Goal: Task Accomplishment & Management: Complete application form

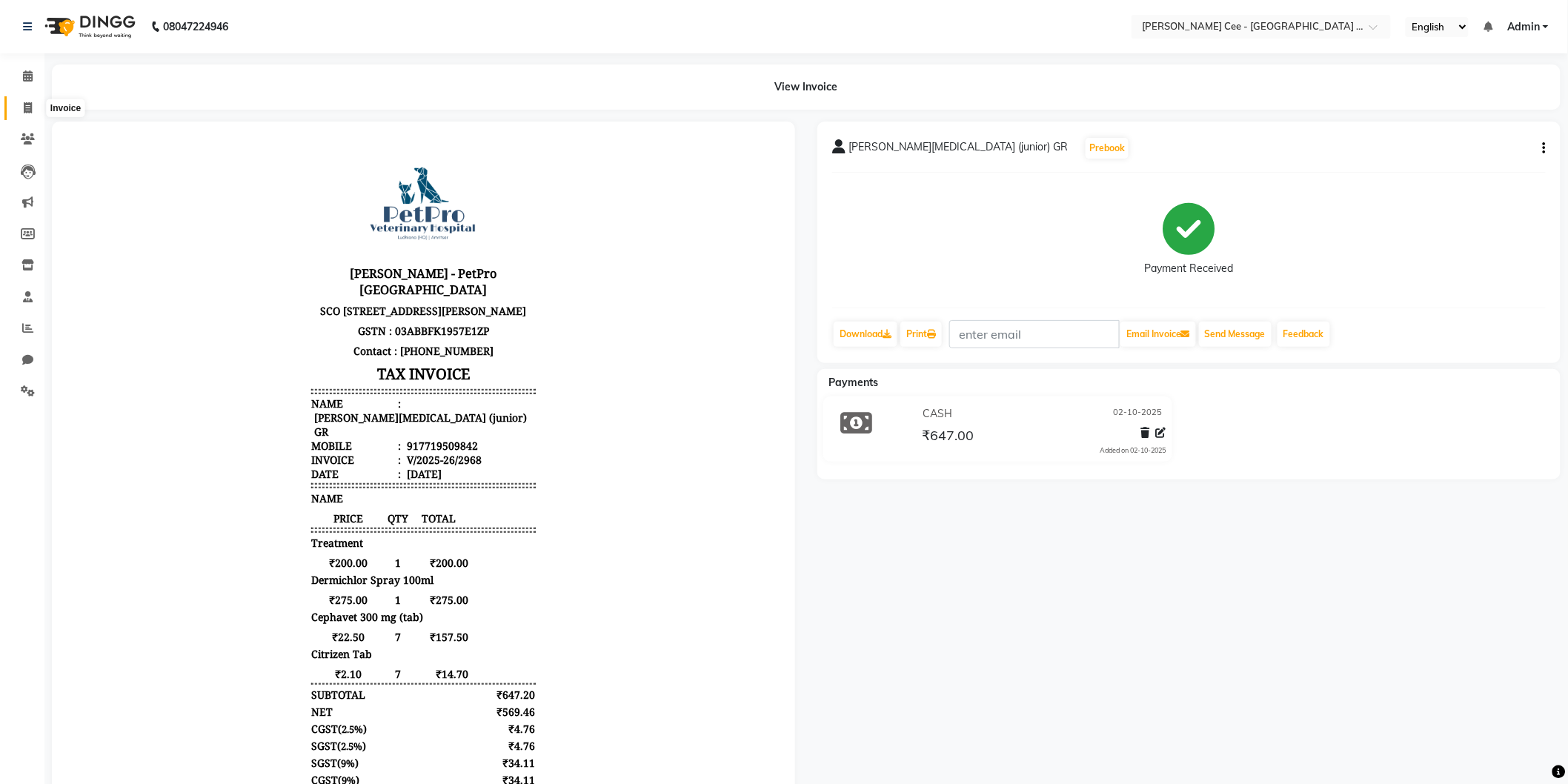
click at [26, 101] on span at bounding box center [27, 108] width 26 height 17
select select "service"
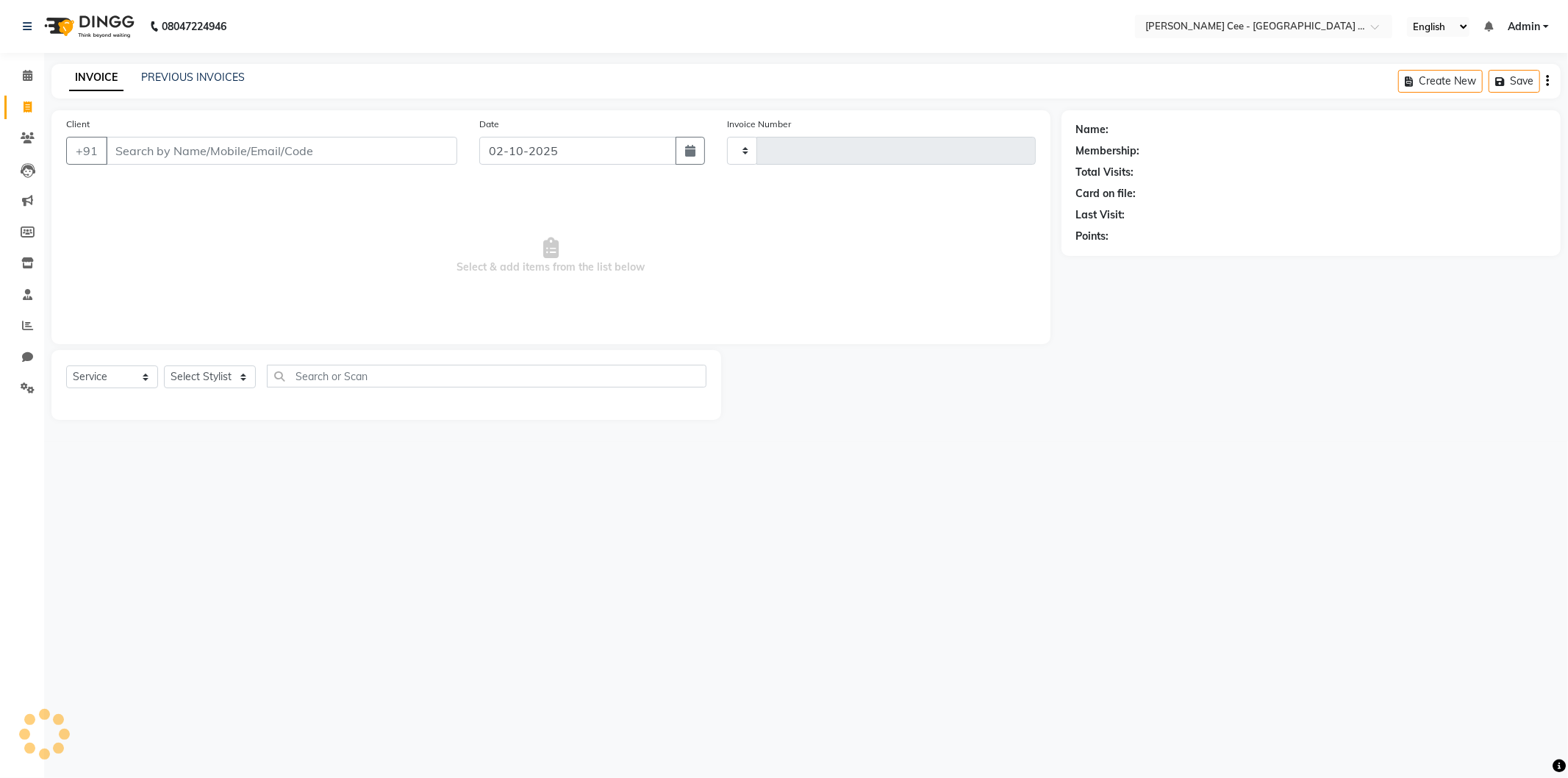
type input "2969"
select select "8239"
click at [204, 380] on select "Select Stylist" at bounding box center [210, 376] width 92 height 23
select select "product"
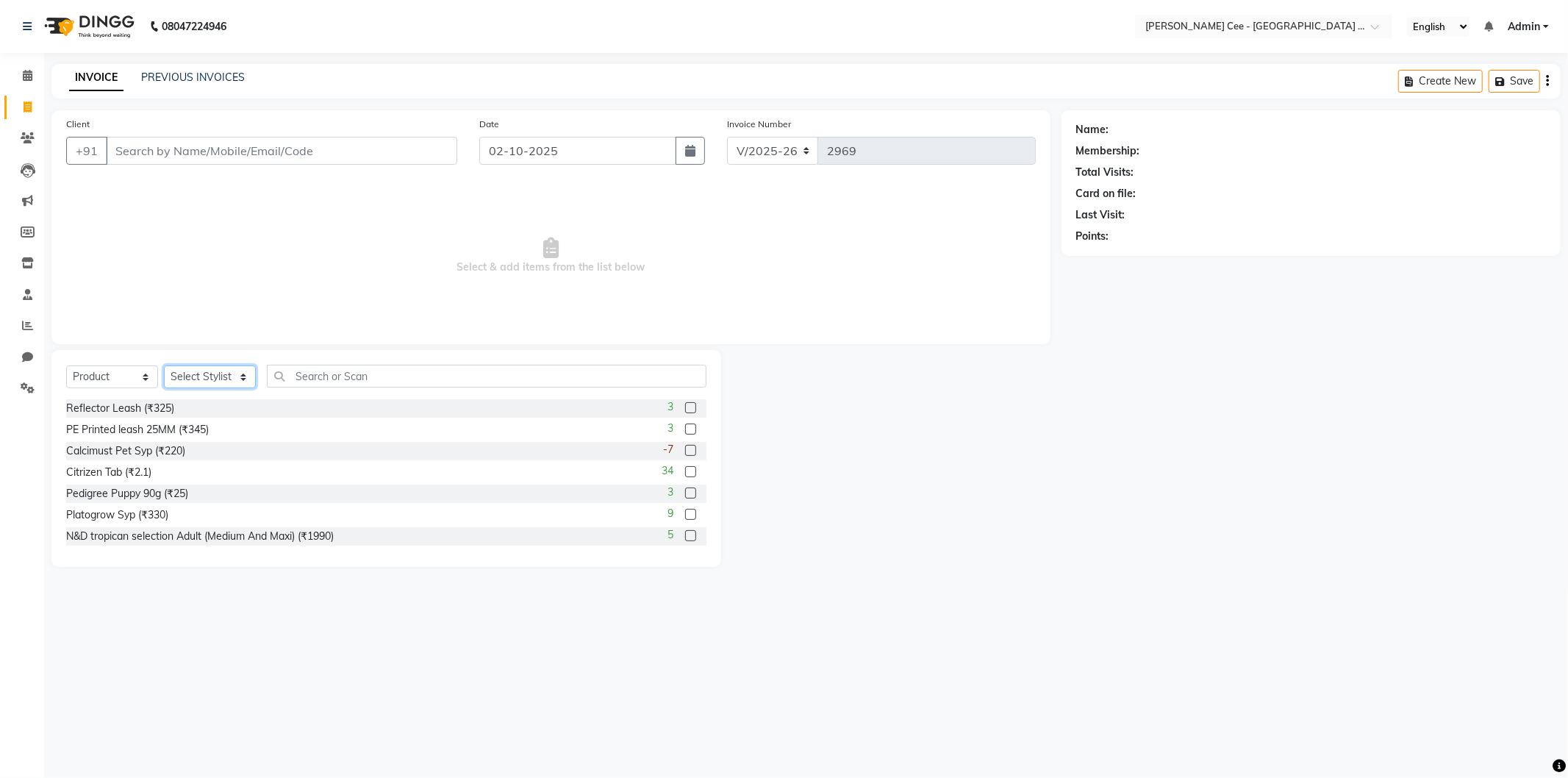
select select "80154"
click at [164, 366] on select "Select Stylist Arsh (Helper) Avinash [PERSON_NAME] [PERSON_NAME] [PERSON_NAME] …" at bounding box center [210, 376] width 92 height 23
click at [347, 377] on input "text" at bounding box center [486, 375] width 439 height 23
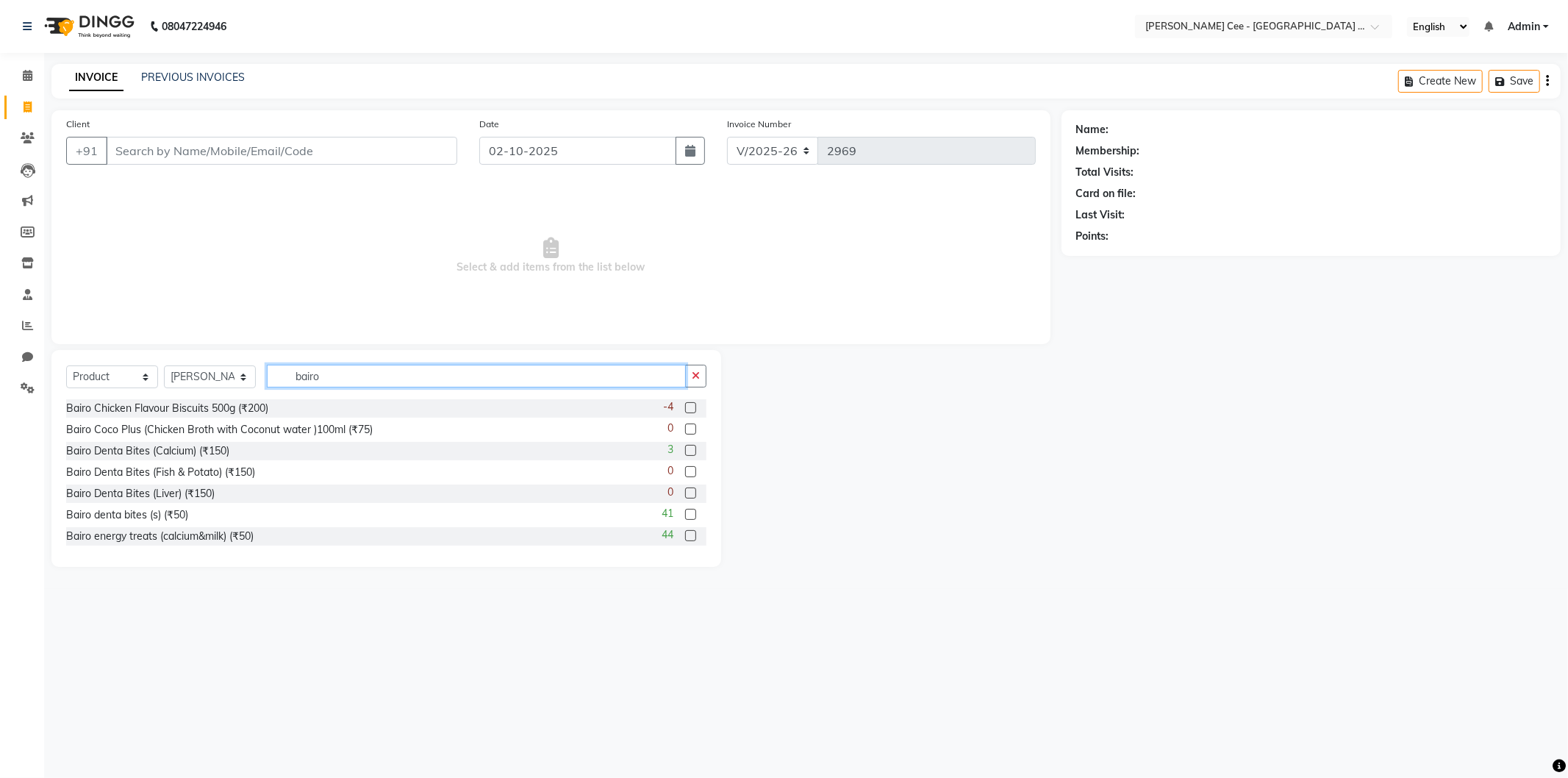
type input "bairo"
click at [685, 408] on label at bounding box center [690, 408] width 11 height 11
click at [685, 408] on input "checkbox" at bounding box center [689, 408] width 10 height 10
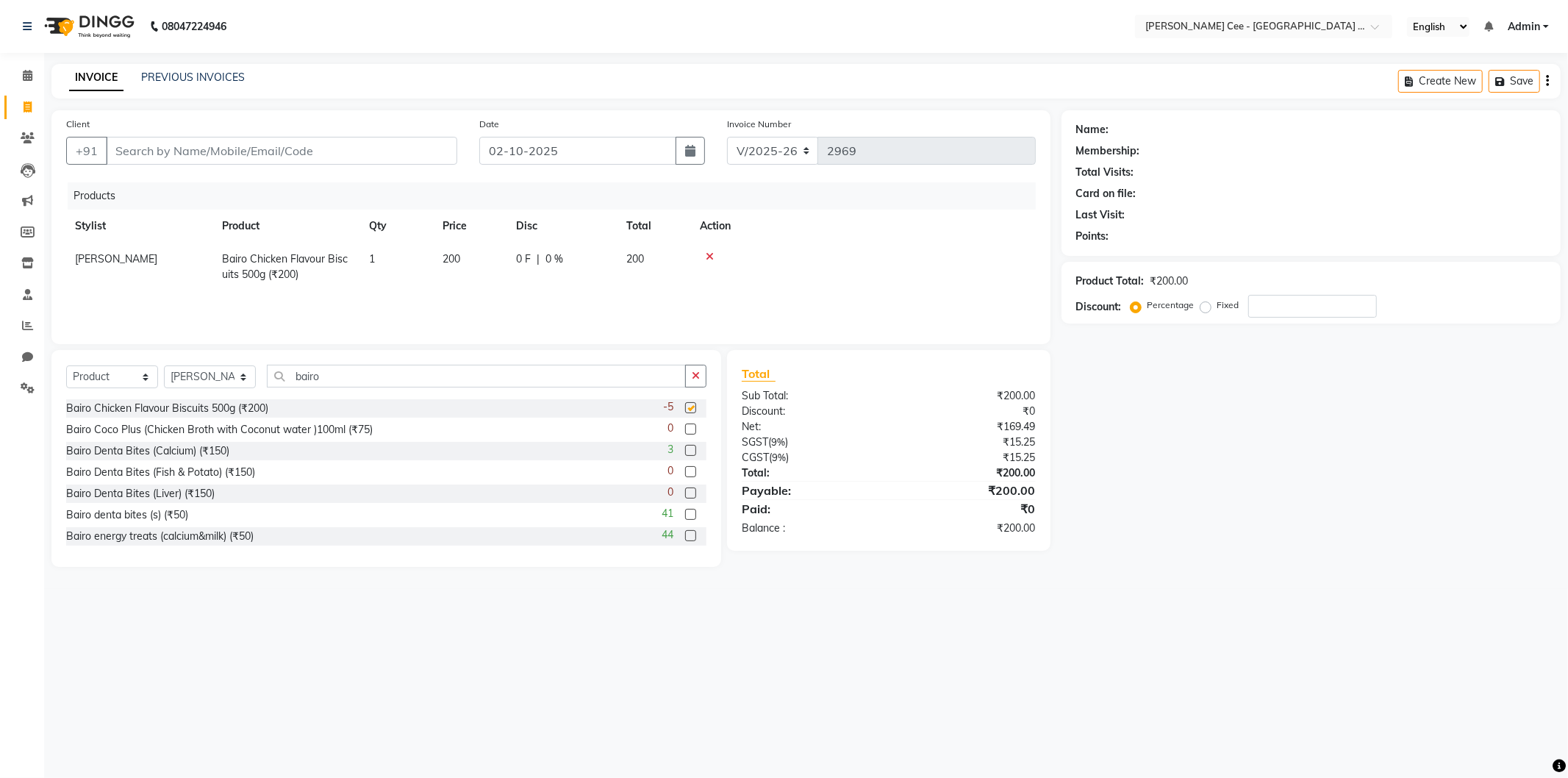
checkbox input "false"
click at [290, 157] on input "Client" at bounding box center [281, 151] width 352 height 28
type input "j"
type input "0"
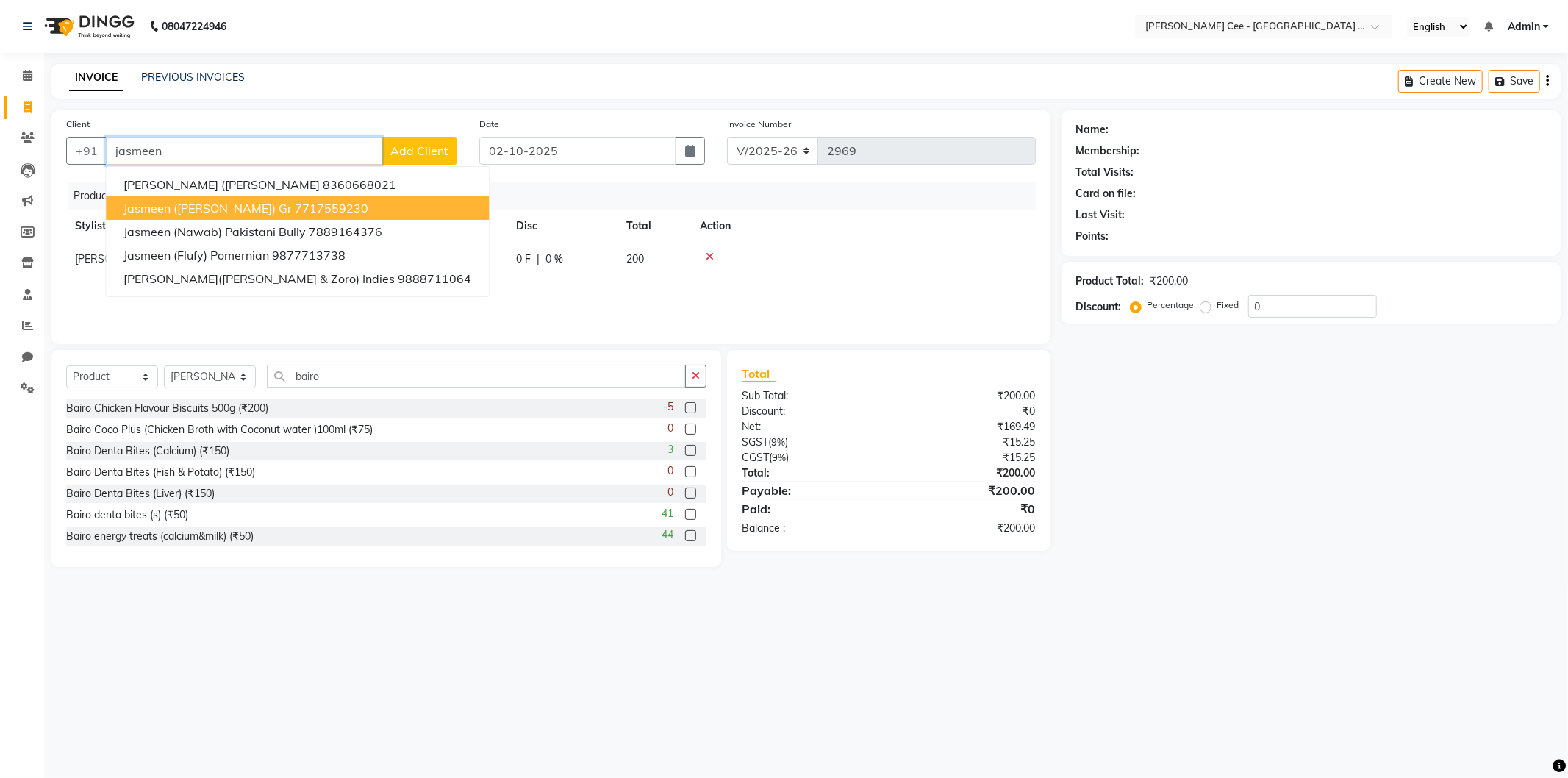
click at [295, 201] on ngb-highlight "7717559230" at bounding box center [331, 208] width 73 height 14
type input "7717559230"
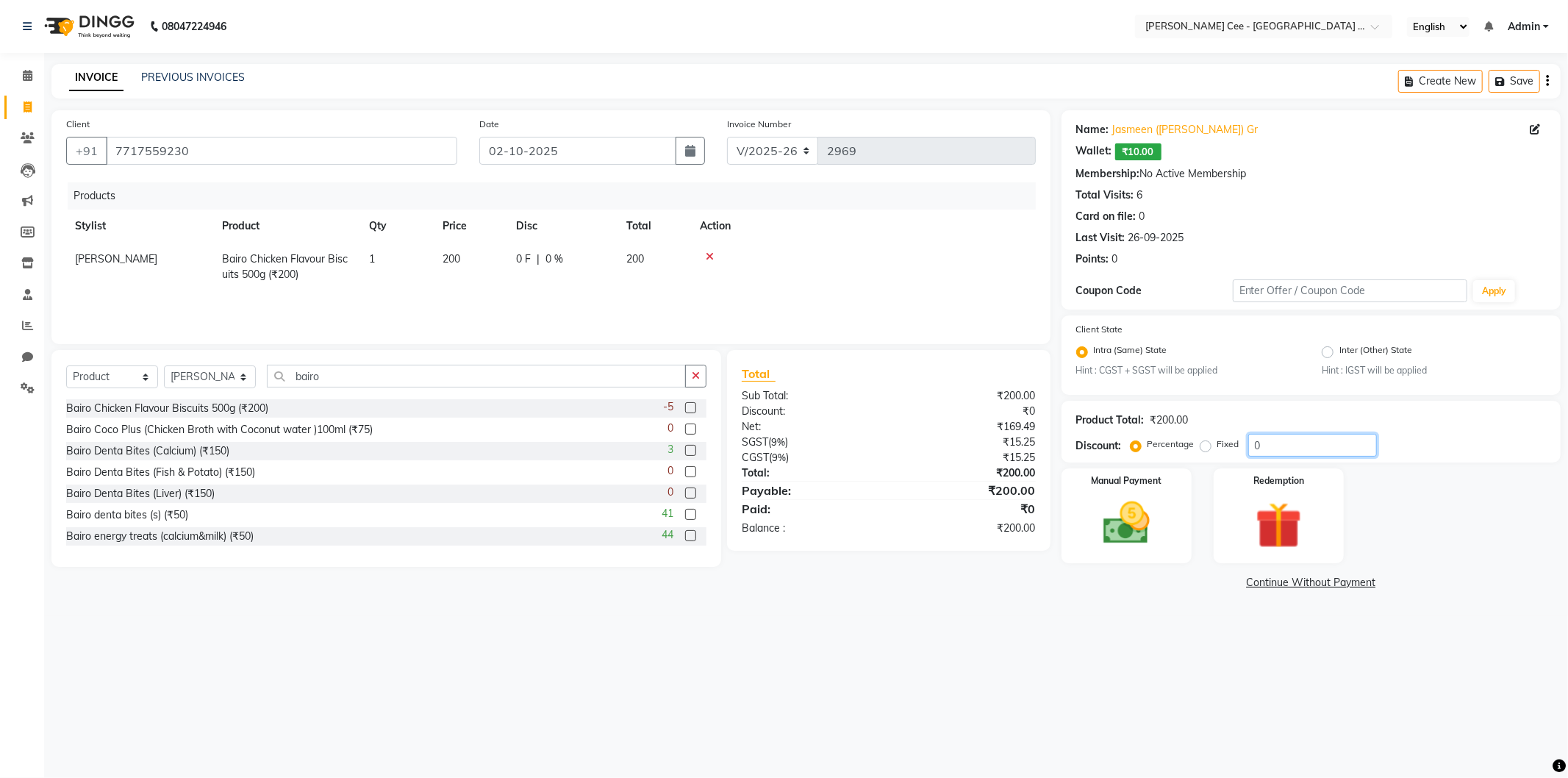
click at [1250, 446] on input "0" at bounding box center [1313, 445] width 129 height 23
type input "20"
click at [1172, 618] on div "08047224946 Select Location × [PERSON_NAME] Cee - Petpro [GEOGRAPHIC_DATA], [GE…" at bounding box center [784, 389] width 1568 height 778
click at [1135, 526] on img at bounding box center [1126, 523] width 78 height 56
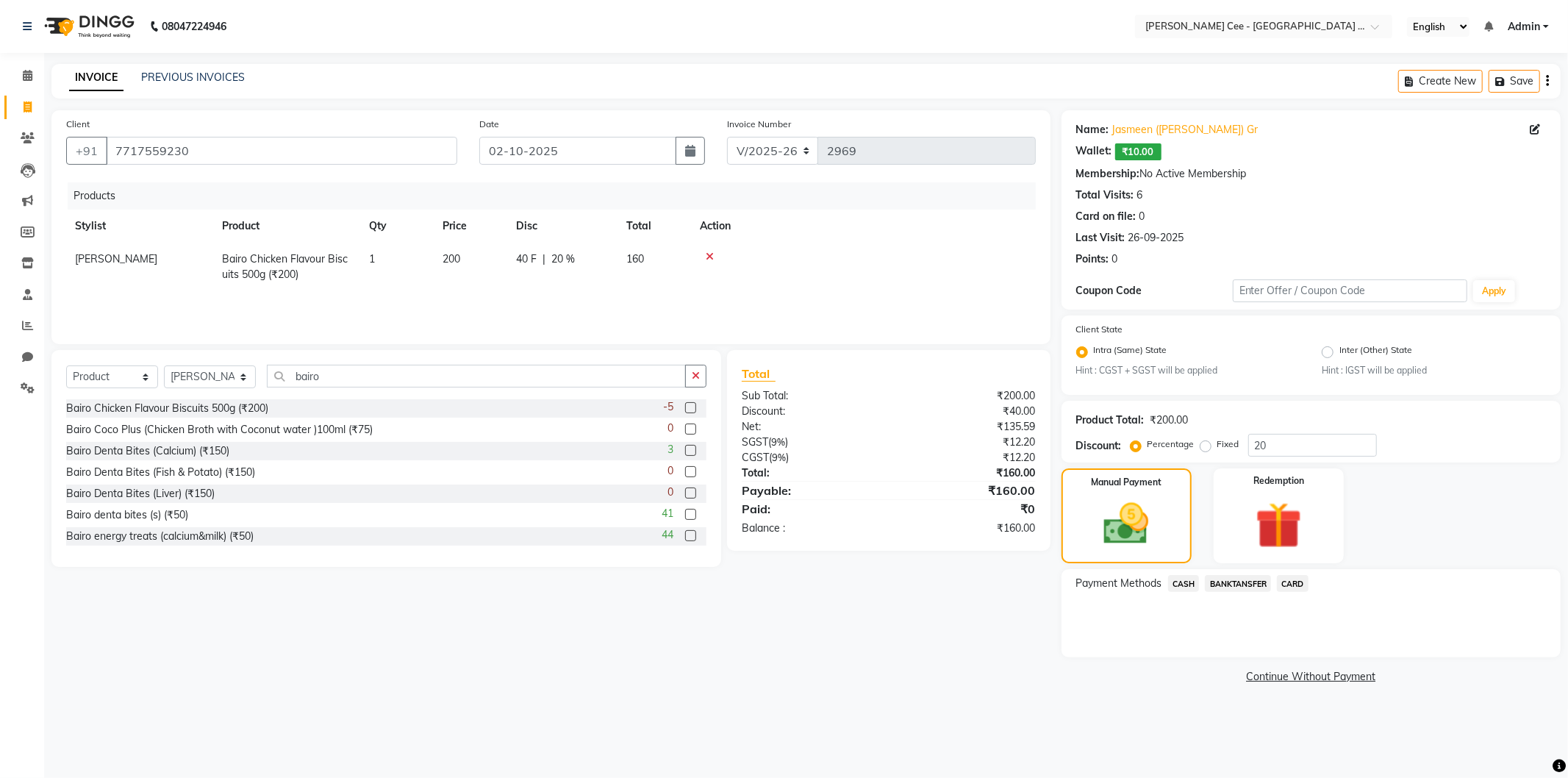
click at [1184, 582] on span "CASH" at bounding box center [1184, 583] width 32 height 17
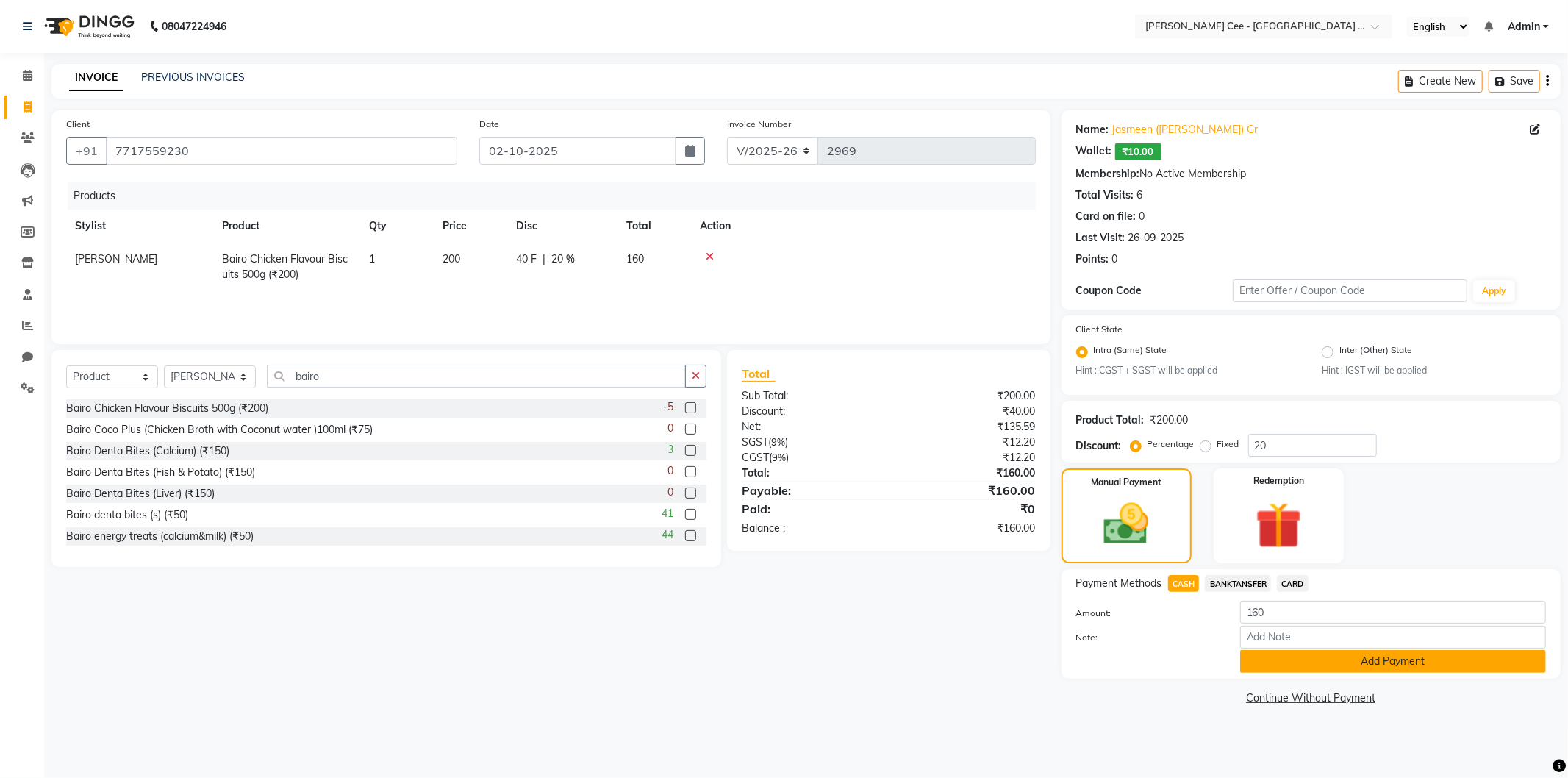
click at [1263, 664] on button "Add Payment" at bounding box center [1393, 661] width 306 height 23
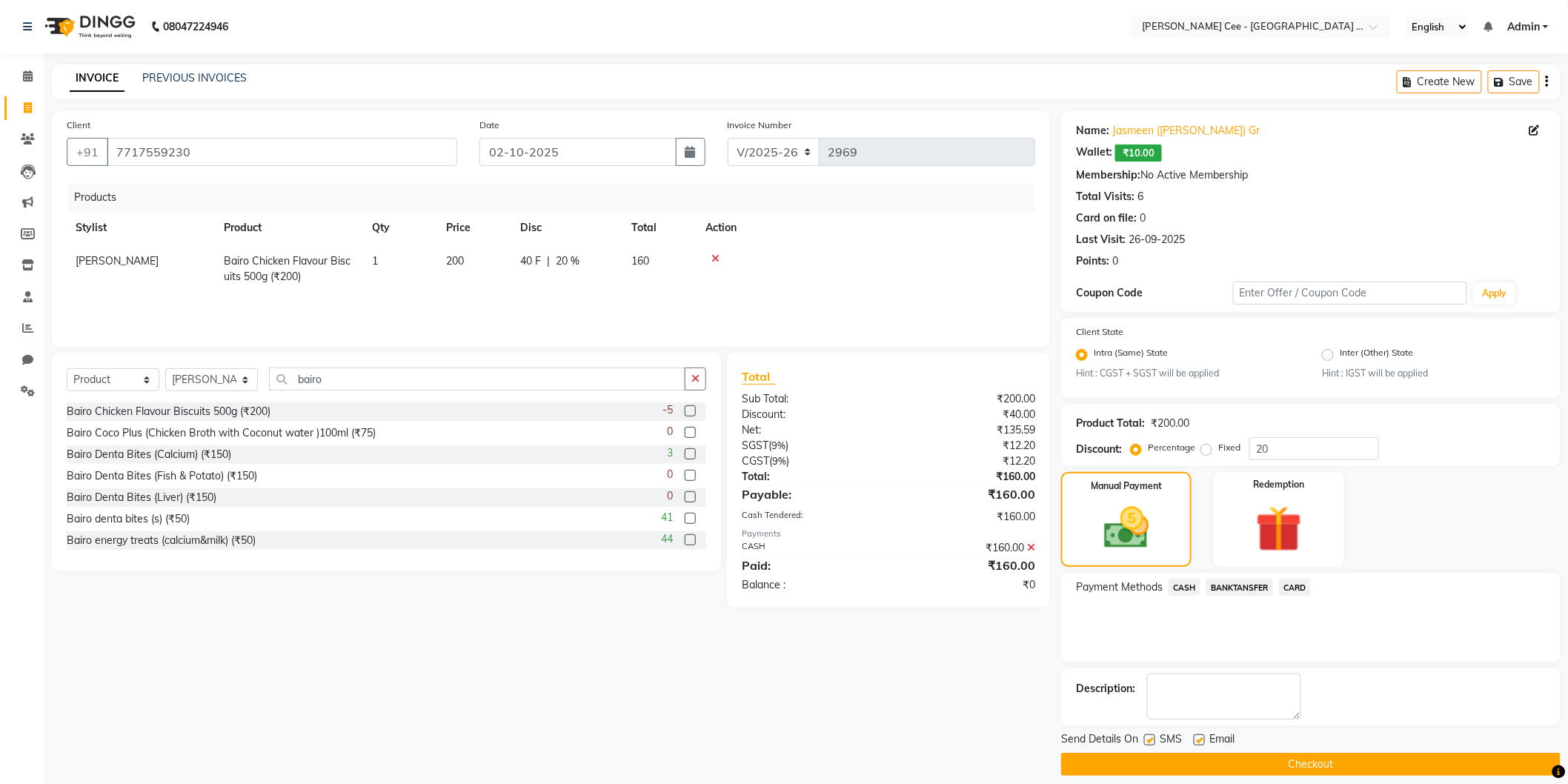
click at [1183, 765] on button "Checkout" at bounding box center [1311, 764] width 499 height 23
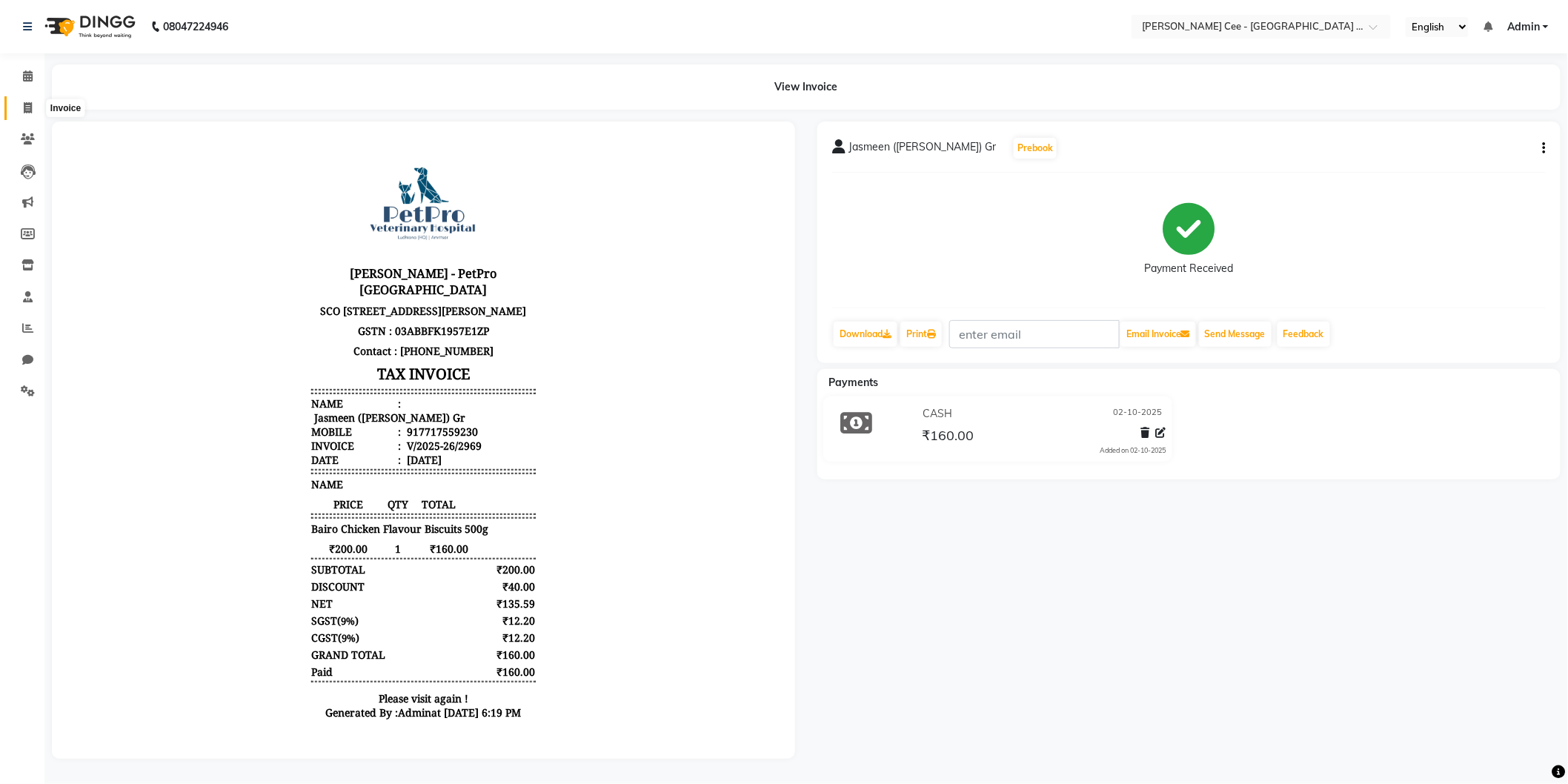
click at [25, 113] on icon at bounding box center [27, 107] width 8 height 11
select select "service"
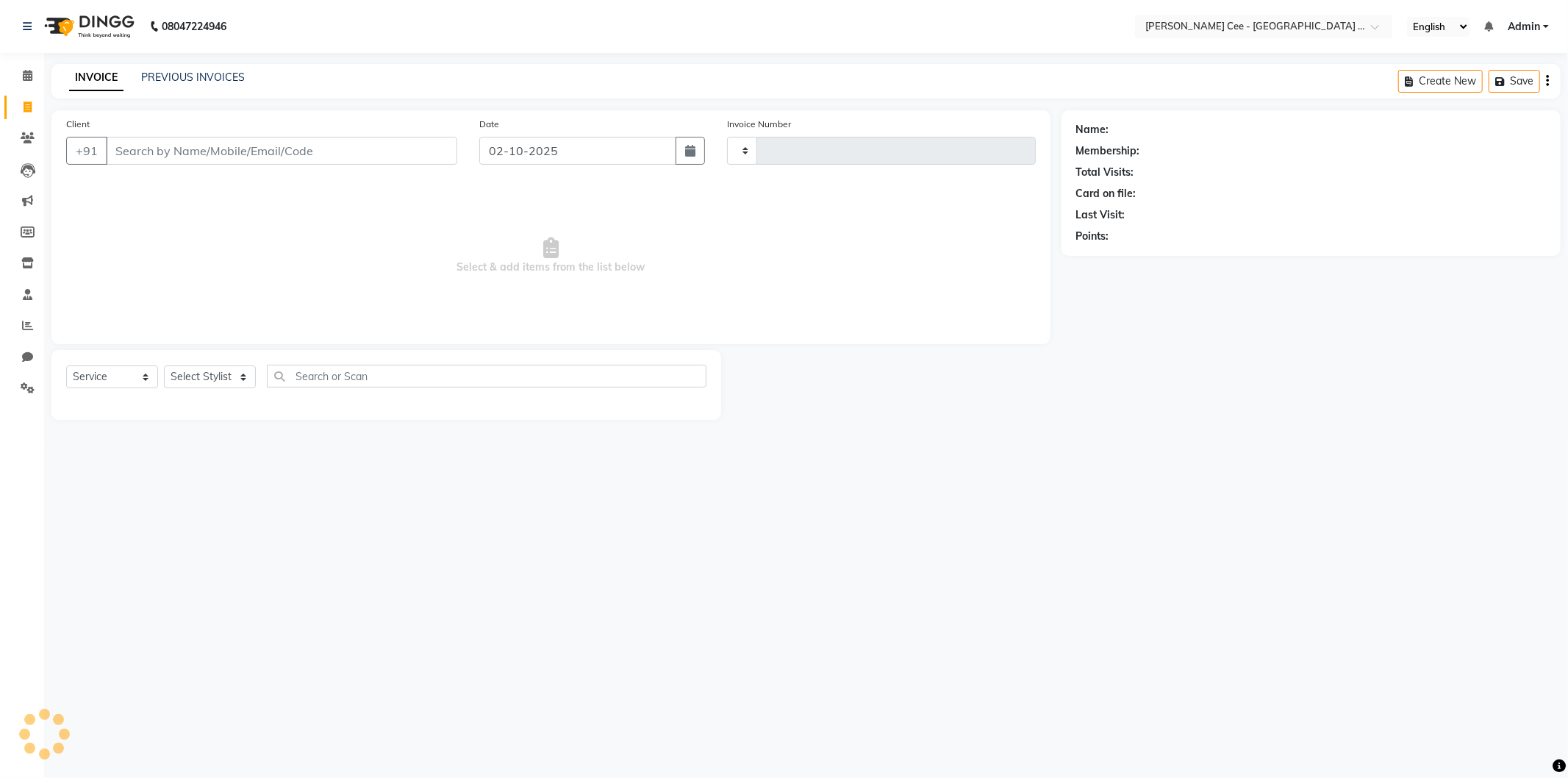
type input "2970"
select select "8239"
click at [163, 149] on input "Client" at bounding box center [281, 151] width 352 height 28
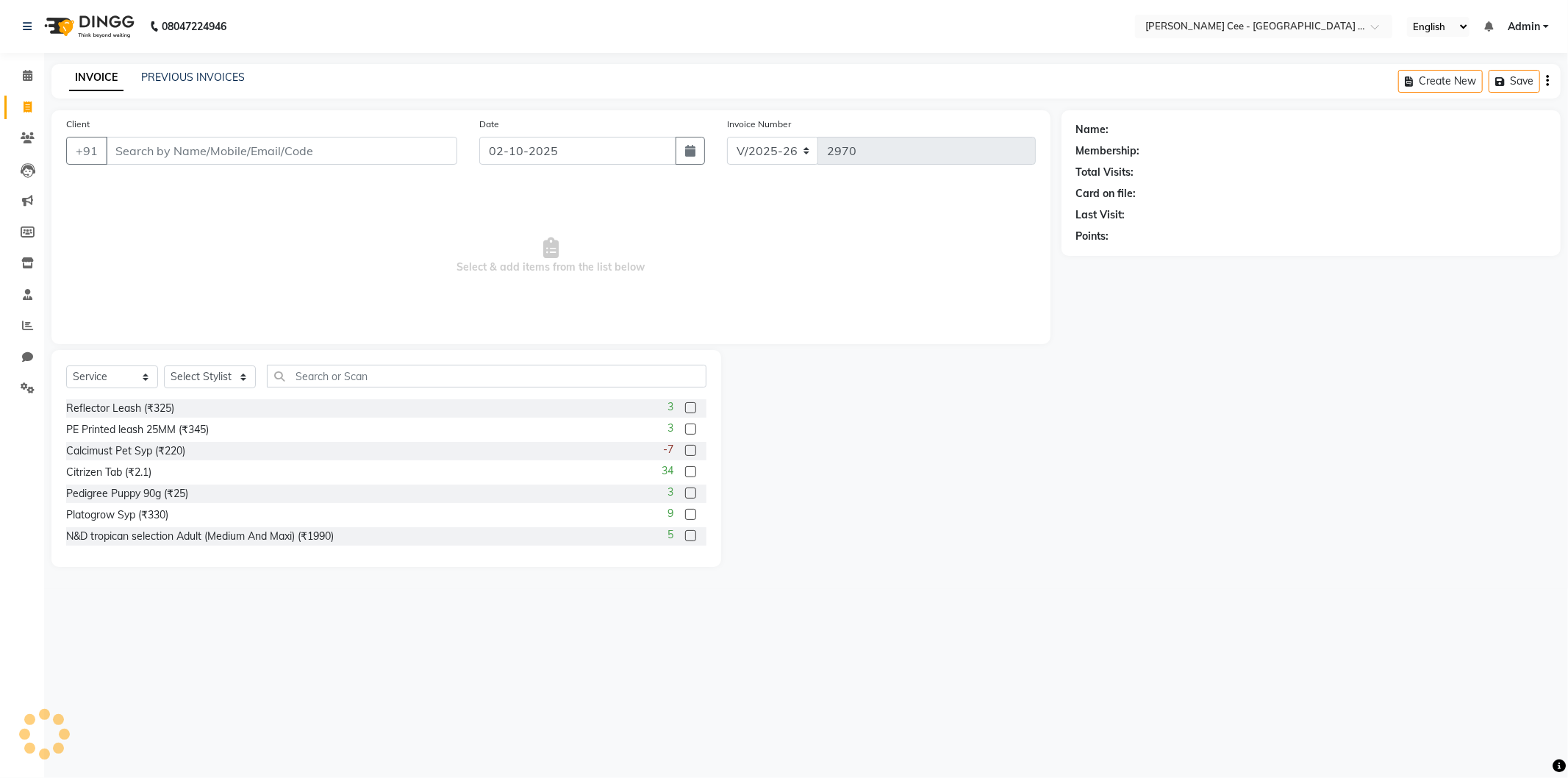
select select "product"
type input "R"
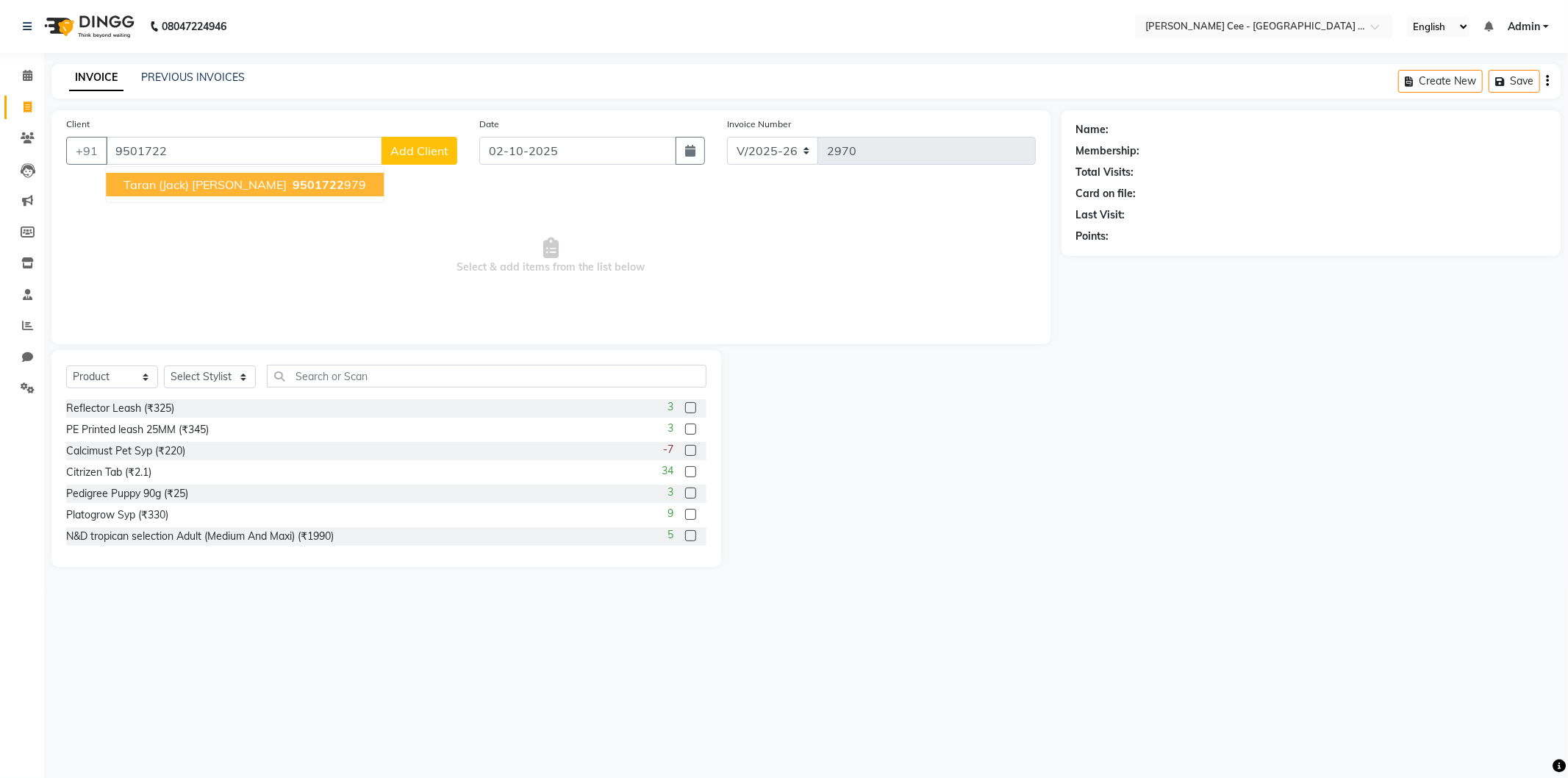
click at [184, 184] on span "Taran (Jack) [PERSON_NAME]" at bounding box center [205, 184] width 163 height 14
type input "9501722979"
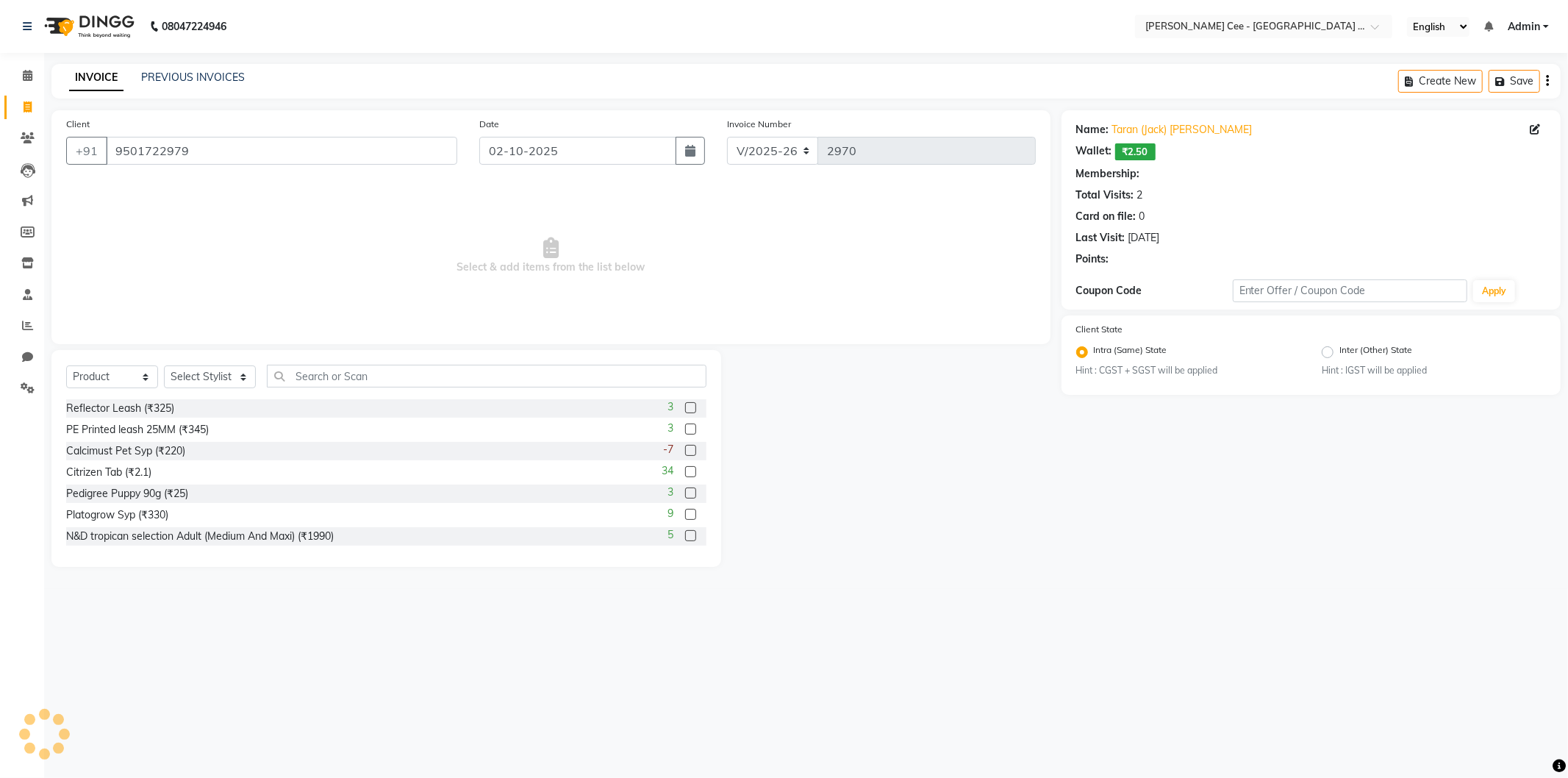
radio input "false"
radio input "true"
click at [198, 372] on select "Select Stylist Arsh (Helper) Avinash [PERSON_NAME] [PERSON_NAME] [PERSON_NAME] …" at bounding box center [210, 376] width 92 height 23
select select "80155"
click at [164, 366] on select "Select Stylist Arsh (Helper) Avinash [PERSON_NAME] [PERSON_NAME] [PERSON_NAME] …" at bounding box center [210, 376] width 92 height 23
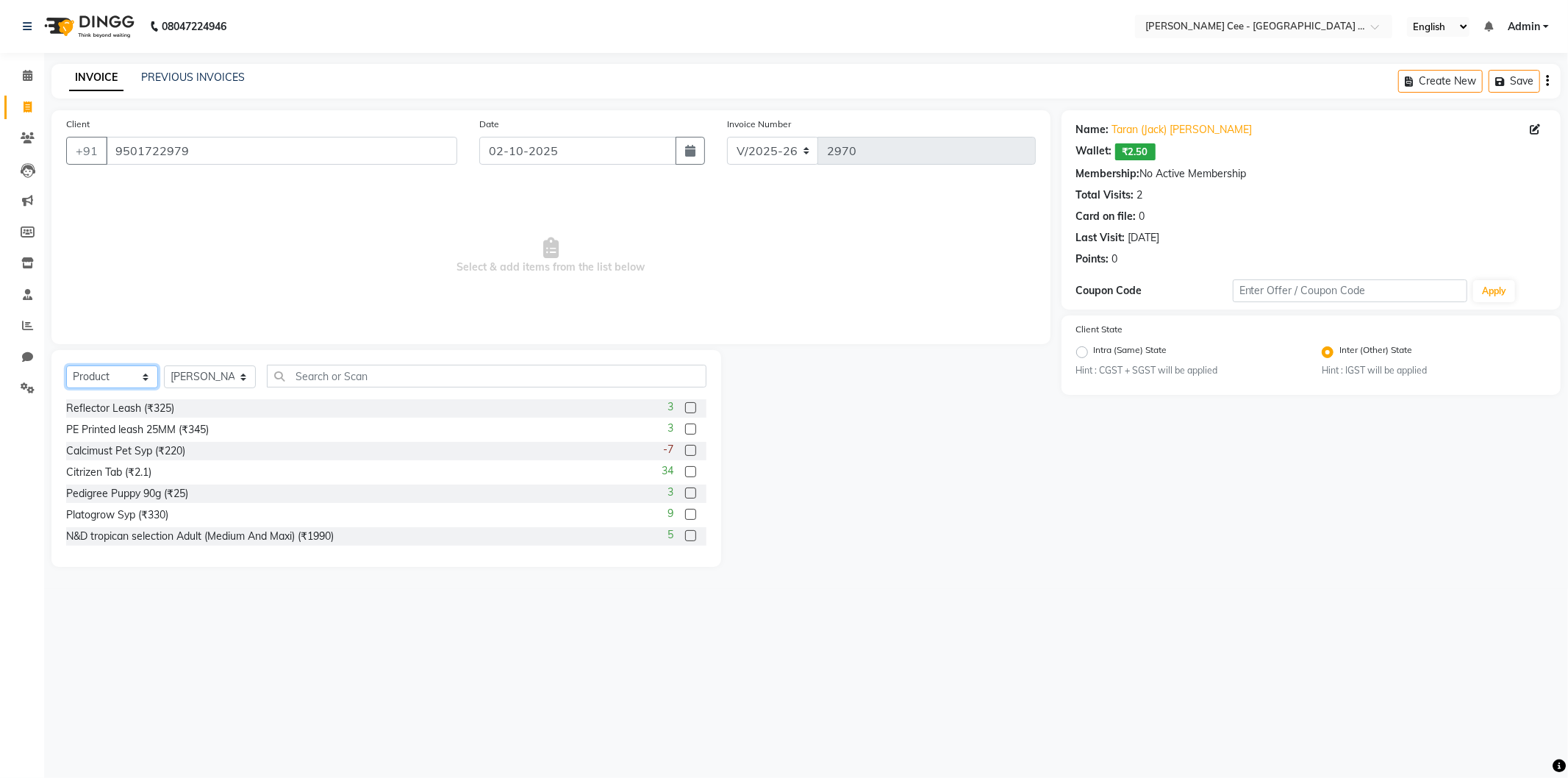
click at [121, 379] on select "Select Service Product Membership Package Voucher Prepaid Gift Card" at bounding box center [112, 376] width 92 height 23
click at [66, 366] on select "Select Service Product Membership Package Voucher Prepaid Gift Card" at bounding box center [112, 376] width 92 height 23
click at [284, 375] on input "text" at bounding box center [486, 375] width 439 height 23
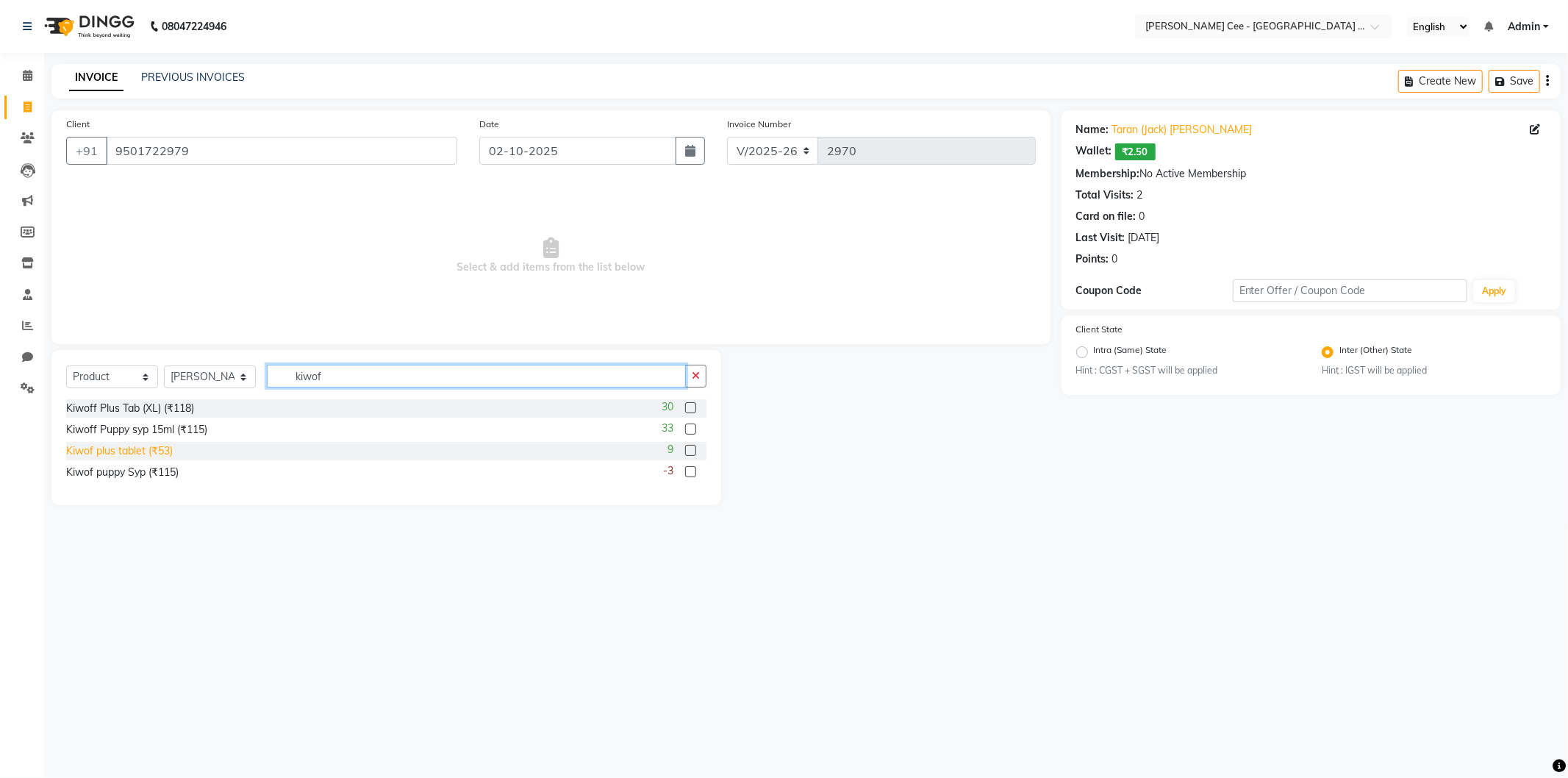
type input "kiwof"
drag, startPoint x: 125, startPoint y: 454, endPoint x: 173, endPoint y: 420, distance: 58.8
click at [125, 453] on div "Kiwof plus tablet (₹53)" at bounding box center [119, 450] width 106 height 15
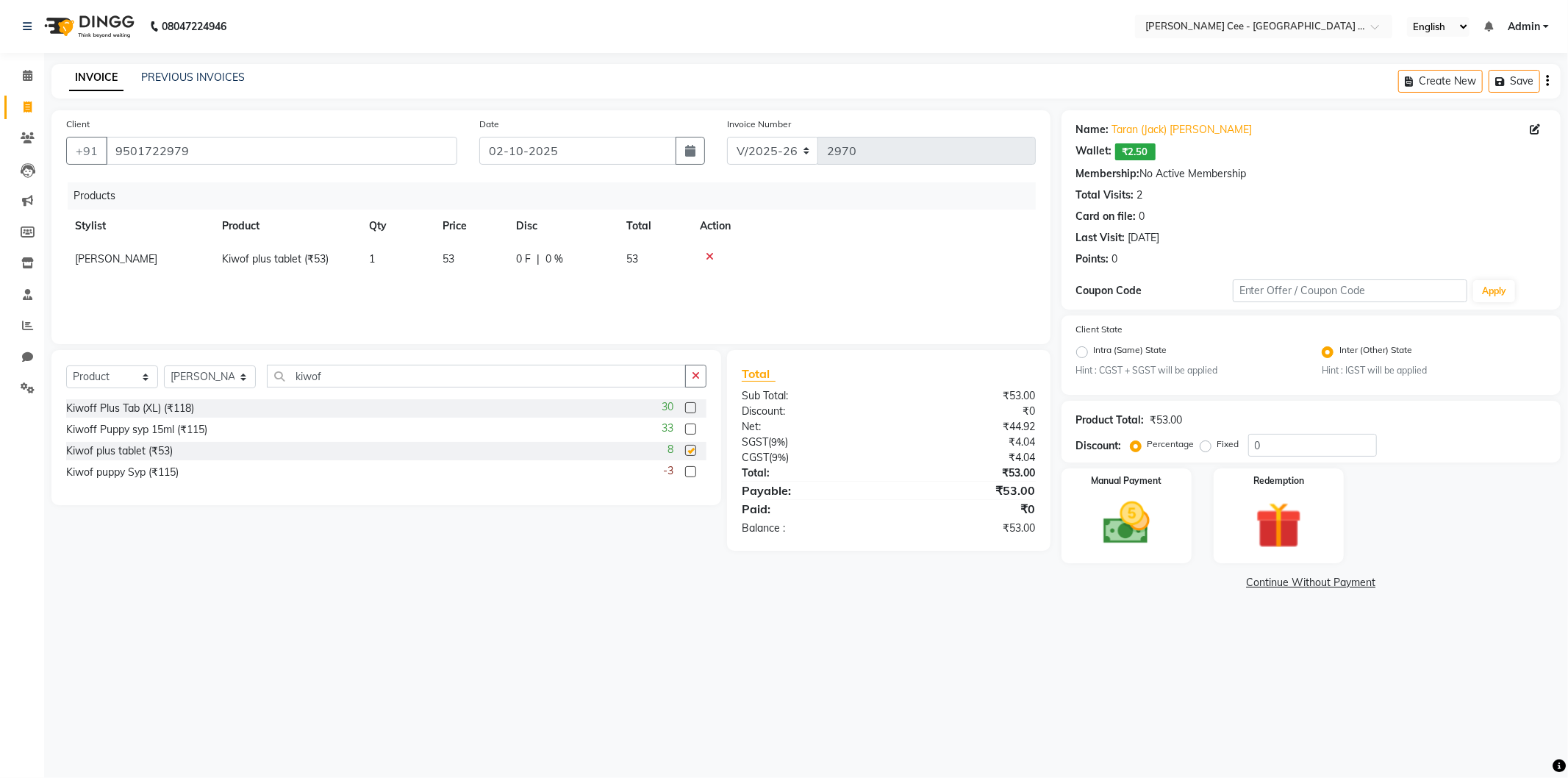
checkbox input "false"
click at [417, 266] on td "1" at bounding box center [396, 259] width 73 height 33
select select "80155"
click at [416, 264] on input "1" at bounding box center [397, 263] width 56 height 23
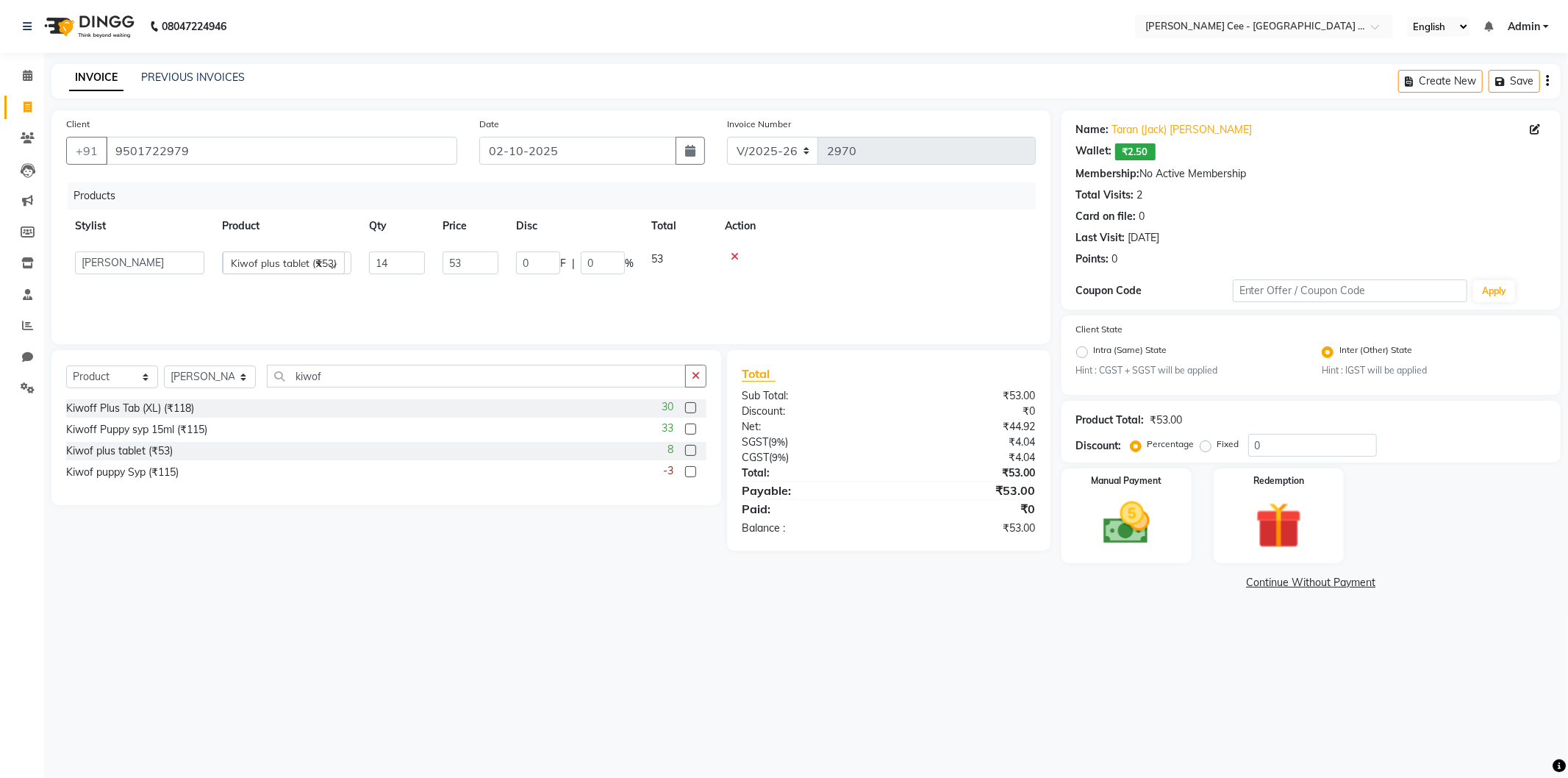
type input "1"
type input "4"
click at [801, 265] on td at bounding box center [863, 259] width 345 height 33
click at [1122, 525] on img at bounding box center [1126, 523] width 78 height 56
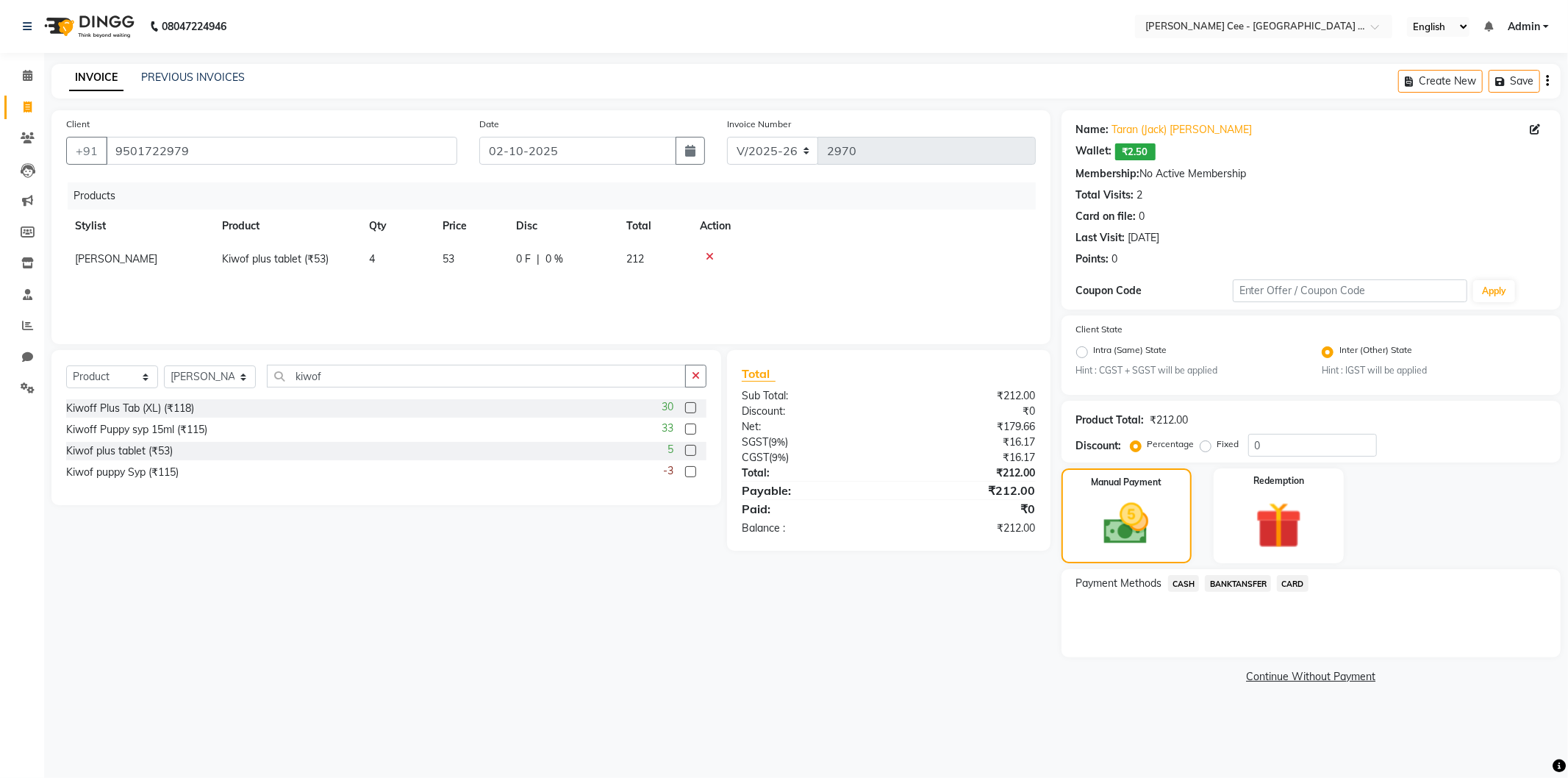
click at [1215, 585] on span "BANKTANSFER" at bounding box center [1238, 583] width 66 height 17
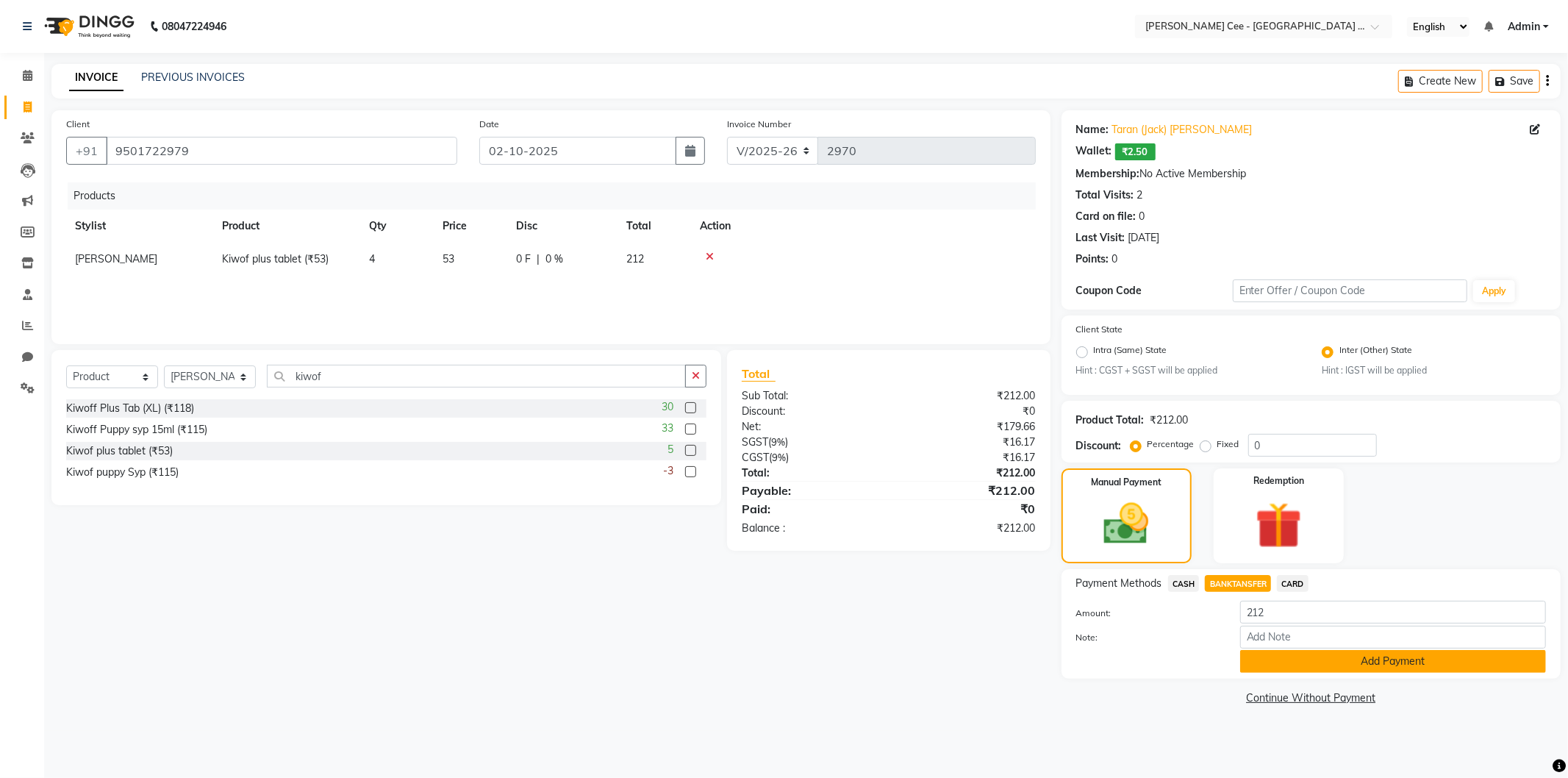
click at [1250, 657] on button "Add Payment" at bounding box center [1393, 661] width 306 height 23
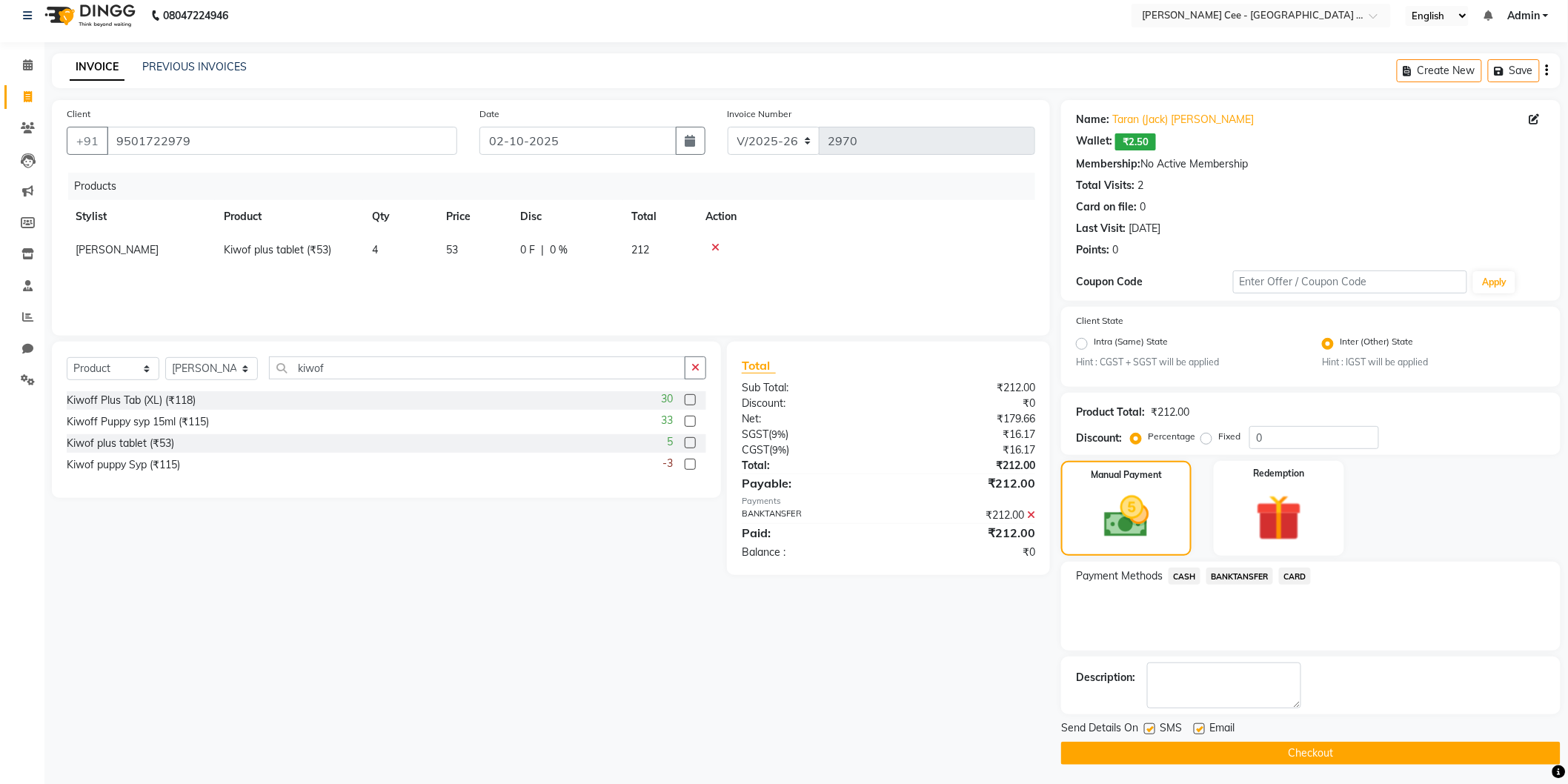
scroll to position [14, 0]
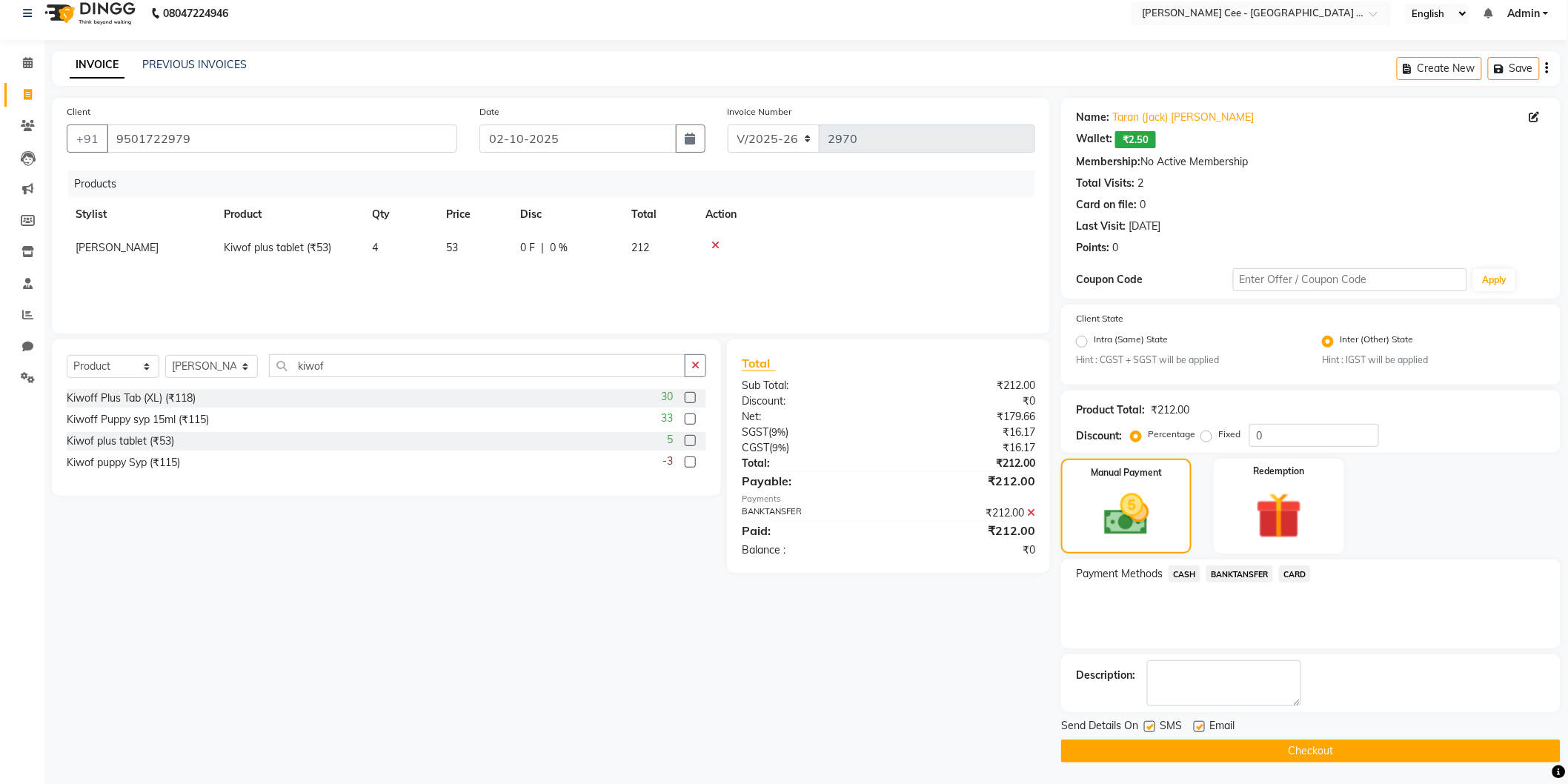
click at [1353, 753] on button "Checkout" at bounding box center [1311, 750] width 499 height 23
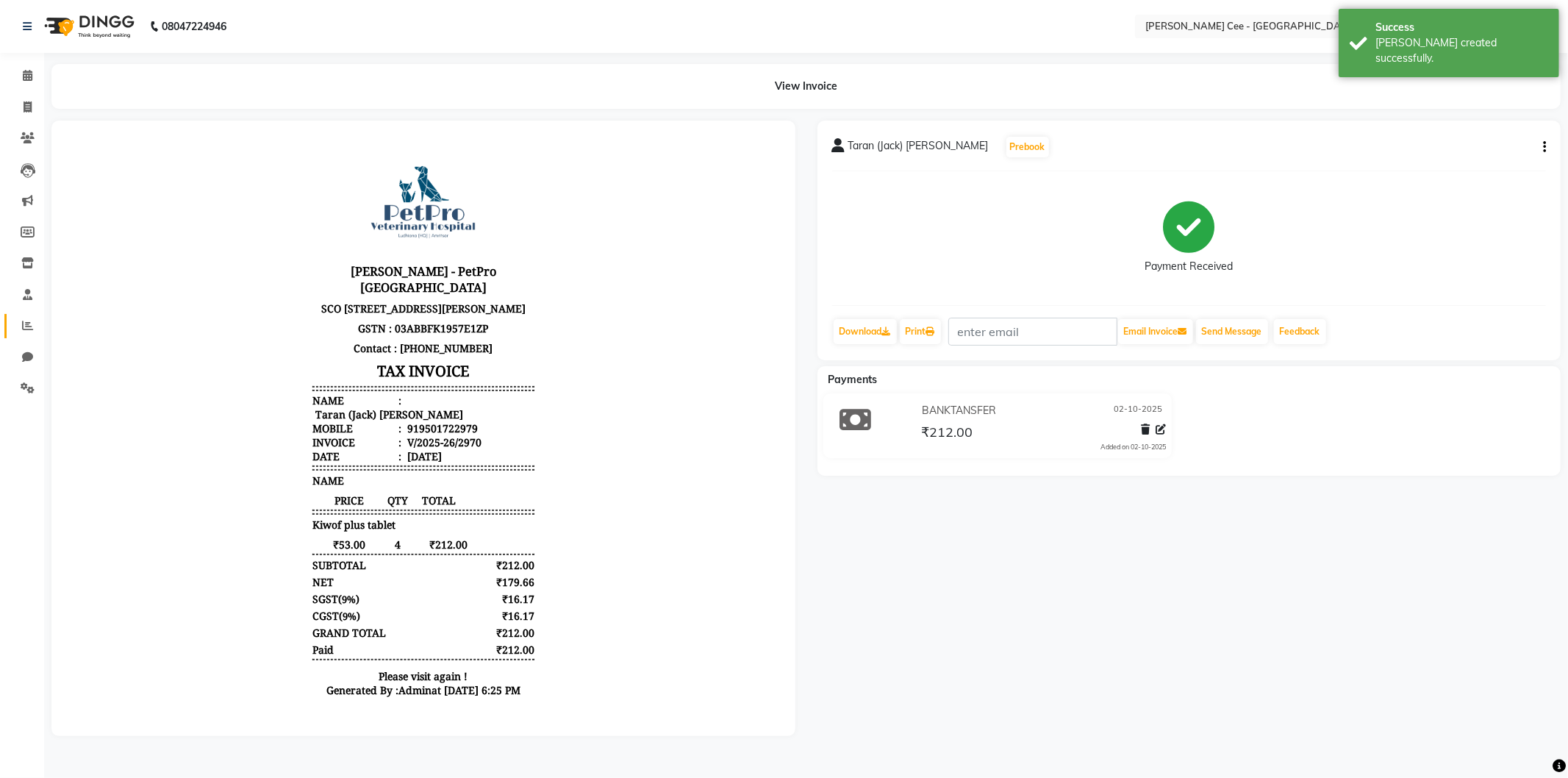
click at [30, 317] on link "Reports" at bounding box center [22, 326] width 35 height 24
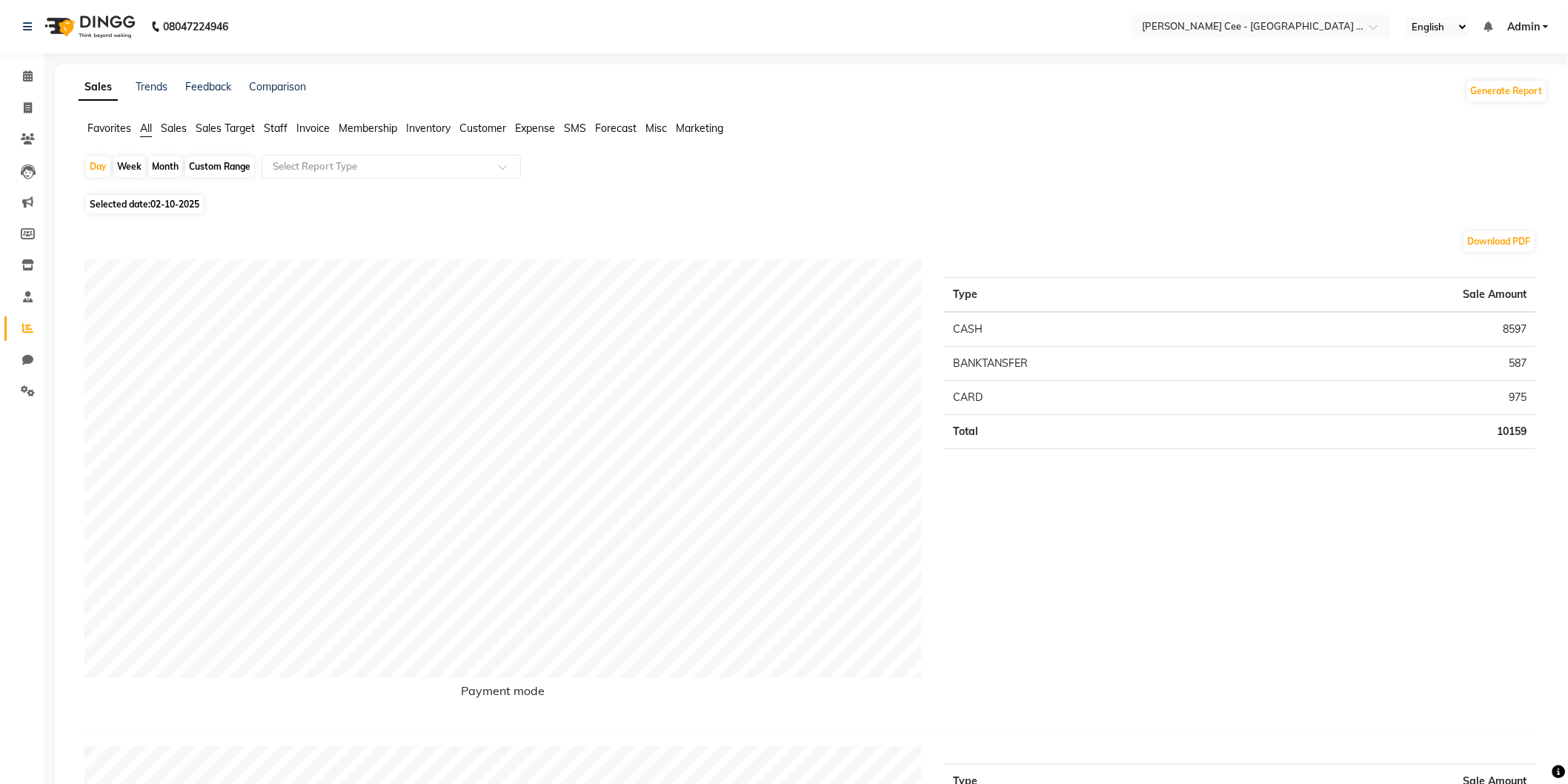
click at [220, 169] on div "Custom Range" at bounding box center [220, 166] width 69 height 21
select select "10"
select select "2025"
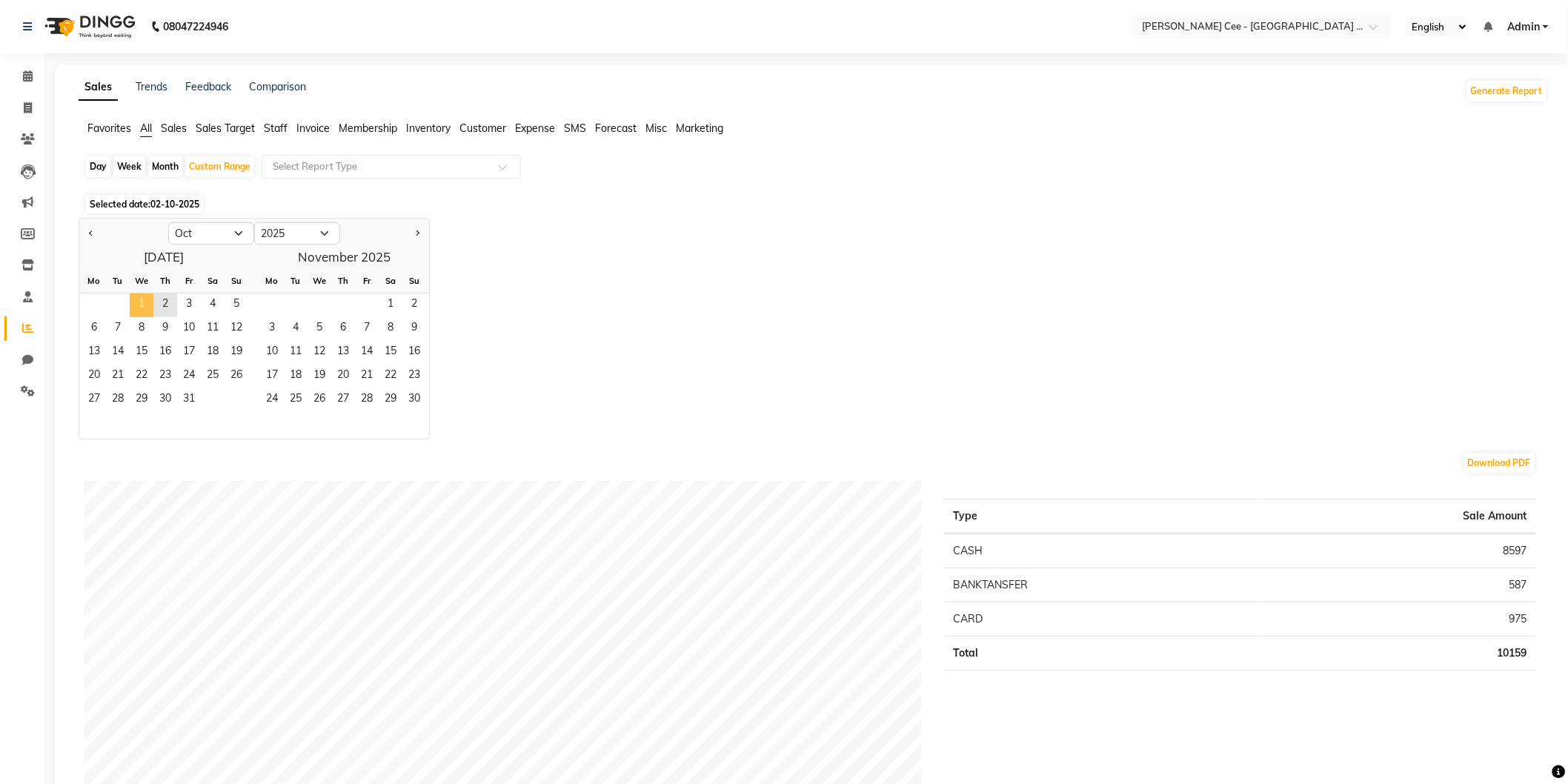
click at [139, 297] on span "1" at bounding box center [142, 306] width 24 height 24
click at [137, 308] on span "1" at bounding box center [142, 306] width 24 height 24
click at [136, 307] on span "1" at bounding box center [142, 306] width 24 height 24
click at [164, 301] on span "2" at bounding box center [166, 306] width 24 height 24
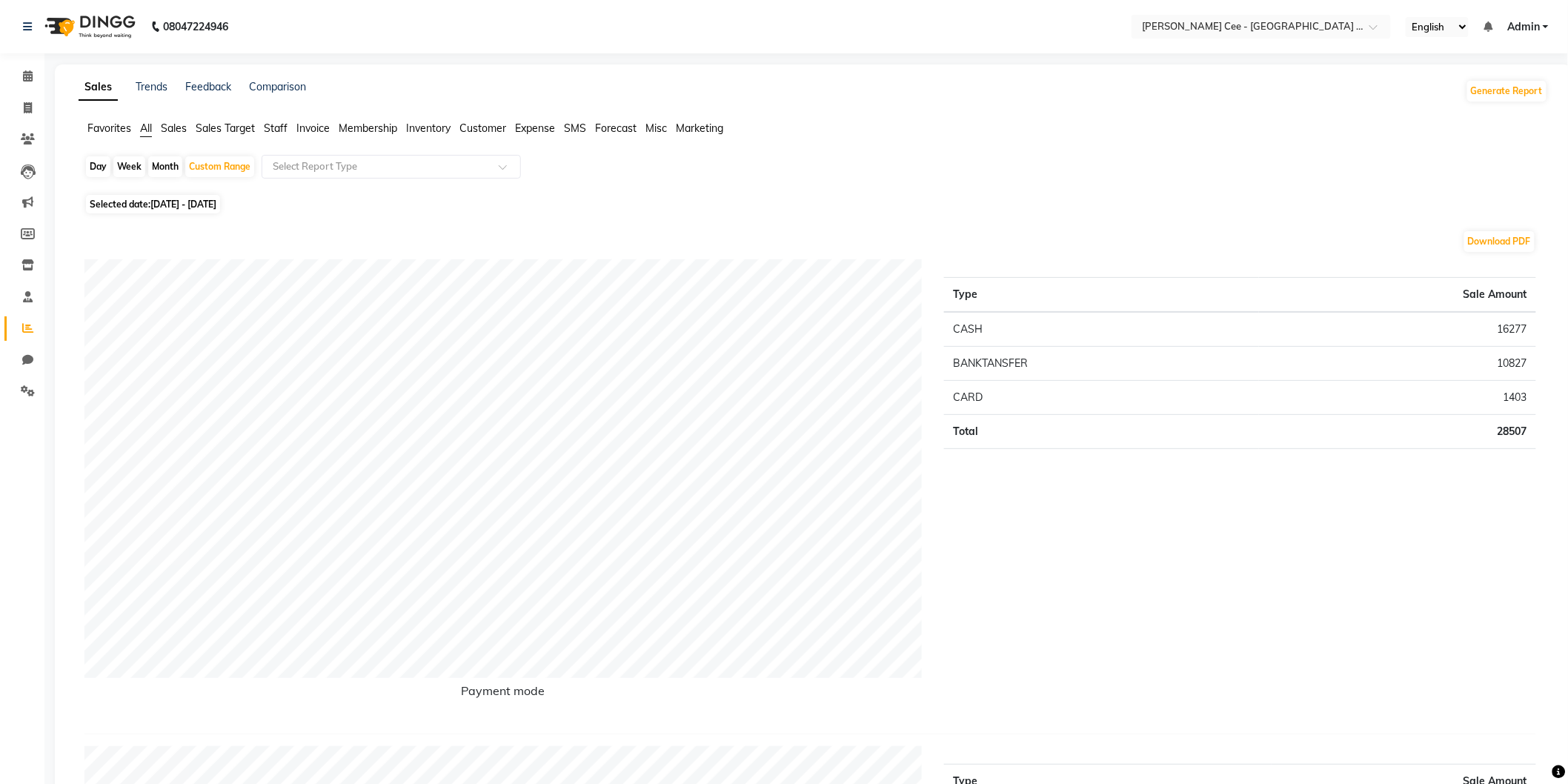
click at [94, 164] on div "Day" at bounding box center [98, 166] width 25 height 21
select select "10"
select select "2025"
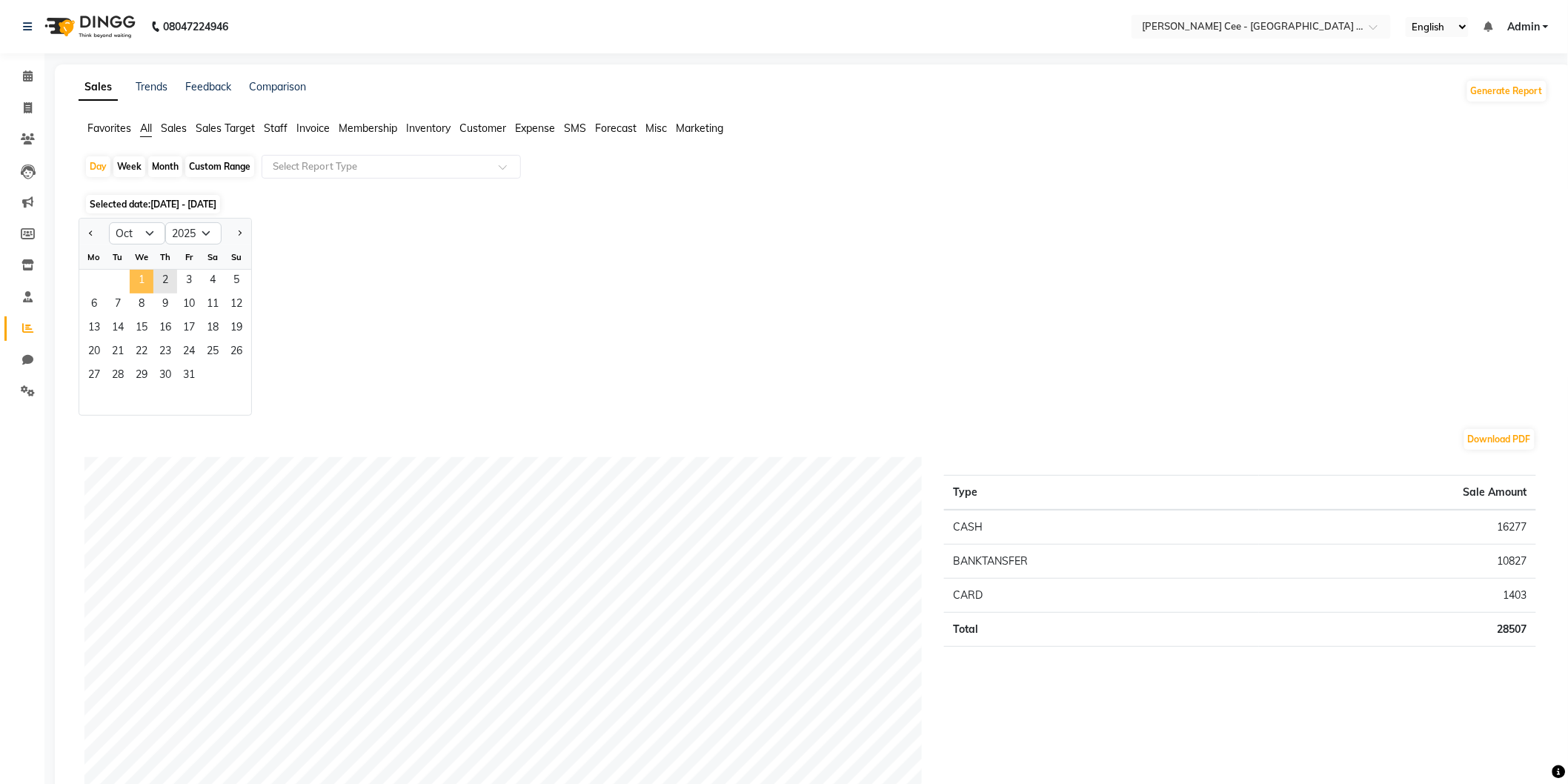
click at [134, 282] on span "1" at bounding box center [142, 282] width 24 height 24
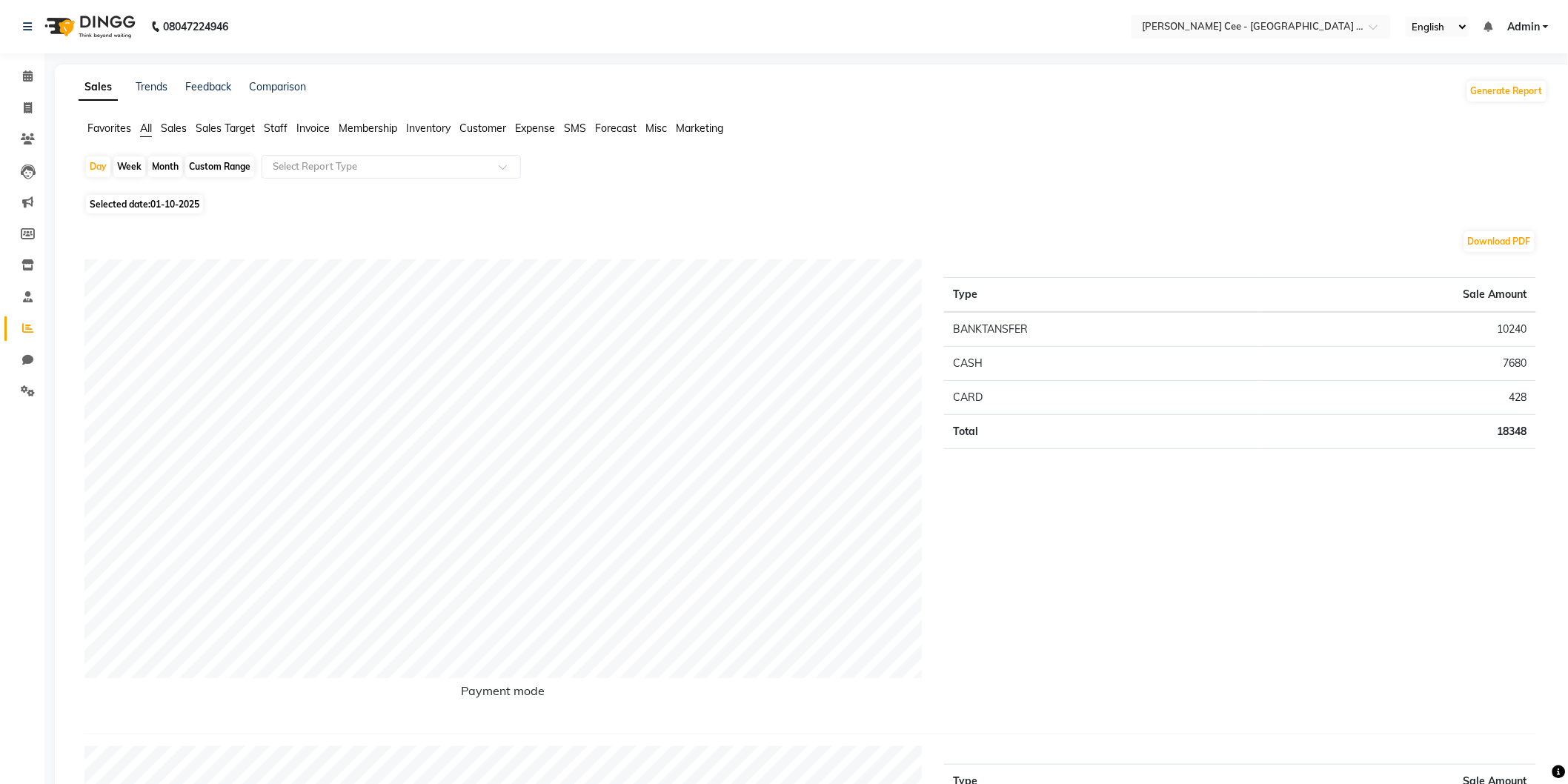
click at [238, 166] on div "Custom Range" at bounding box center [220, 166] width 69 height 21
select select "10"
select select "2025"
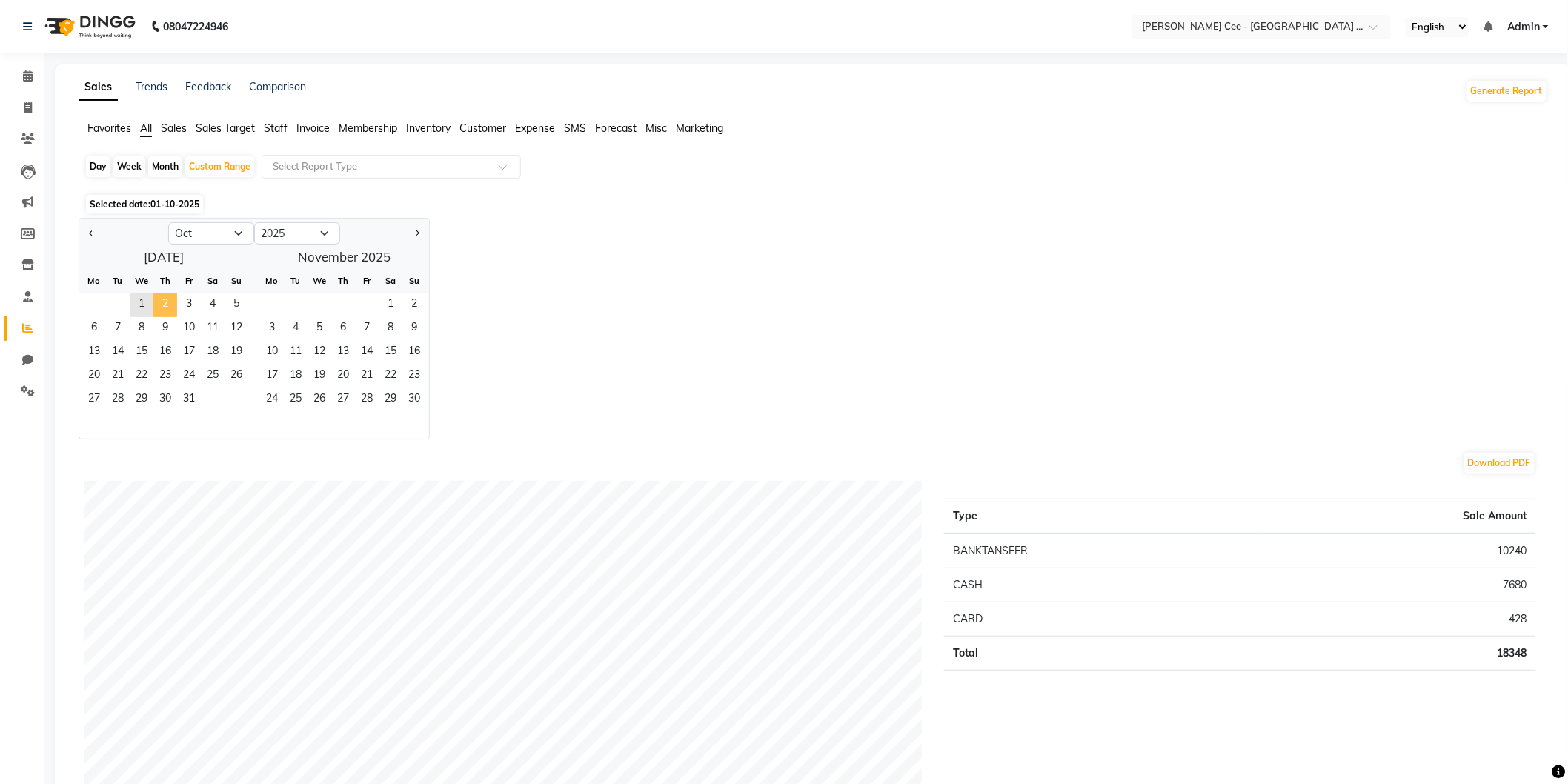
click at [162, 308] on span "2" at bounding box center [166, 306] width 24 height 24
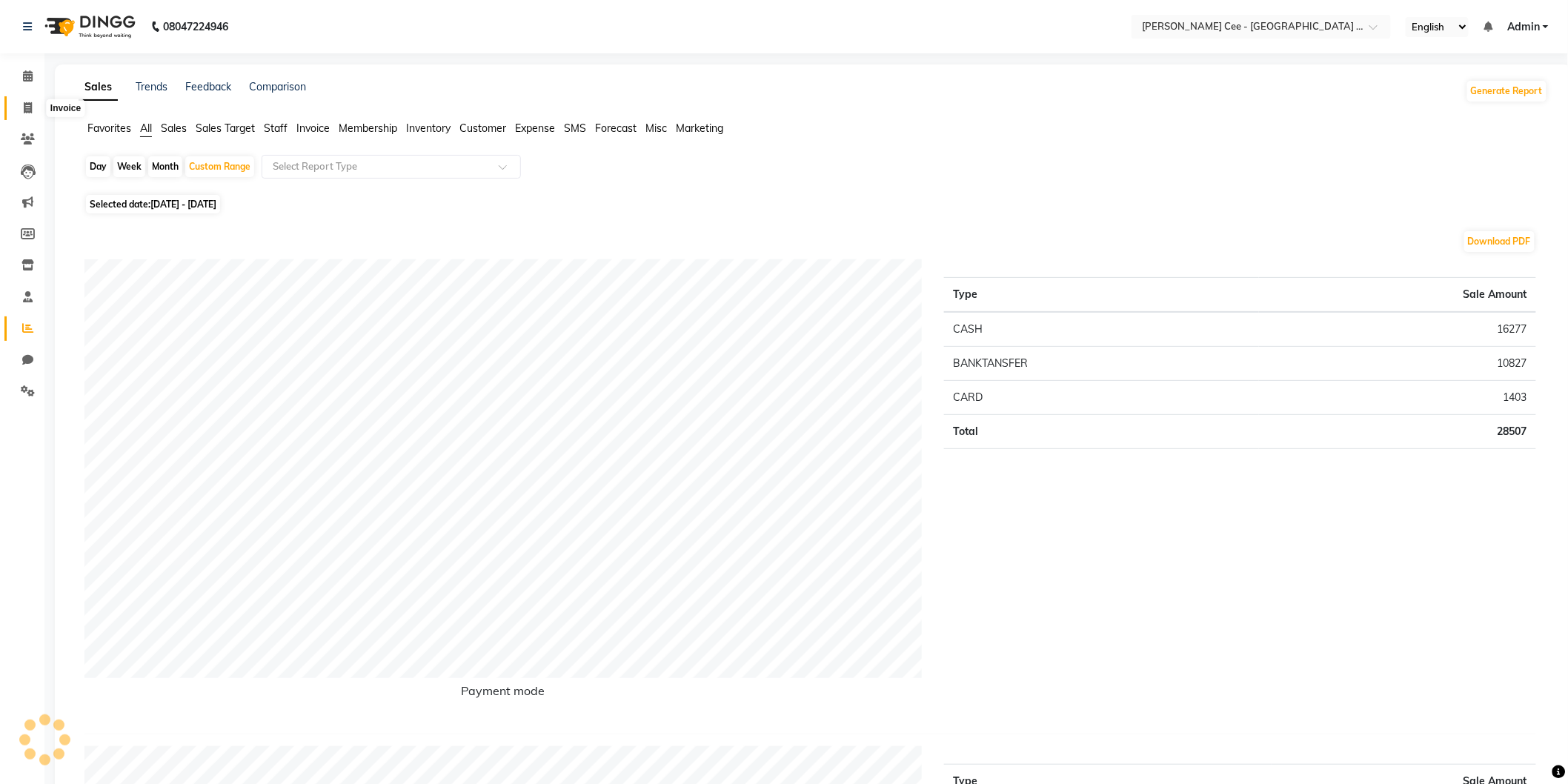
click at [15, 107] on span at bounding box center [27, 108] width 26 height 17
select select "service"
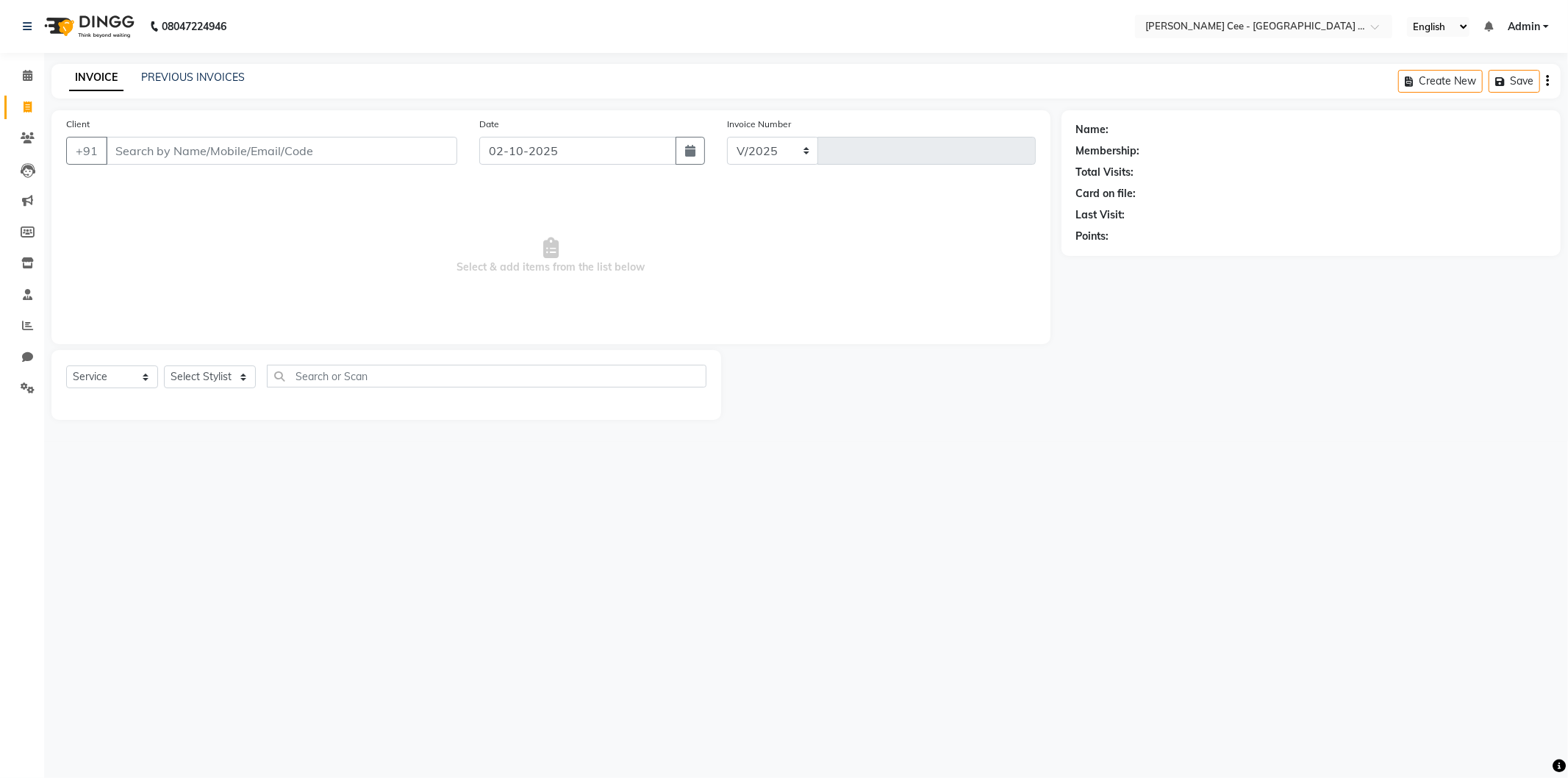
select select "8239"
type input "2971"
click at [214, 145] on input "Client" at bounding box center [281, 151] width 352 height 28
select select "product"
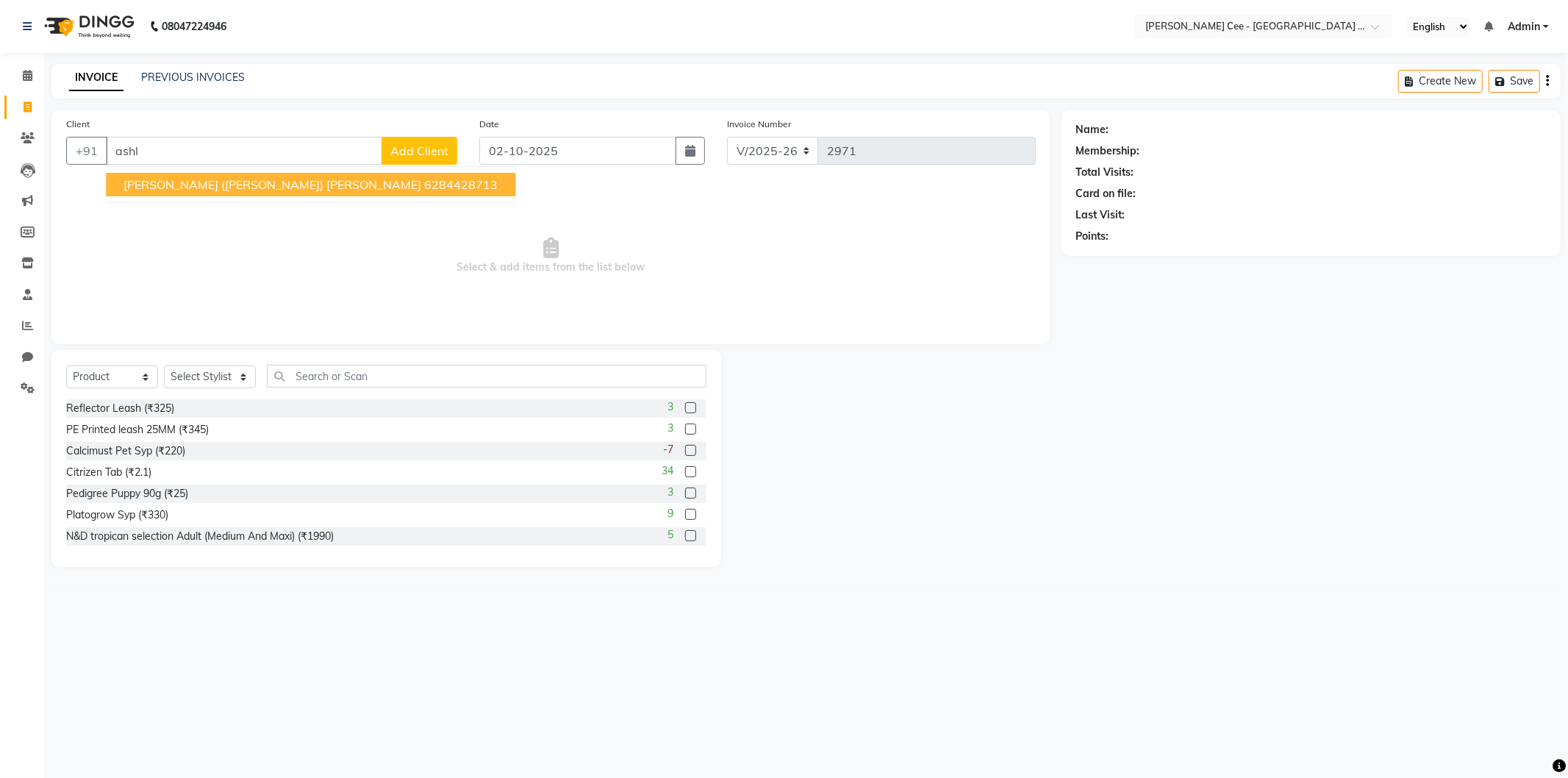
click at [244, 177] on span "[PERSON_NAME] ([PERSON_NAME]) [PERSON_NAME]" at bounding box center [272, 184] width 298 height 14
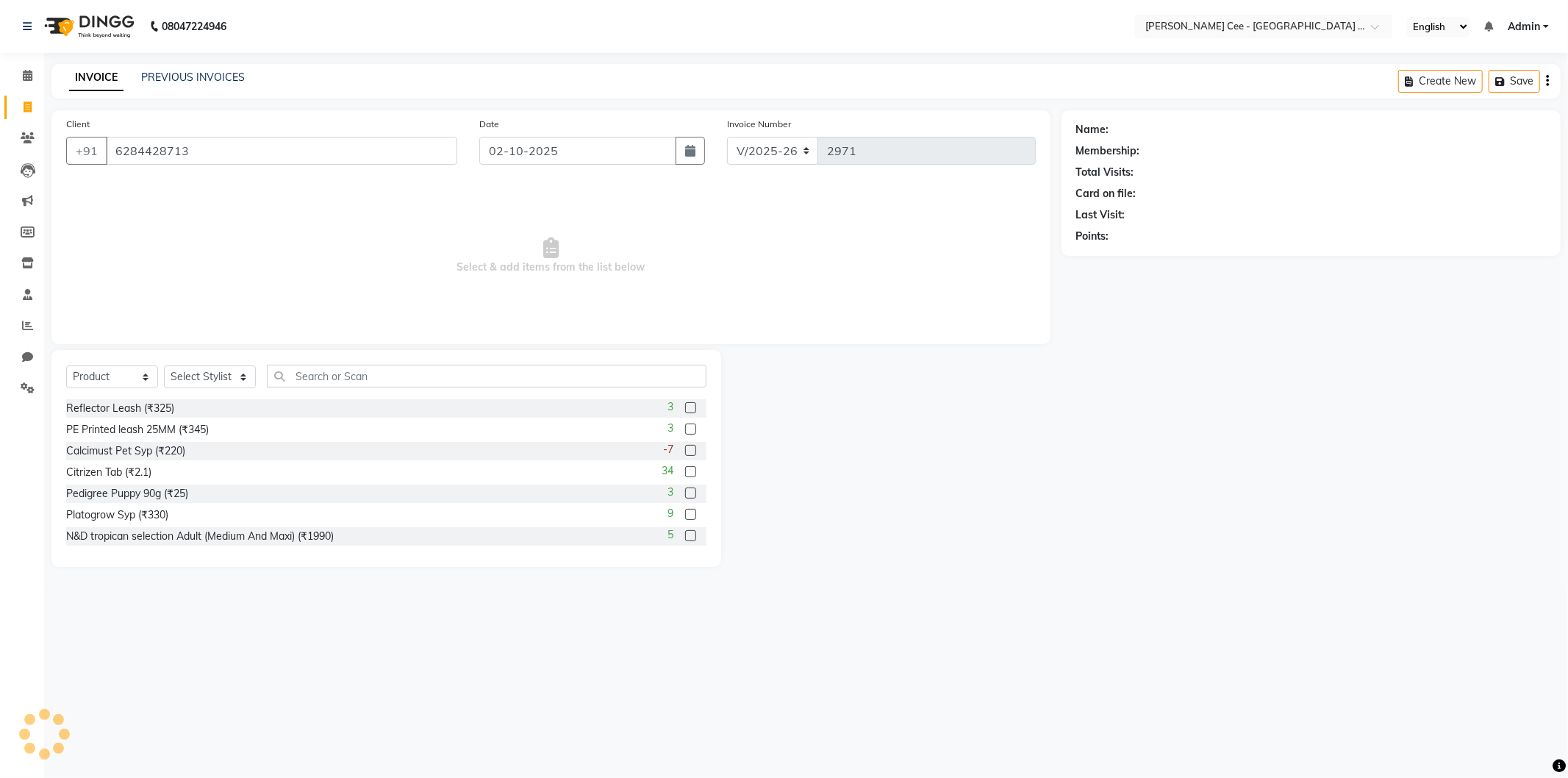
type input "6284428713"
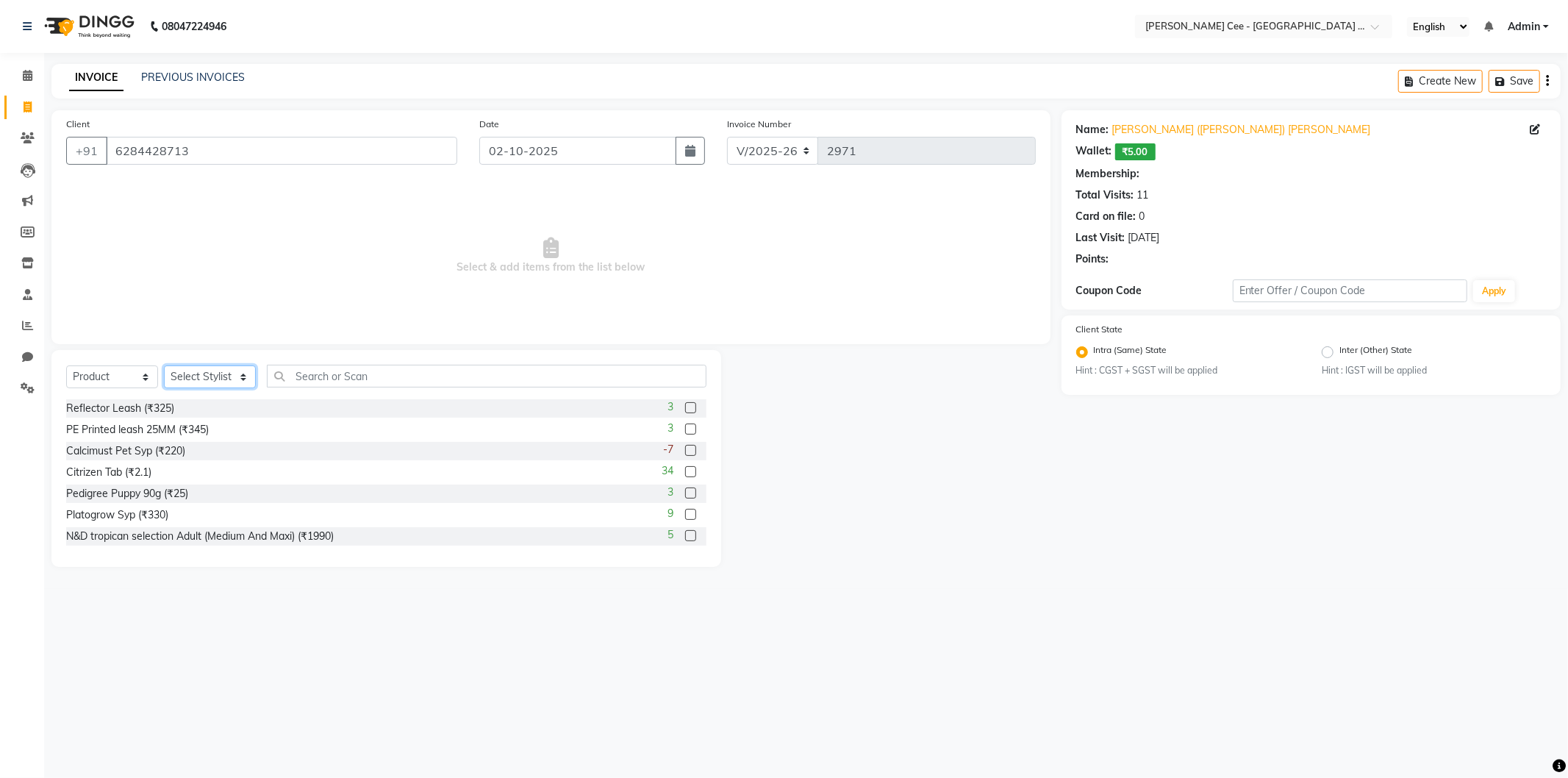
drag, startPoint x: 211, startPoint y: 375, endPoint x: 208, endPoint y: 387, distance: 12.4
click at [210, 375] on select "Select Stylist Arsh (Helper) Avinash [PERSON_NAME] [PERSON_NAME] [PERSON_NAME] …" at bounding box center [210, 376] width 92 height 23
radio input "false"
radio input "true"
select select "80155"
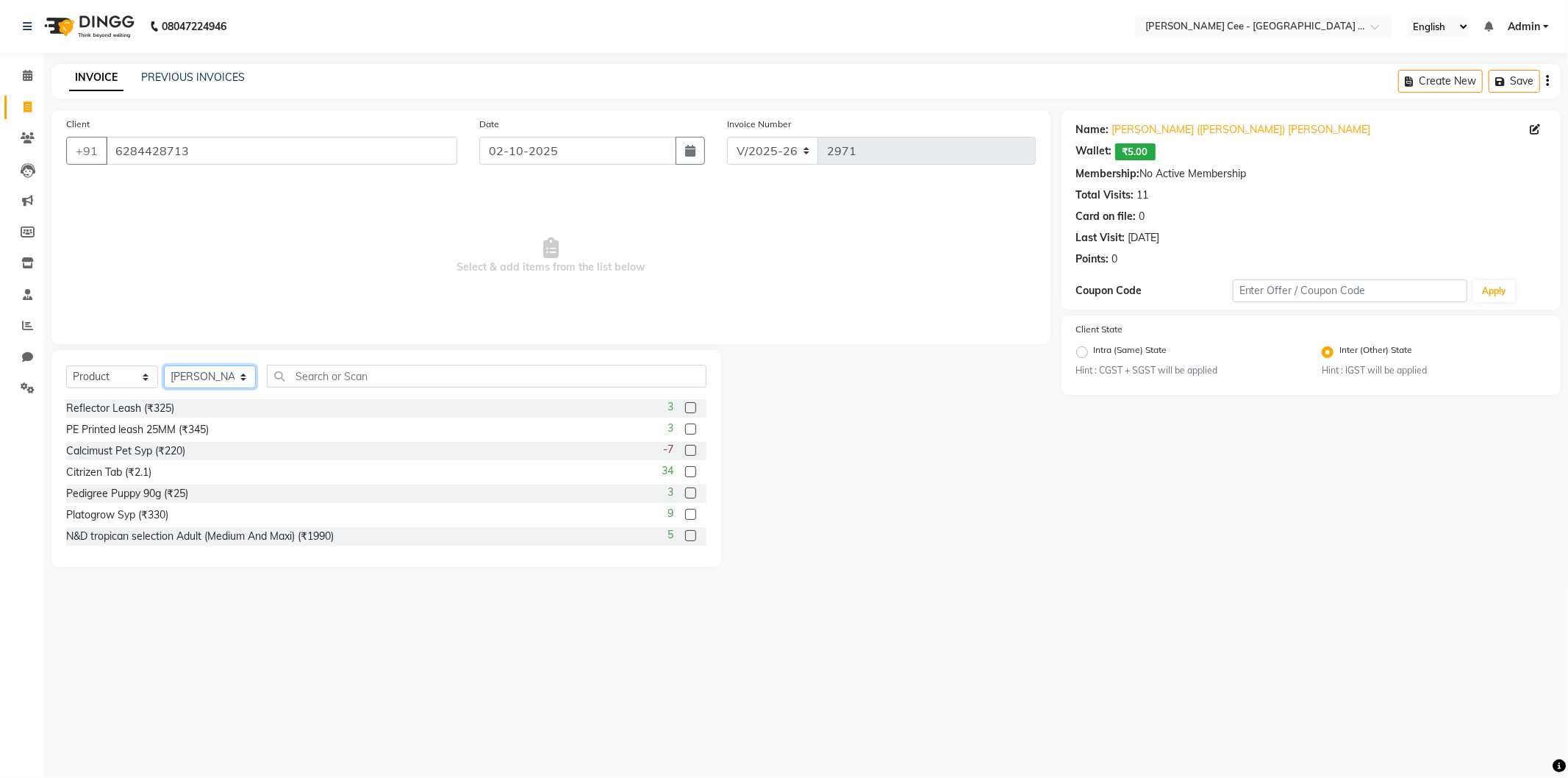
click at [164, 366] on select "Select Stylist Arsh (Helper) Avinash [PERSON_NAME] [PERSON_NAME] [PERSON_NAME] …" at bounding box center [210, 376] width 92 height 23
click at [359, 375] on input "text" at bounding box center [486, 375] width 439 height 23
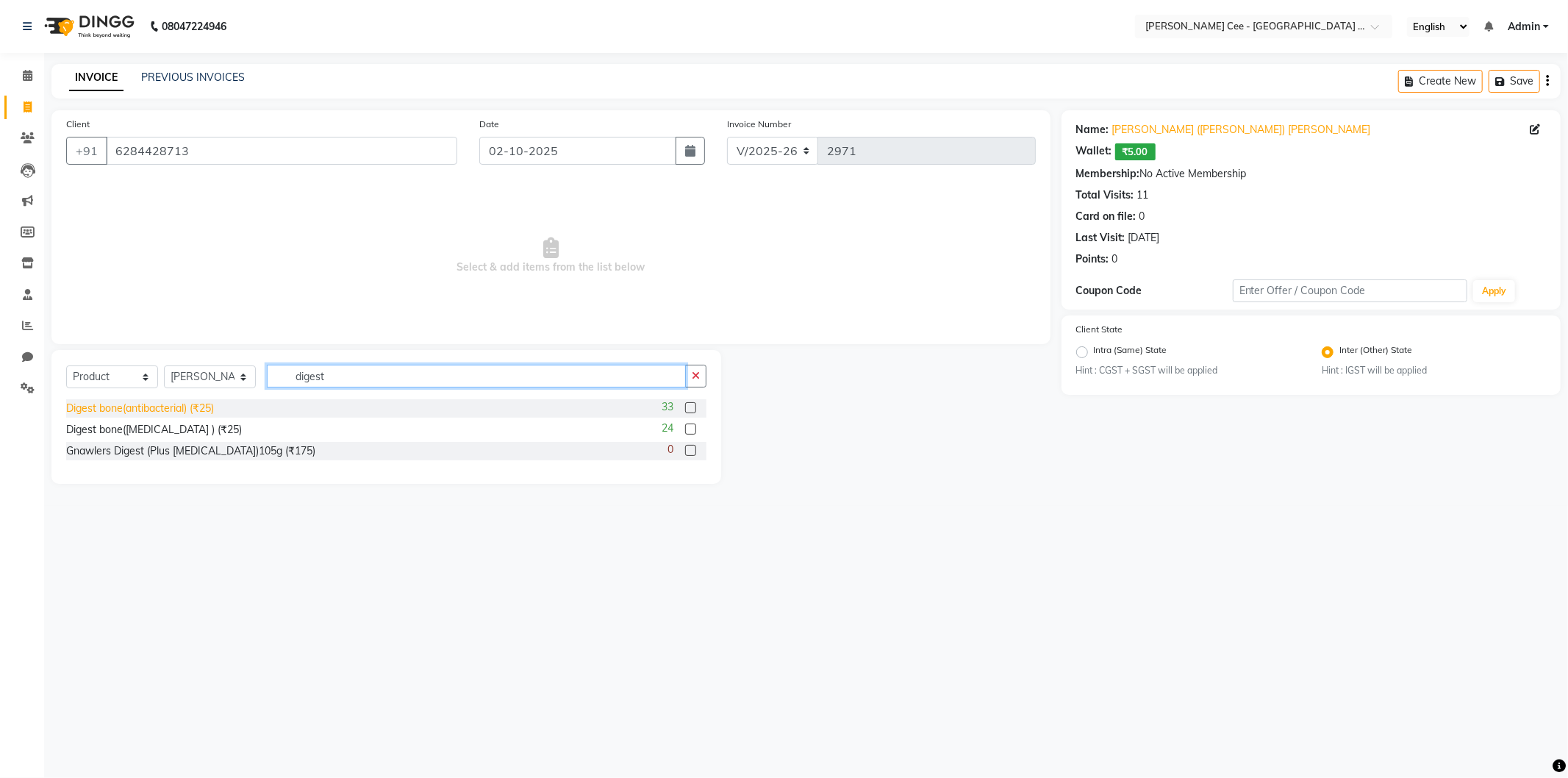
type input "digest"
click at [203, 408] on div "Digest bone(antibacterial) (₹25)" at bounding box center [140, 408] width 148 height 15
checkbox input "false"
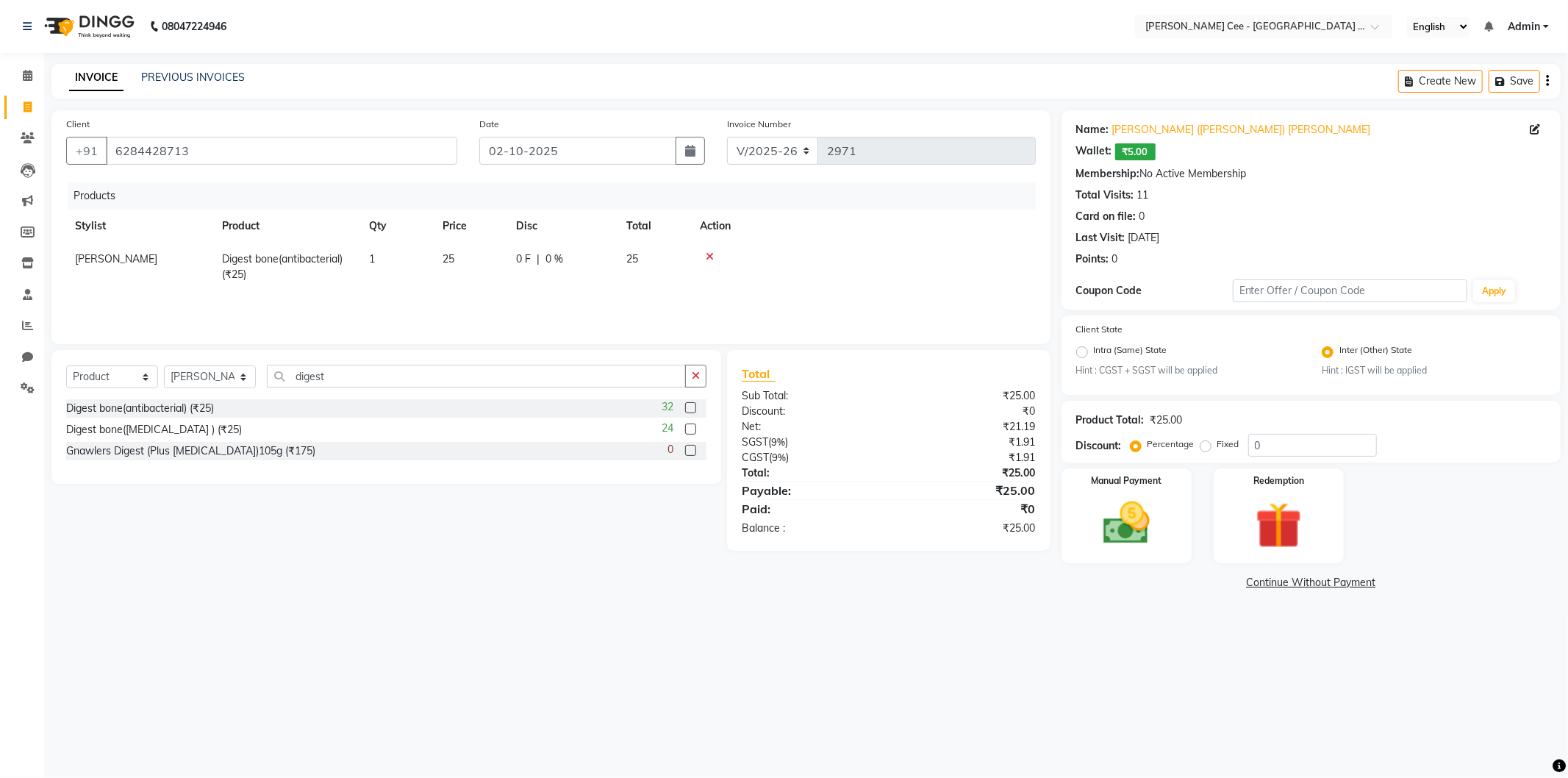
click at [398, 260] on td "1" at bounding box center [396, 267] width 73 height 49
select select "80155"
click at [398, 260] on input "1" at bounding box center [397, 263] width 56 height 23
type input "10"
drag, startPoint x: 848, startPoint y: 273, endPoint x: 709, endPoint y: 341, distance: 154.7
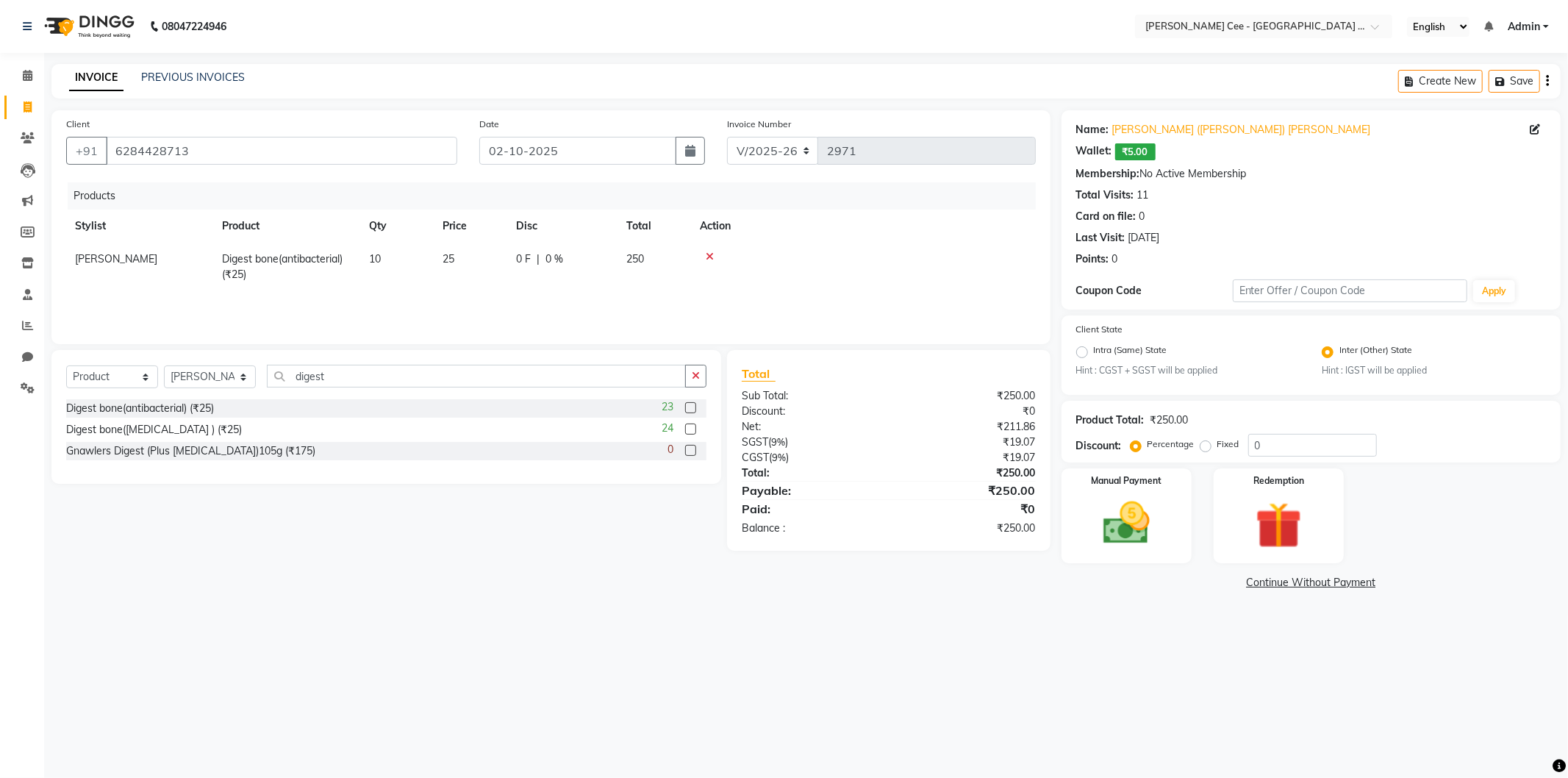
click at [846, 273] on td at bounding box center [863, 267] width 345 height 49
click at [695, 370] on button "button" at bounding box center [696, 375] width 22 height 23
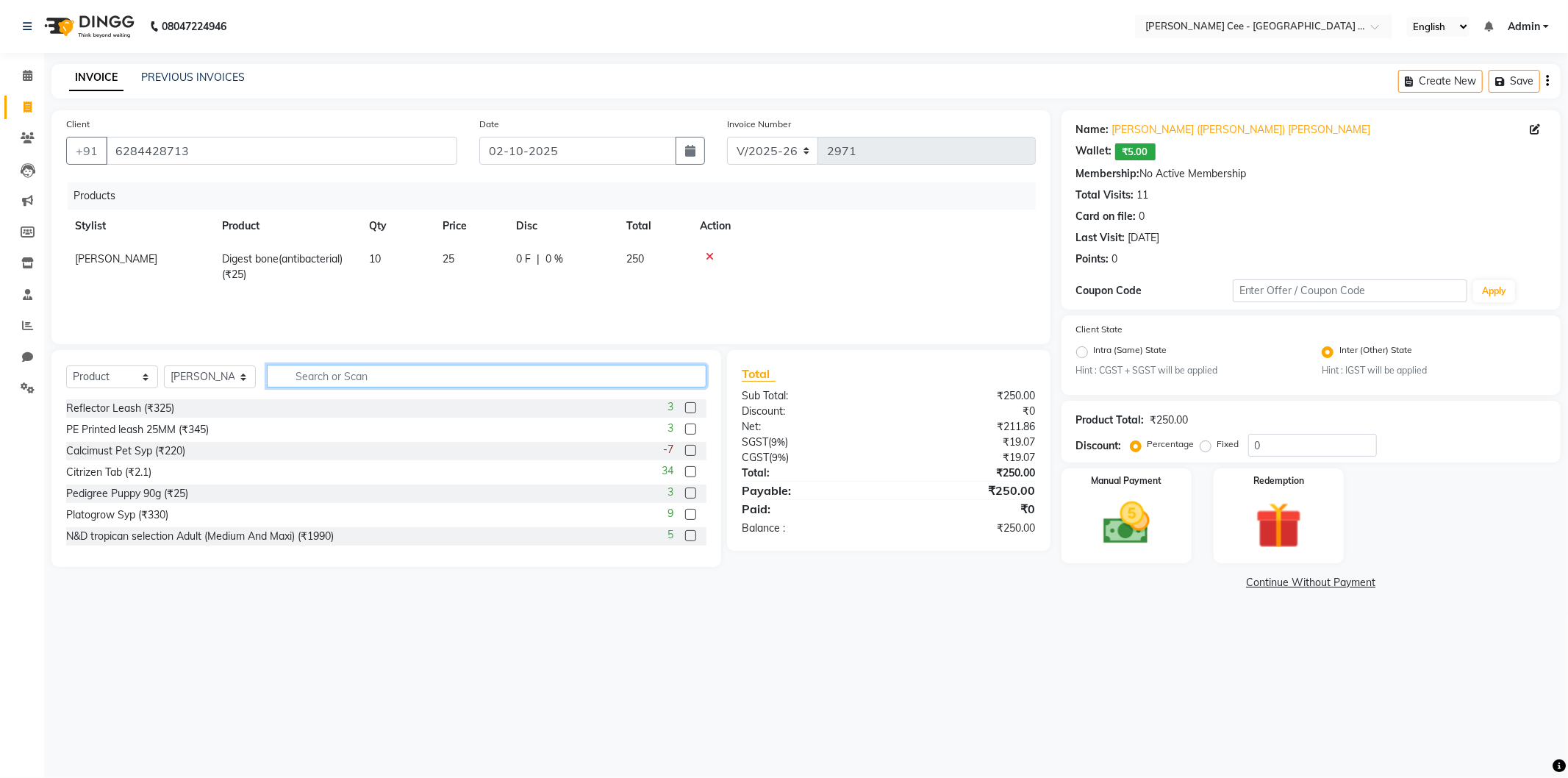
click at [642, 373] on input "text" at bounding box center [486, 375] width 439 height 23
drag, startPoint x: 211, startPoint y: 379, endPoint x: 211, endPoint y: 387, distance: 8.0
click at [211, 379] on select "Select Stylist Arsh (Helper) Avinash [PERSON_NAME] [PERSON_NAME] [PERSON_NAME] …" at bounding box center [210, 376] width 92 height 23
select select "80158"
click at [164, 366] on select "Select Stylist Arsh (Helper) Avinash [PERSON_NAME] [PERSON_NAME] [PERSON_NAME] …" at bounding box center [210, 376] width 92 height 23
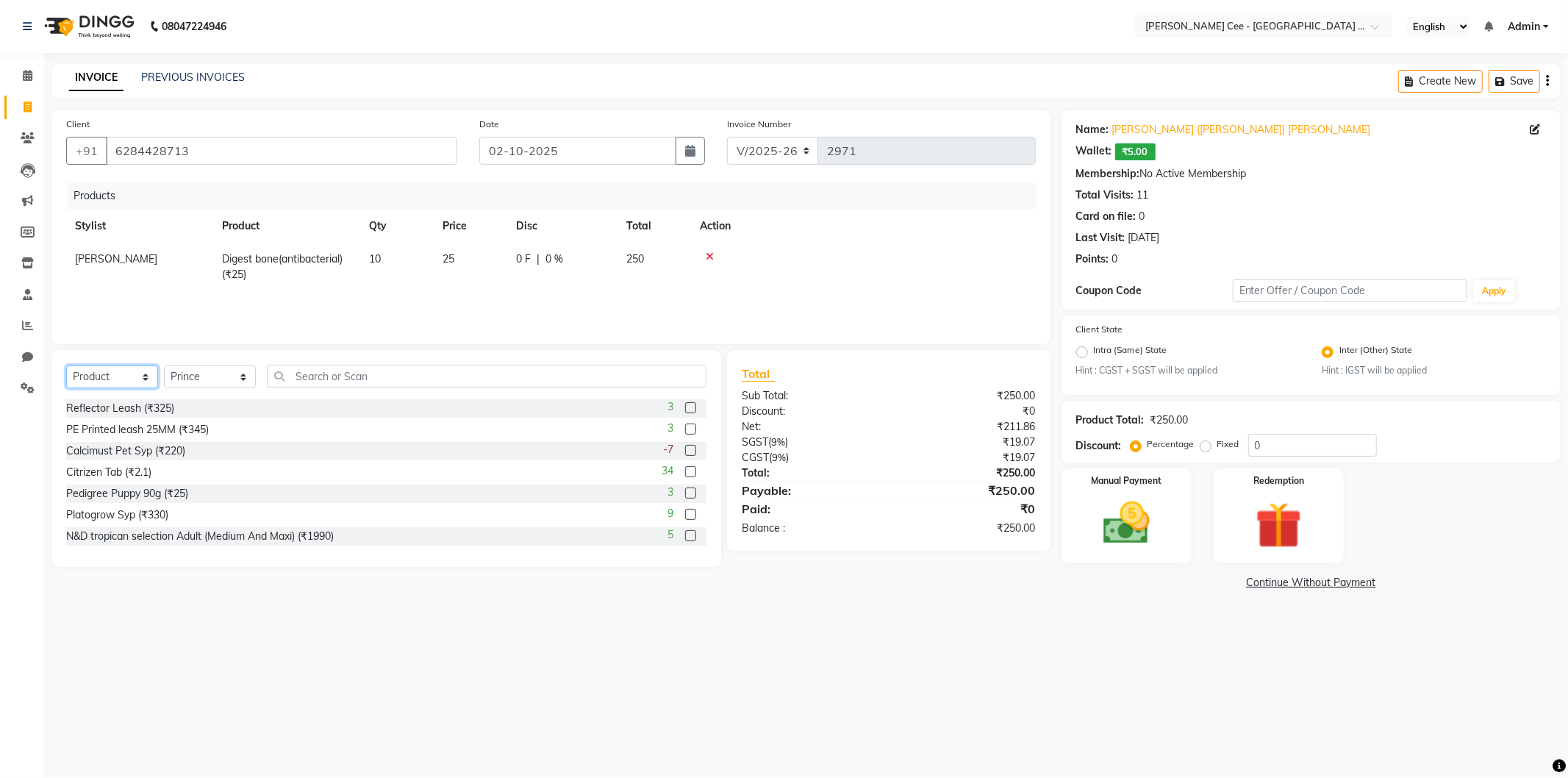
click at [138, 381] on select "Select Service Product Membership Package Voucher Prepaid Gift Card" at bounding box center [112, 376] width 92 height 23
select select "service"
click at [66, 366] on select "Select Service Product Membership Package Voucher Prepaid Gift Card" at bounding box center [112, 376] width 92 height 23
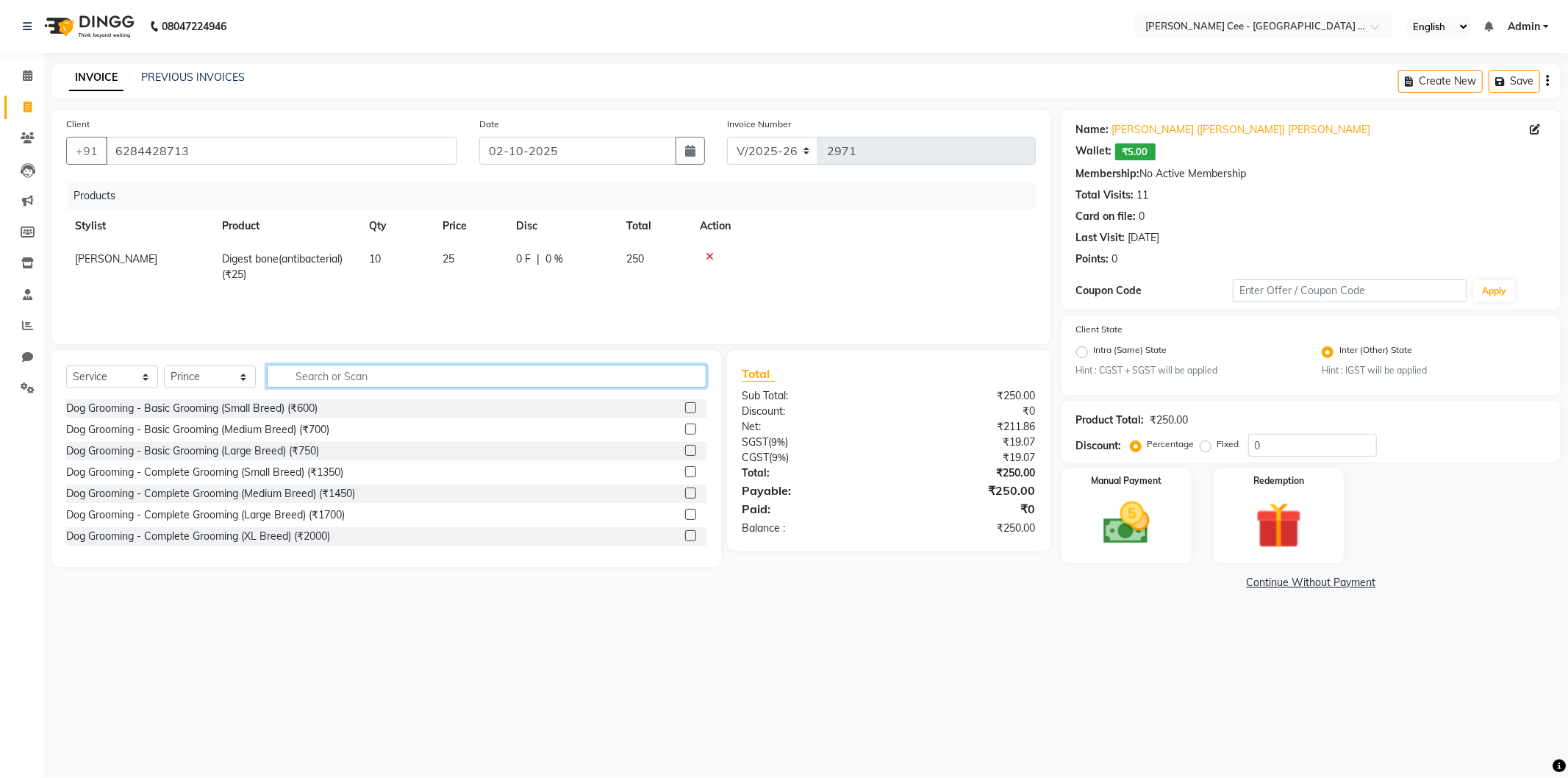
click at [307, 374] on input "text" at bounding box center [486, 375] width 439 height 23
type input "bath"
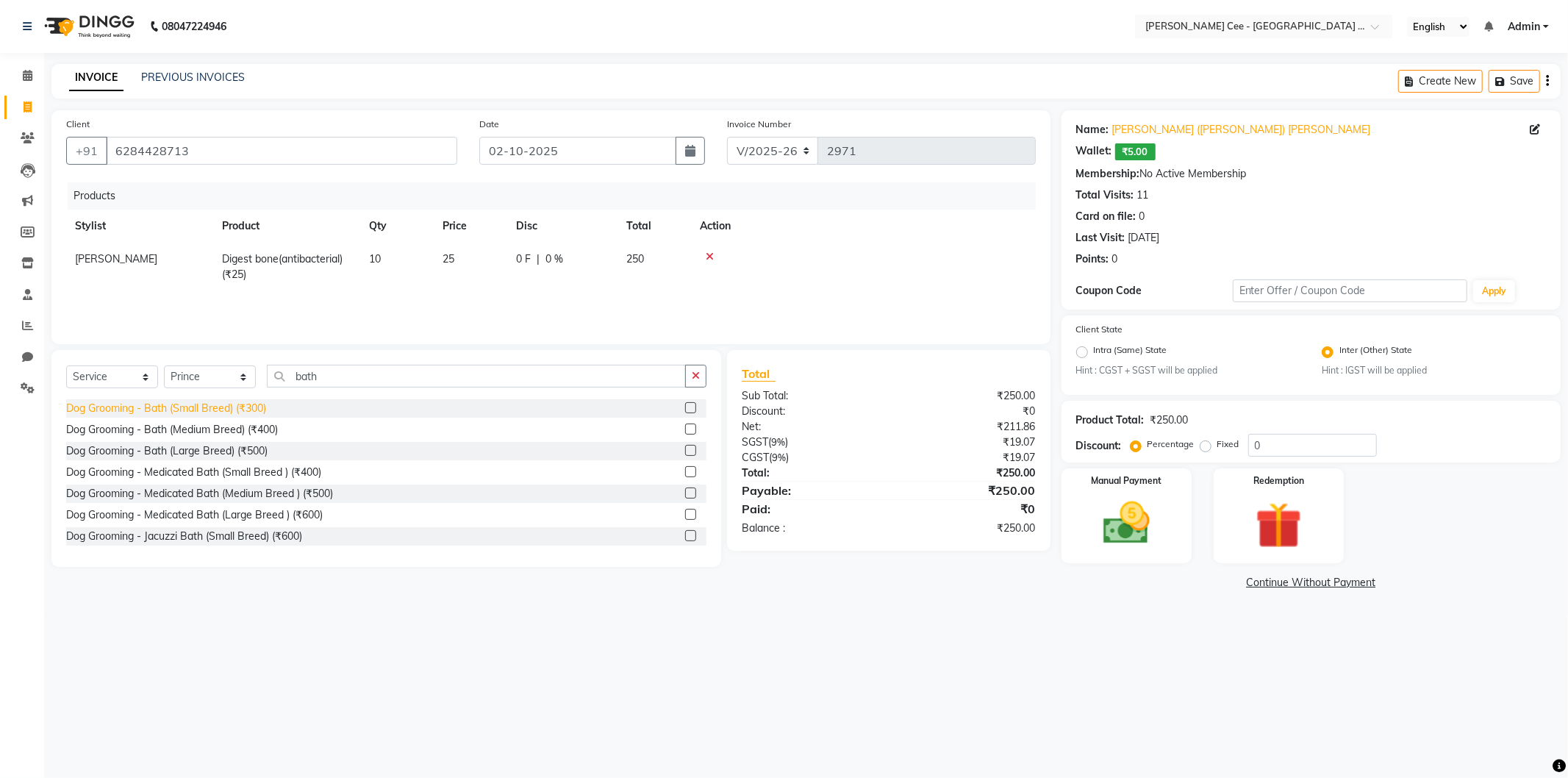
click at [193, 403] on div "Dog Grooming - Bath (Small Breed) (₹300)" at bounding box center [166, 408] width 200 height 15
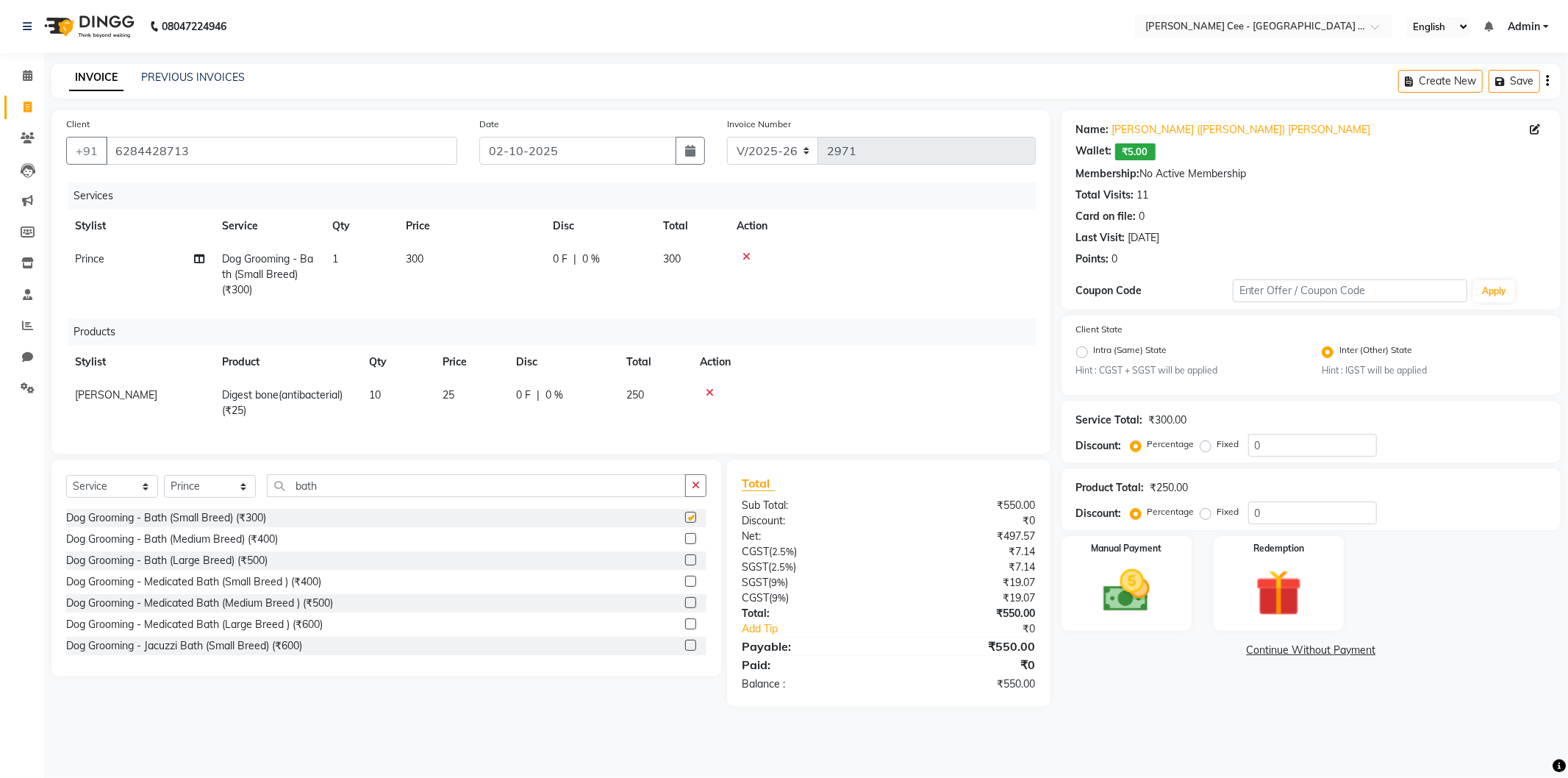
checkbox input "false"
click at [1132, 612] on img at bounding box center [1126, 591] width 78 height 56
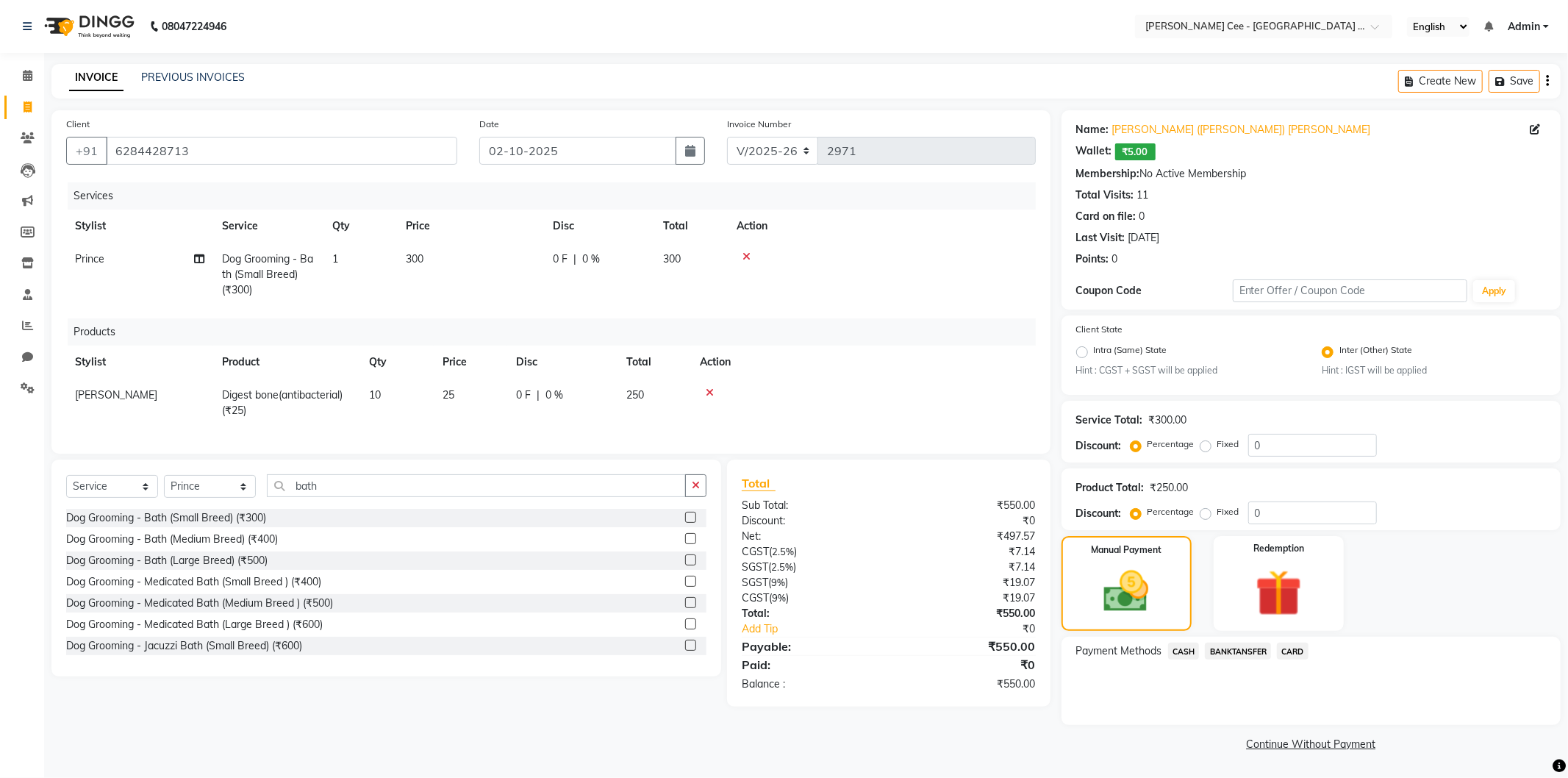
click at [1237, 650] on span "BANKTANSFER" at bounding box center [1238, 651] width 66 height 17
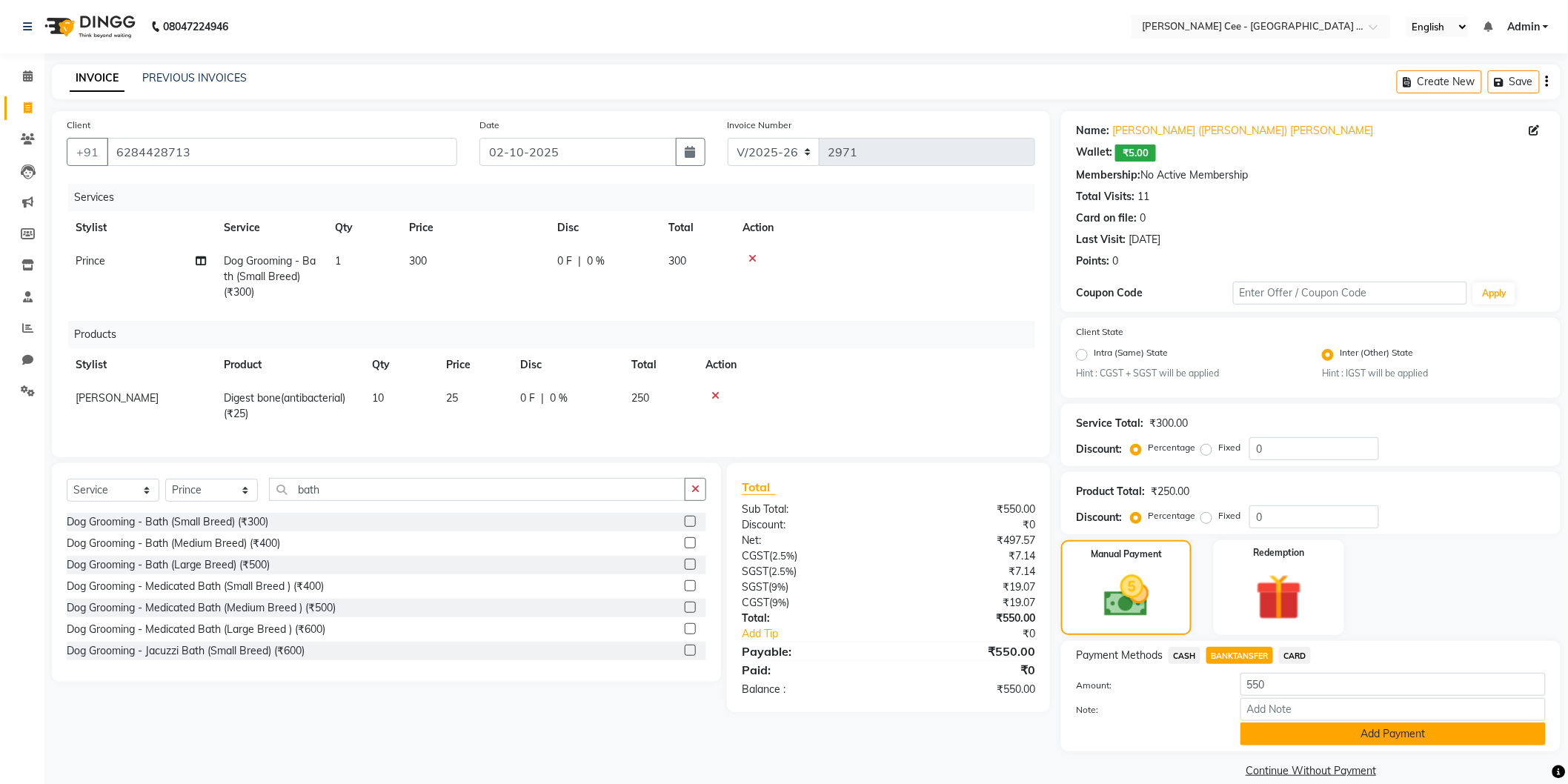
click at [1331, 743] on button "Add Payment" at bounding box center [1393, 734] width 306 height 23
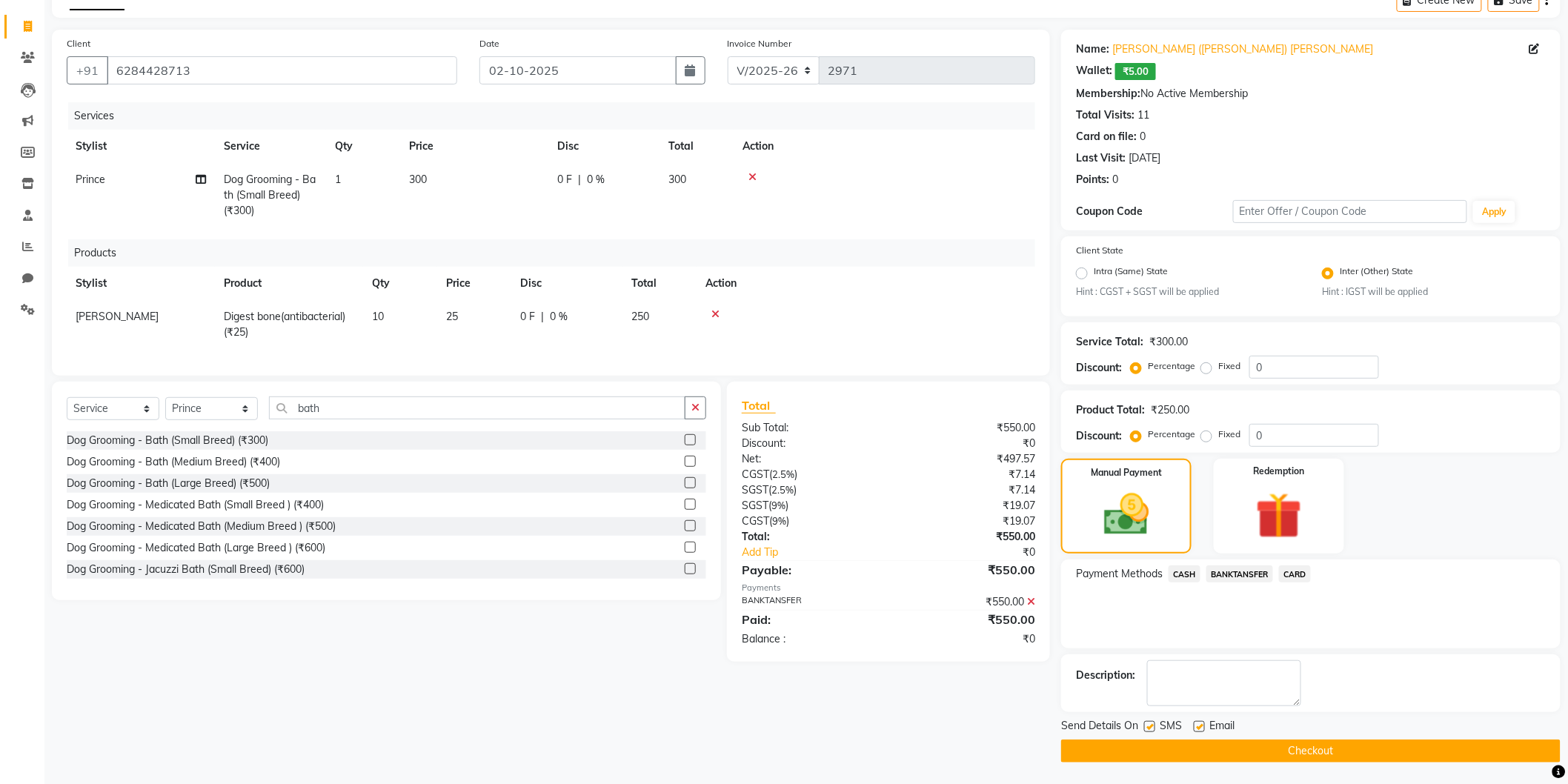
scroll to position [82, 0]
click at [1252, 759] on button "Checkout" at bounding box center [1311, 749] width 499 height 23
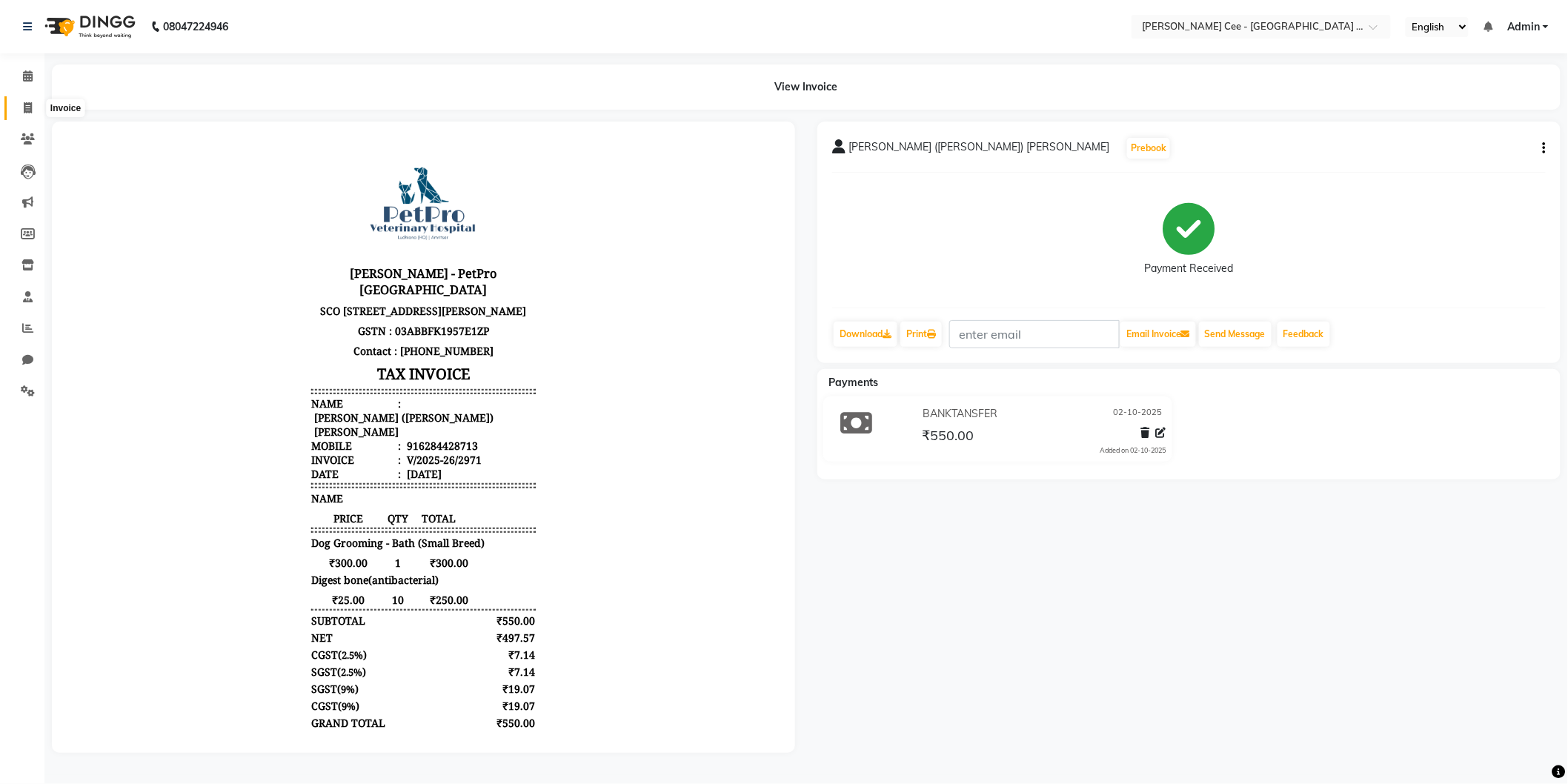
click at [27, 106] on icon at bounding box center [27, 107] width 8 height 11
select select "service"
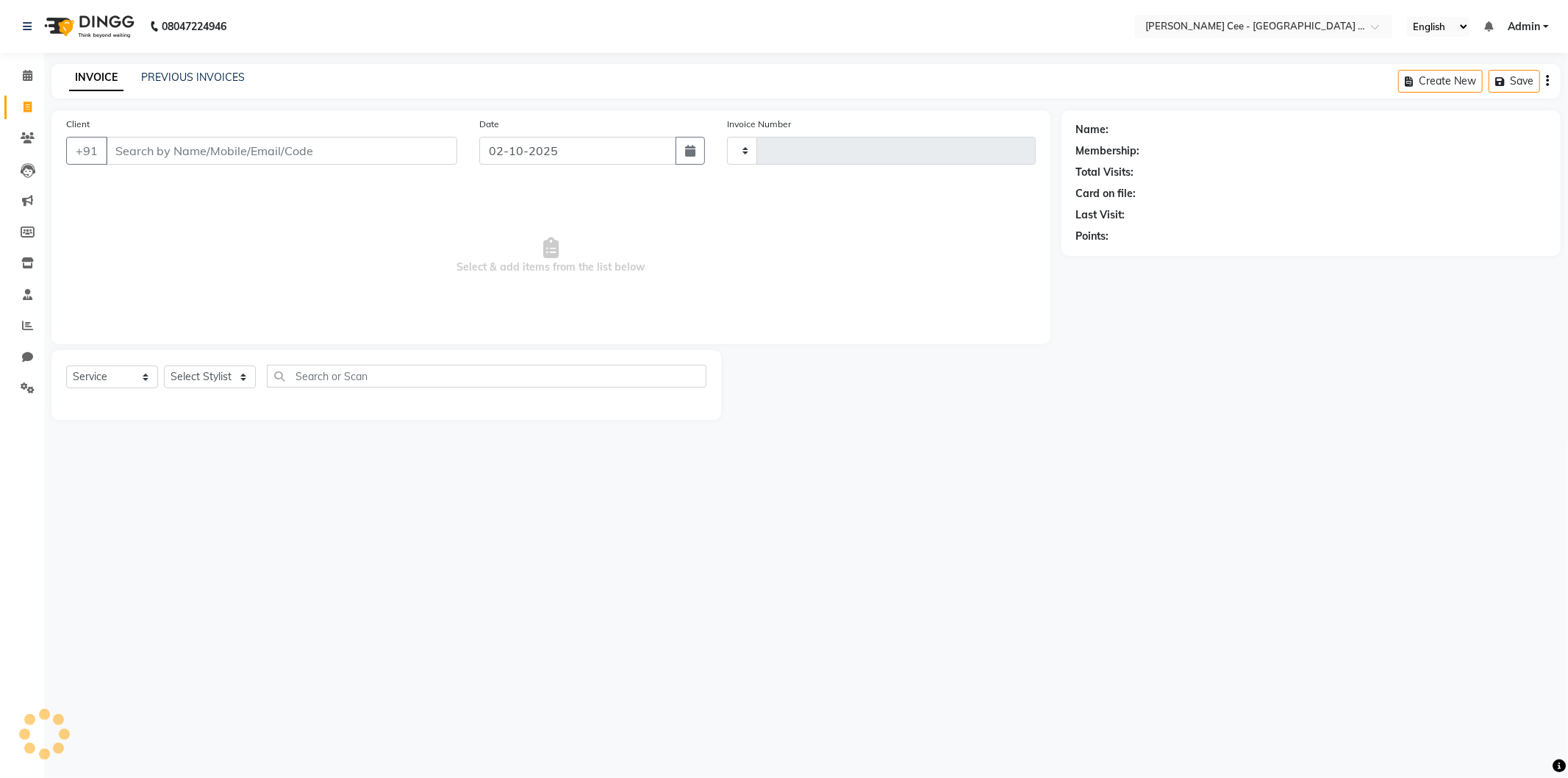
type input "2972"
select select "8239"
select select "product"
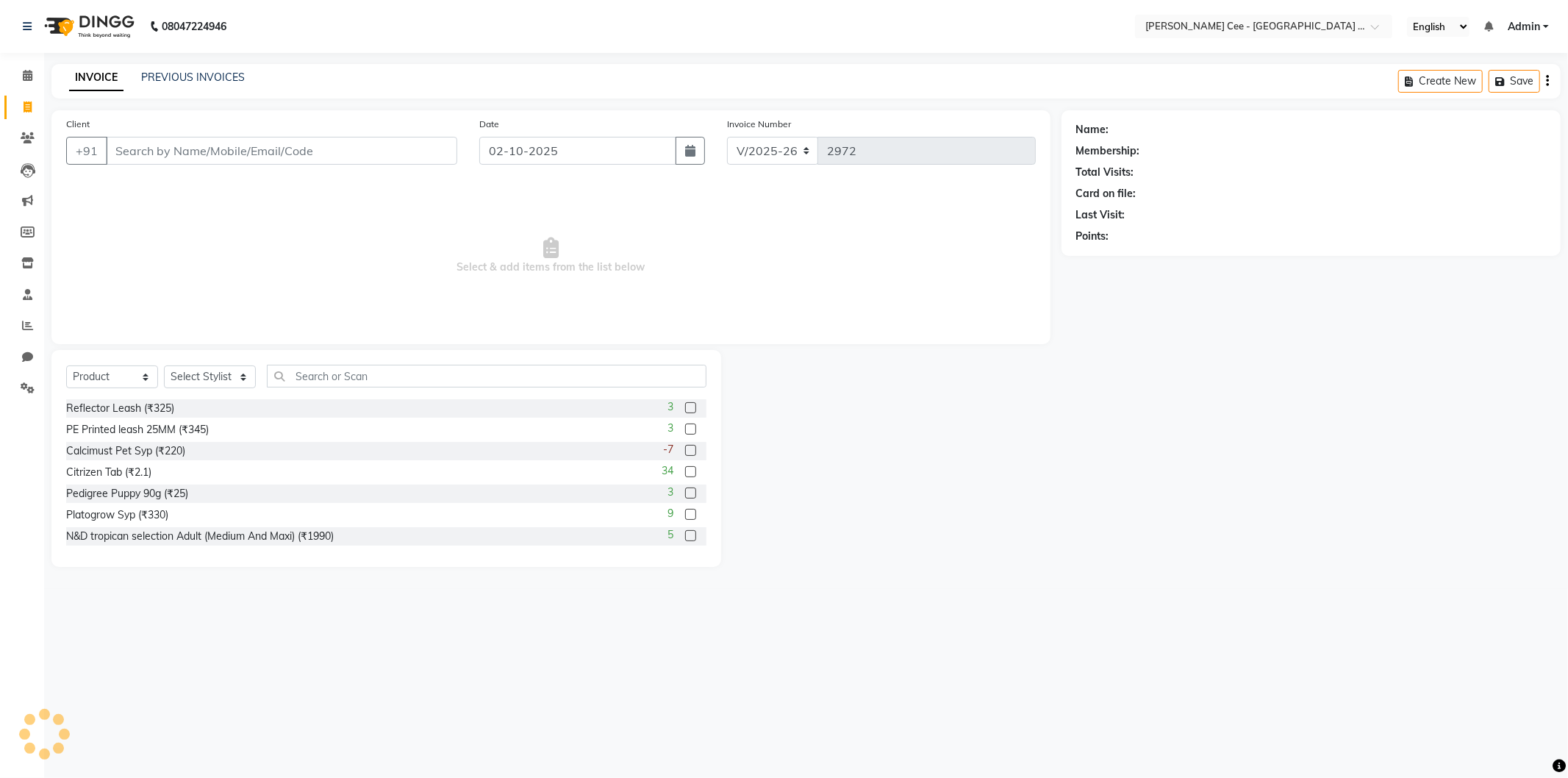
click at [267, 156] on input "Client" at bounding box center [281, 151] width 352 height 28
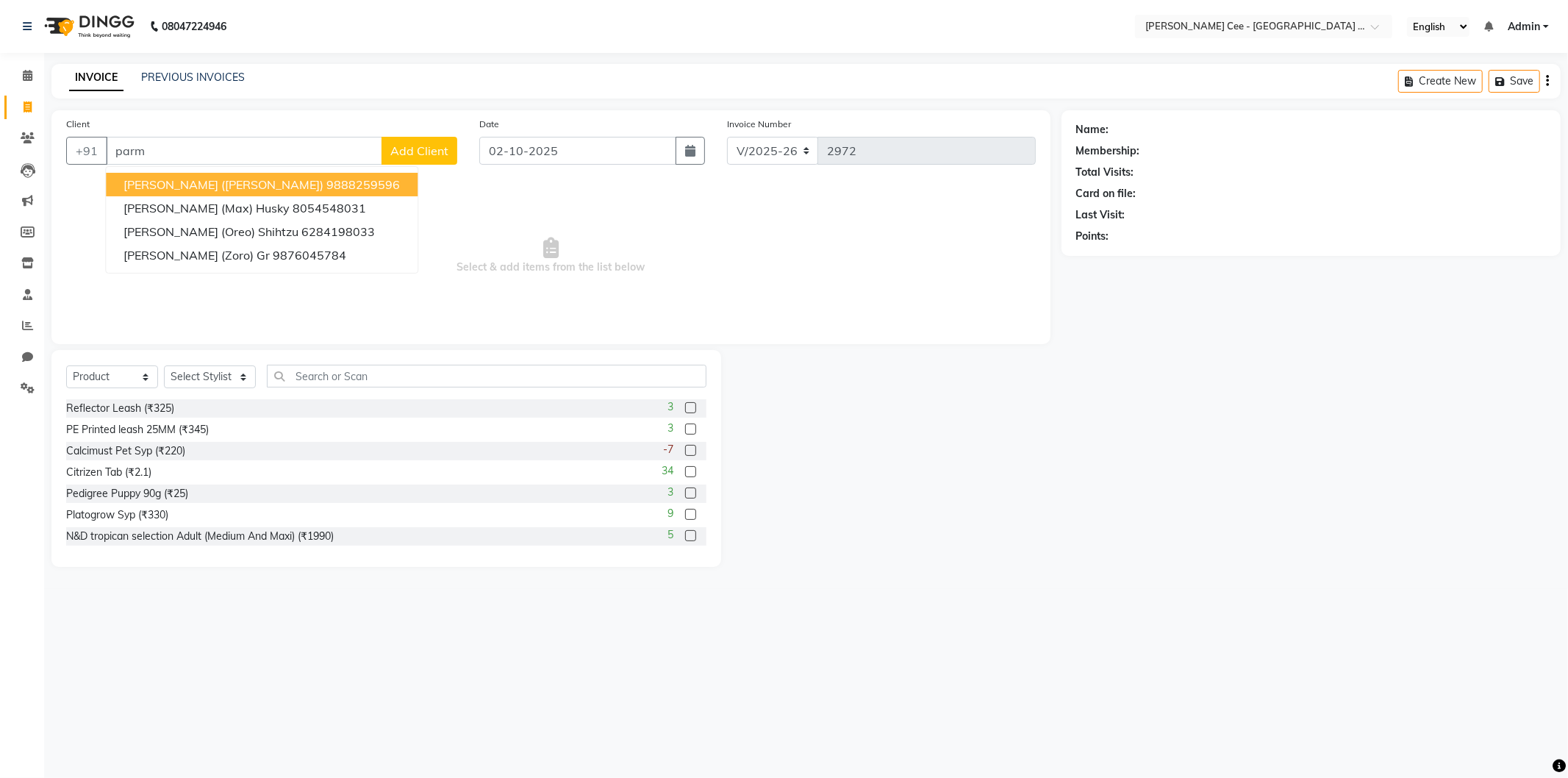
click at [327, 184] on ngb-highlight "9888259596" at bounding box center [363, 184] width 73 height 14
type input "9888259596"
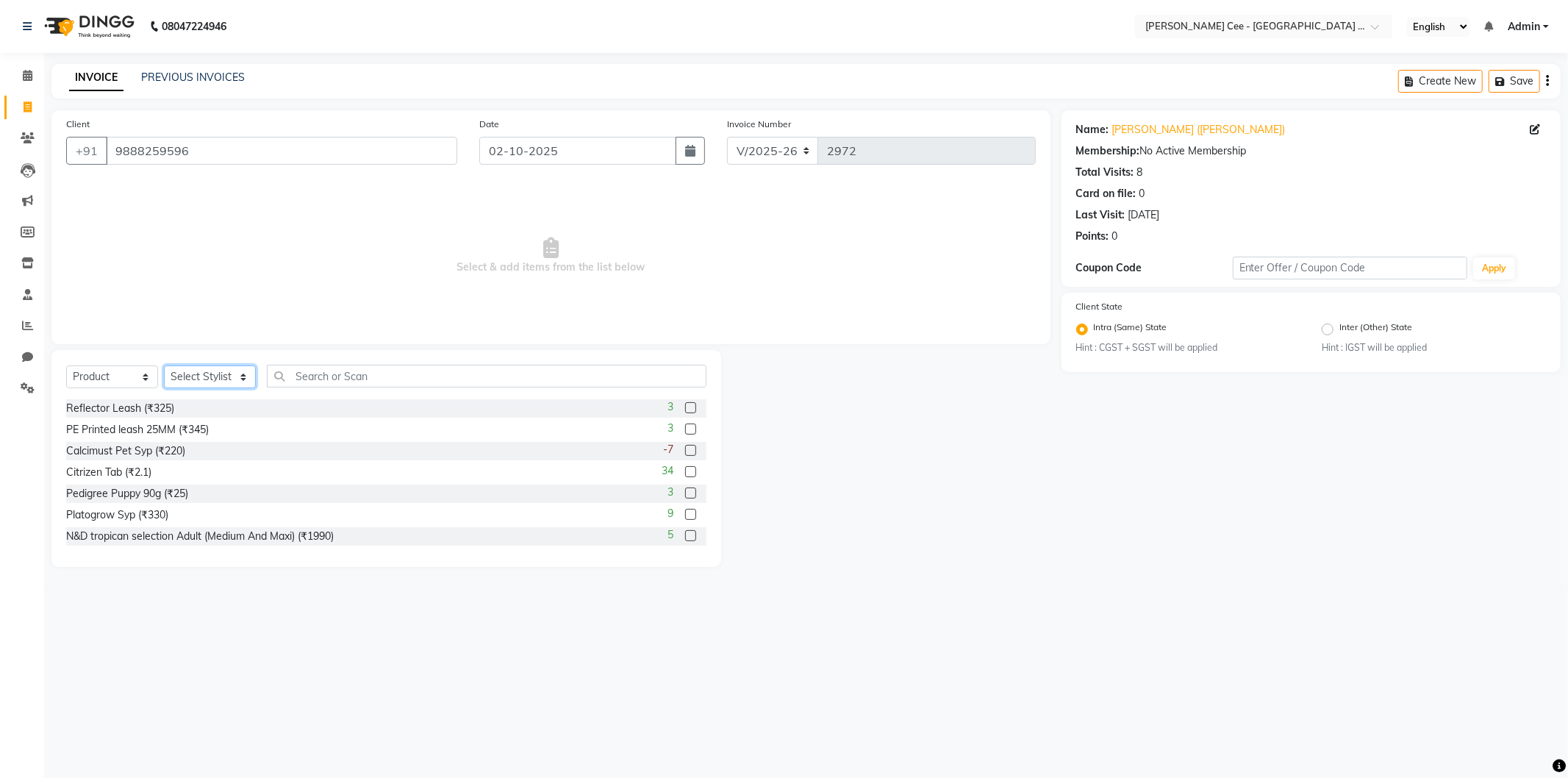
drag, startPoint x: 229, startPoint y: 374, endPoint x: 225, endPoint y: 384, distance: 10.8
click at [229, 374] on select "Select Stylist Arsh (Helper) Avinash [PERSON_NAME] [PERSON_NAME] [PERSON_NAME] …" at bounding box center [210, 376] width 92 height 23
select select "80154"
click at [164, 366] on select "Select Stylist Arsh (Helper) Avinash [PERSON_NAME] [PERSON_NAME] [PERSON_NAME] …" at bounding box center [210, 376] width 92 height 23
drag, startPoint x: 121, startPoint y: 373, endPoint x: 119, endPoint y: 384, distance: 11.2
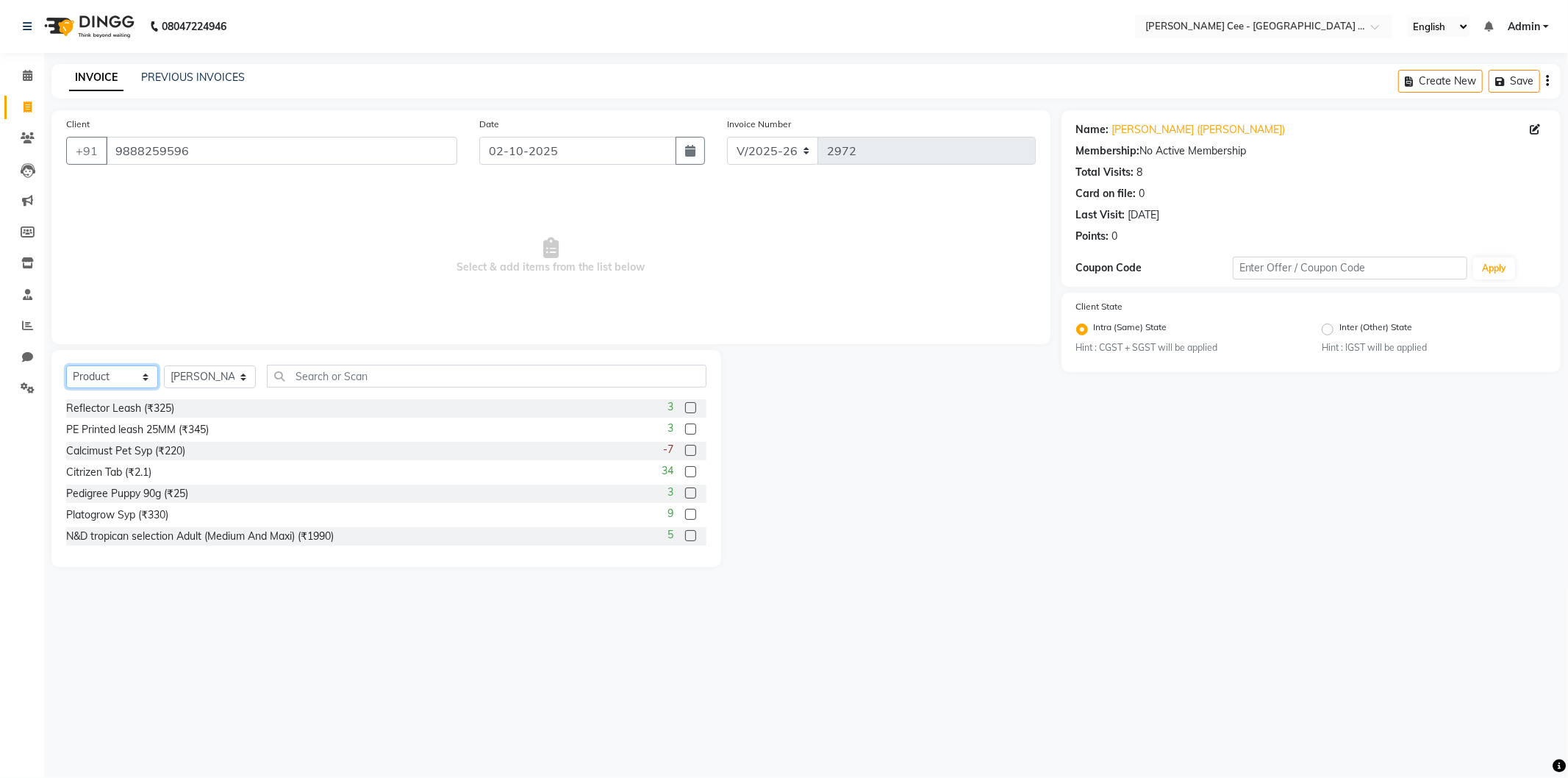
click at [121, 373] on select "Select Service Product Membership Package Voucher Prepaid Gift Card" at bounding box center [112, 376] width 92 height 23
click at [66, 366] on select "Select Service Product Membership Package Voucher Prepaid Gift Card" at bounding box center [112, 376] width 92 height 23
click at [344, 377] on input "text" at bounding box center [486, 375] width 439 height 23
type input "6942133301361"
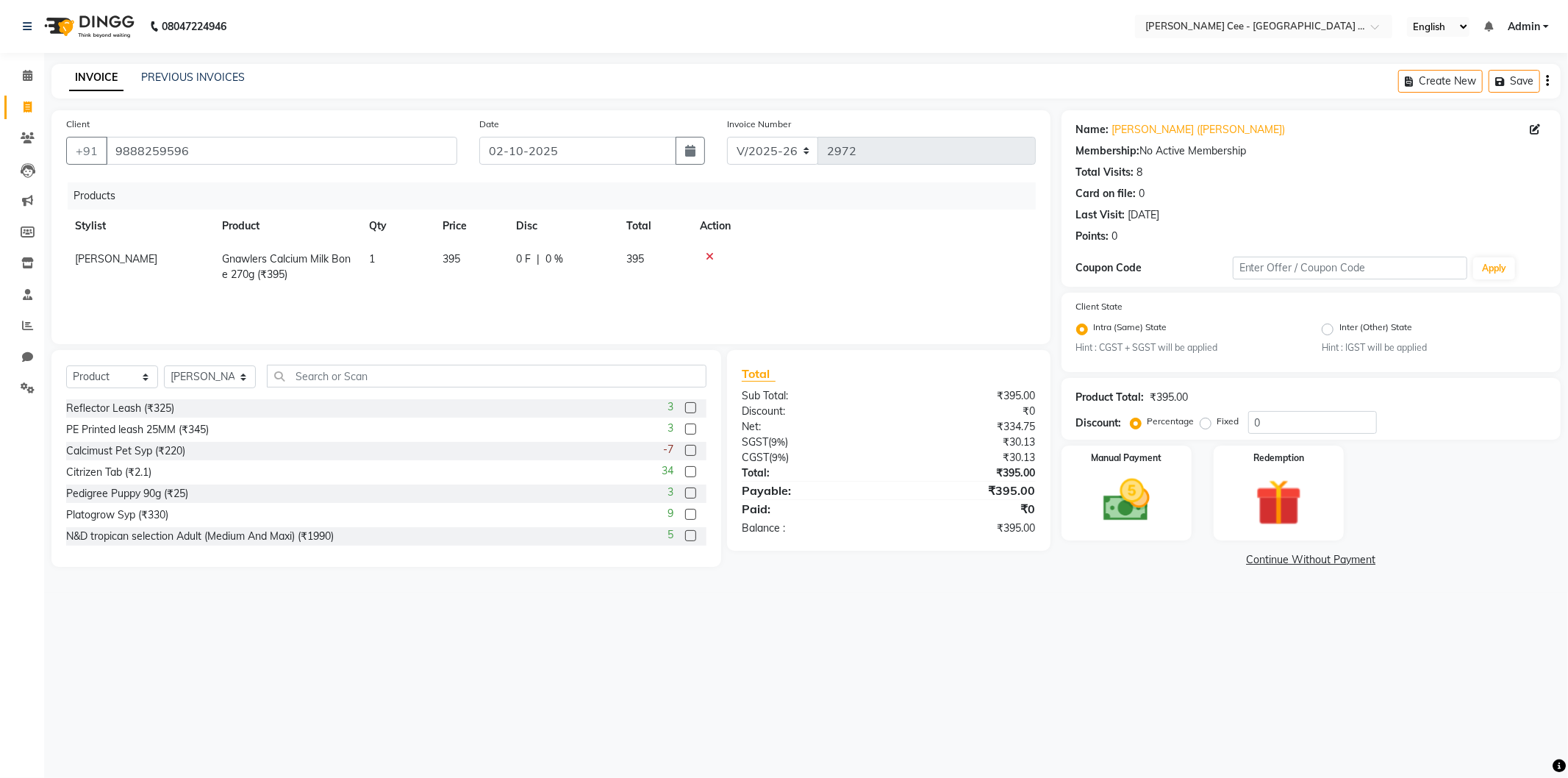
click at [615, 273] on td "0 F | 0 %" at bounding box center [562, 267] width 110 height 49
select select "80154"
click at [585, 267] on input "0" at bounding box center [603, 263] width 44 height 23
type input "20"
click at [899, 264] on td at bounding box center [876, 264] width 319 height 42
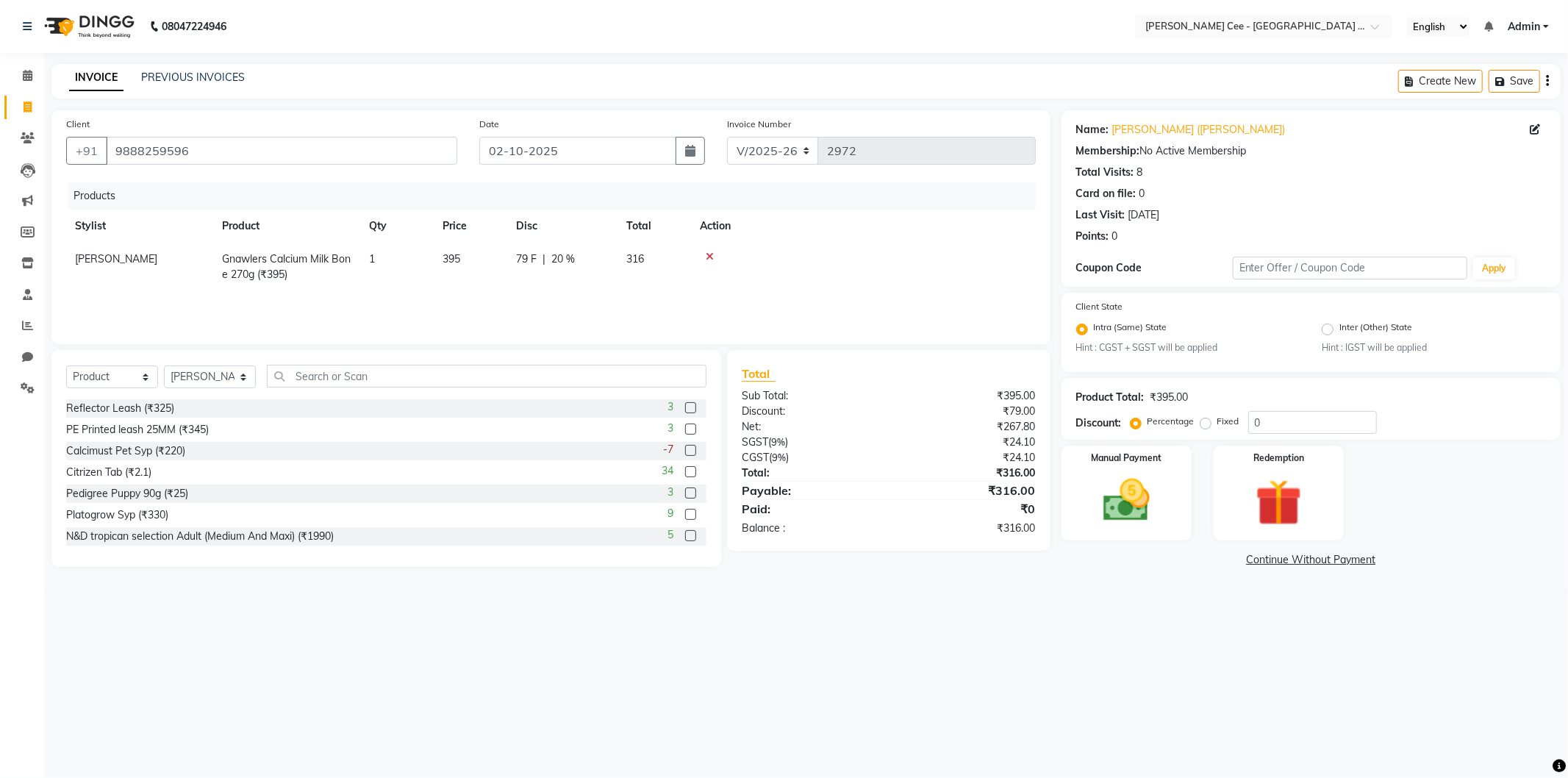
click at [546, 265] on div "79 F | 20 %" at bounding box center [562, 259] width 93 height 15
select select "80154"
click at [546, 265] on input "79" at bounding box center [538, 263] width 44 height 23
type input "75"
click at [798, 275] on td at bounding box center [876, 264] width 319 height 42
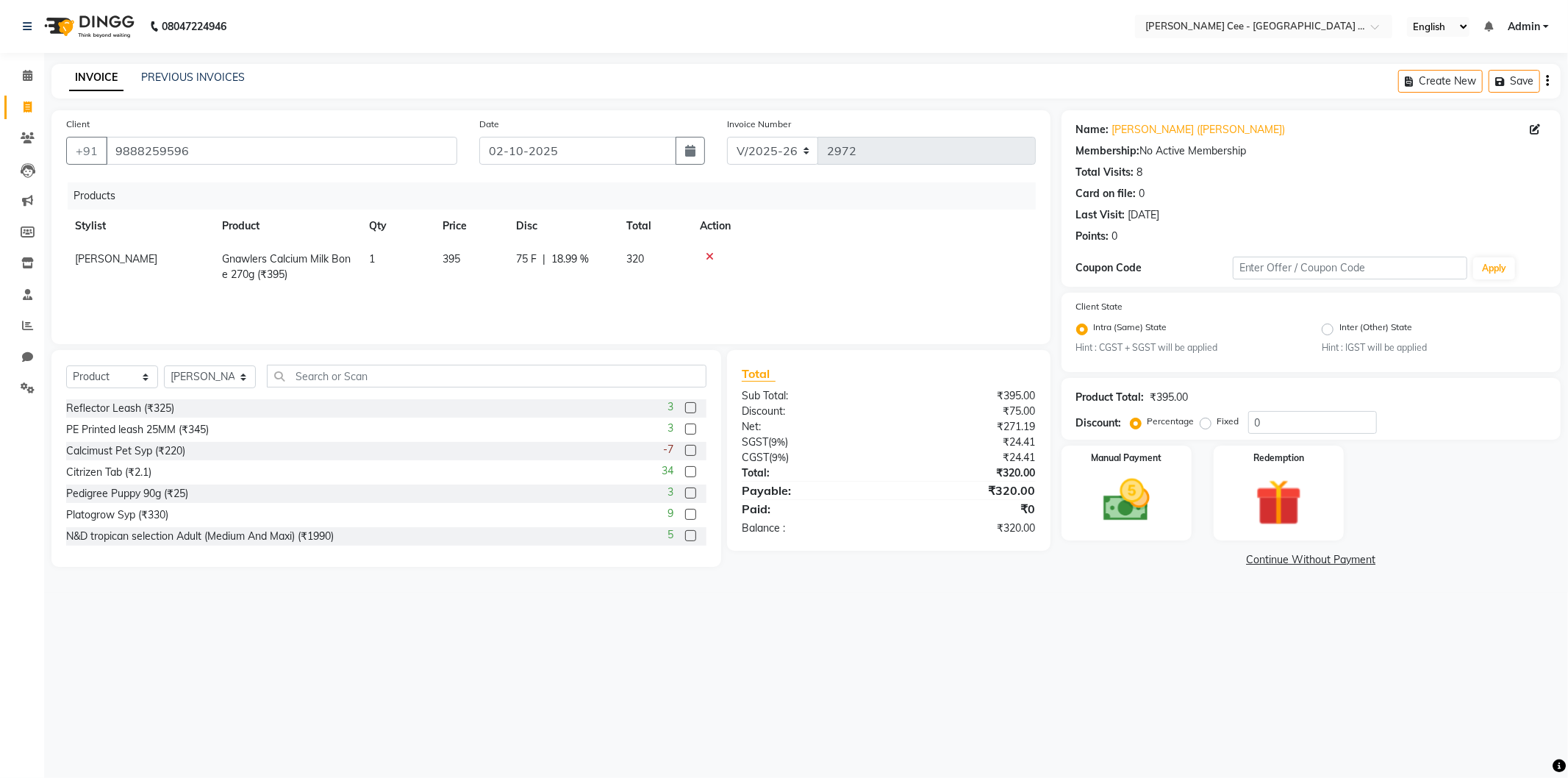
click at [120, 264] on span "[PERSON_NAME]" at bounding box center [115, 259] width 82 height 14
select select "80154"
click at [120, 264] on select "Arsh (Helper) Avinash [PERSON_NAME] [PERSON_NAME] [PERSON_NAME] Kajal Love [PER…" at bounding box center [139, 263] width 129 height 23
click at [764, 264] on td at bounding box center [863, 267] width 345 height 49
click at [1127, 525] on img at bounding box center [1126, 501] width 78 height 56
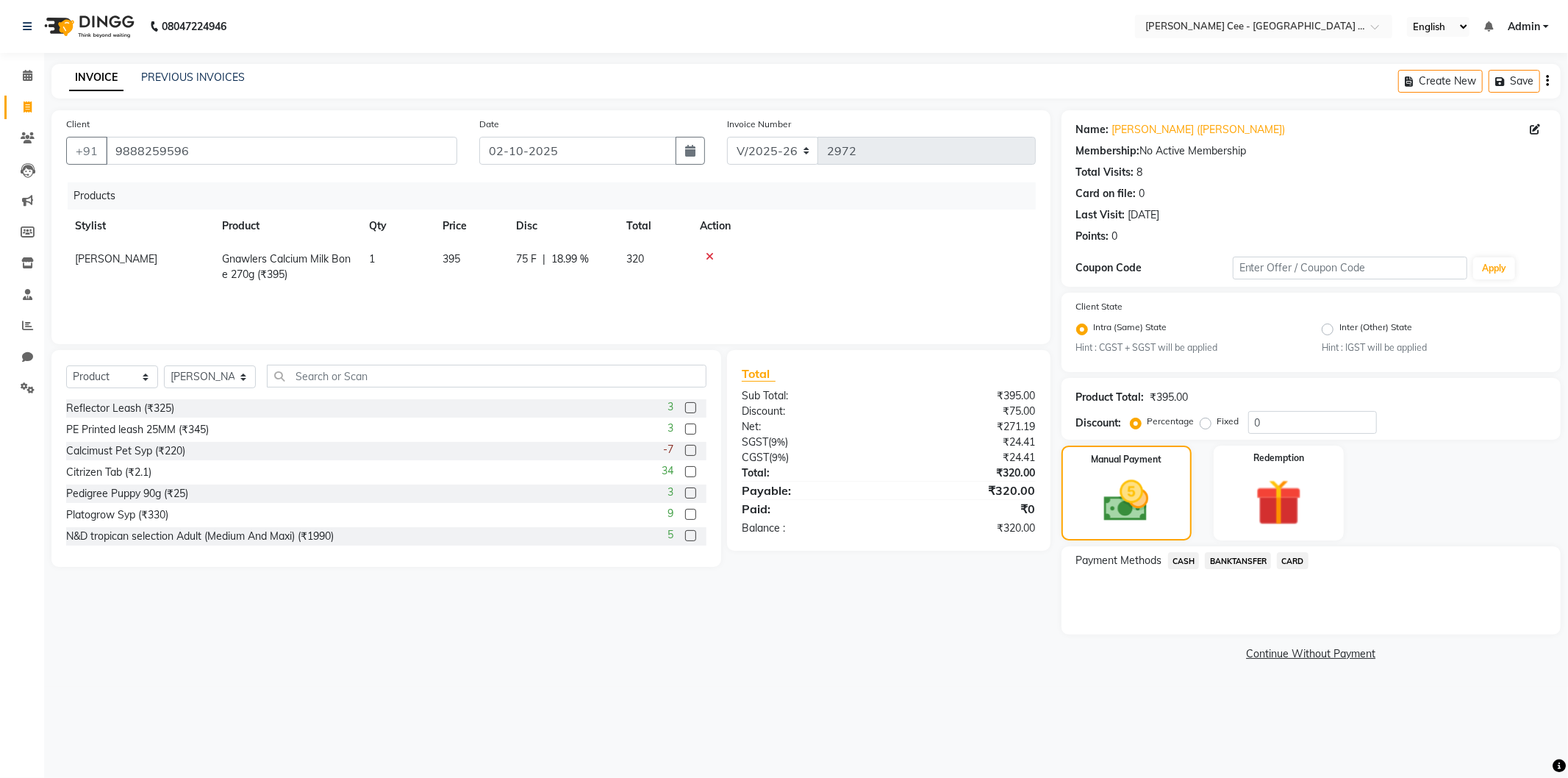
click at [1225, 564] on span "BANKTANSFER" at bounding box center [1238, 560] width 66 height 17
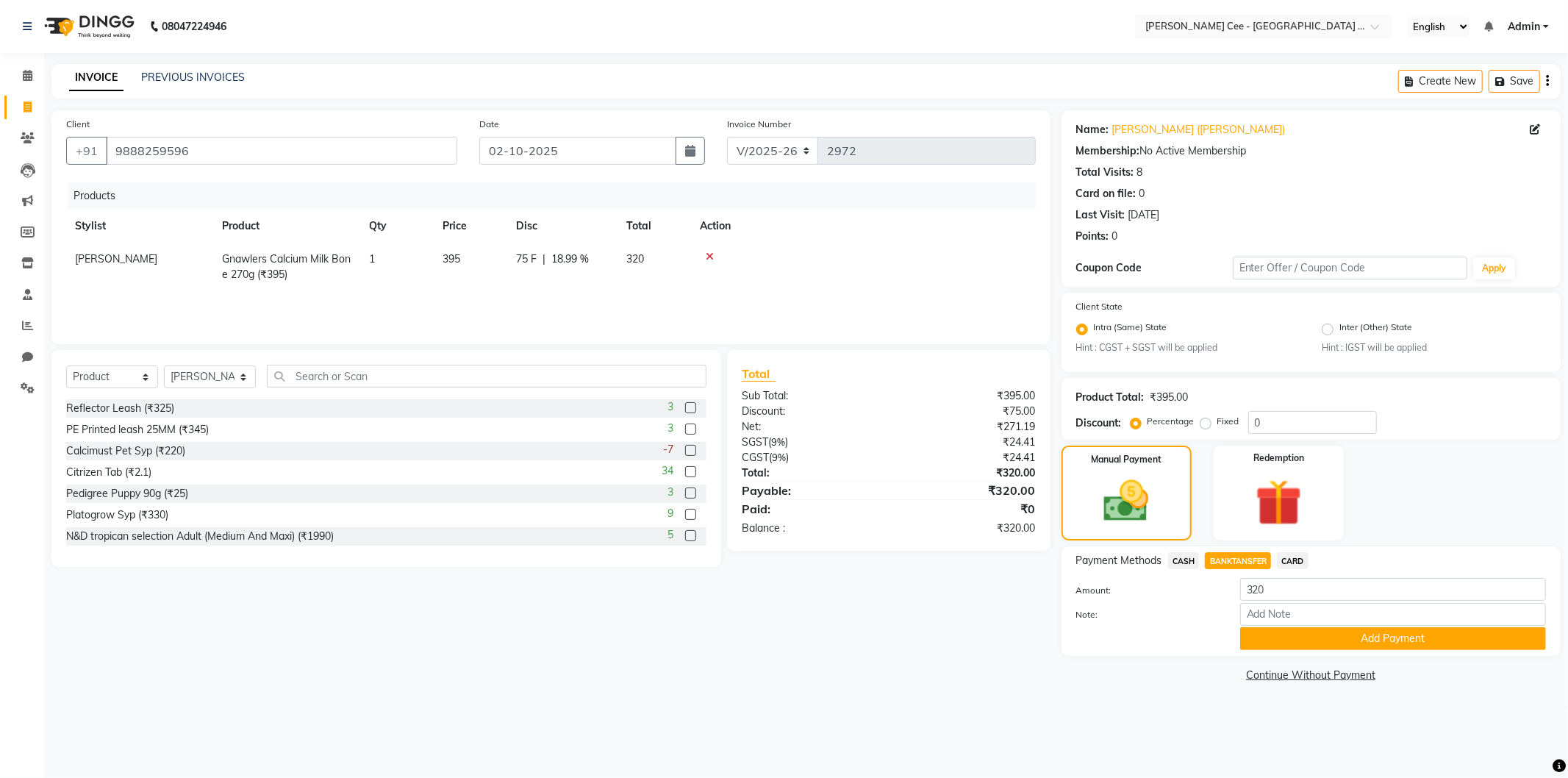
click at [1273, 651] on div "Payment Methods CASH BANKTANSFER CARD Amount: 320 Note: Add Payment" at bounding box center [1311, 600] width 499 height 109
click at [1257, 633] on button "Add Payment" at bounding box center [1393, 638] width 306 height 23
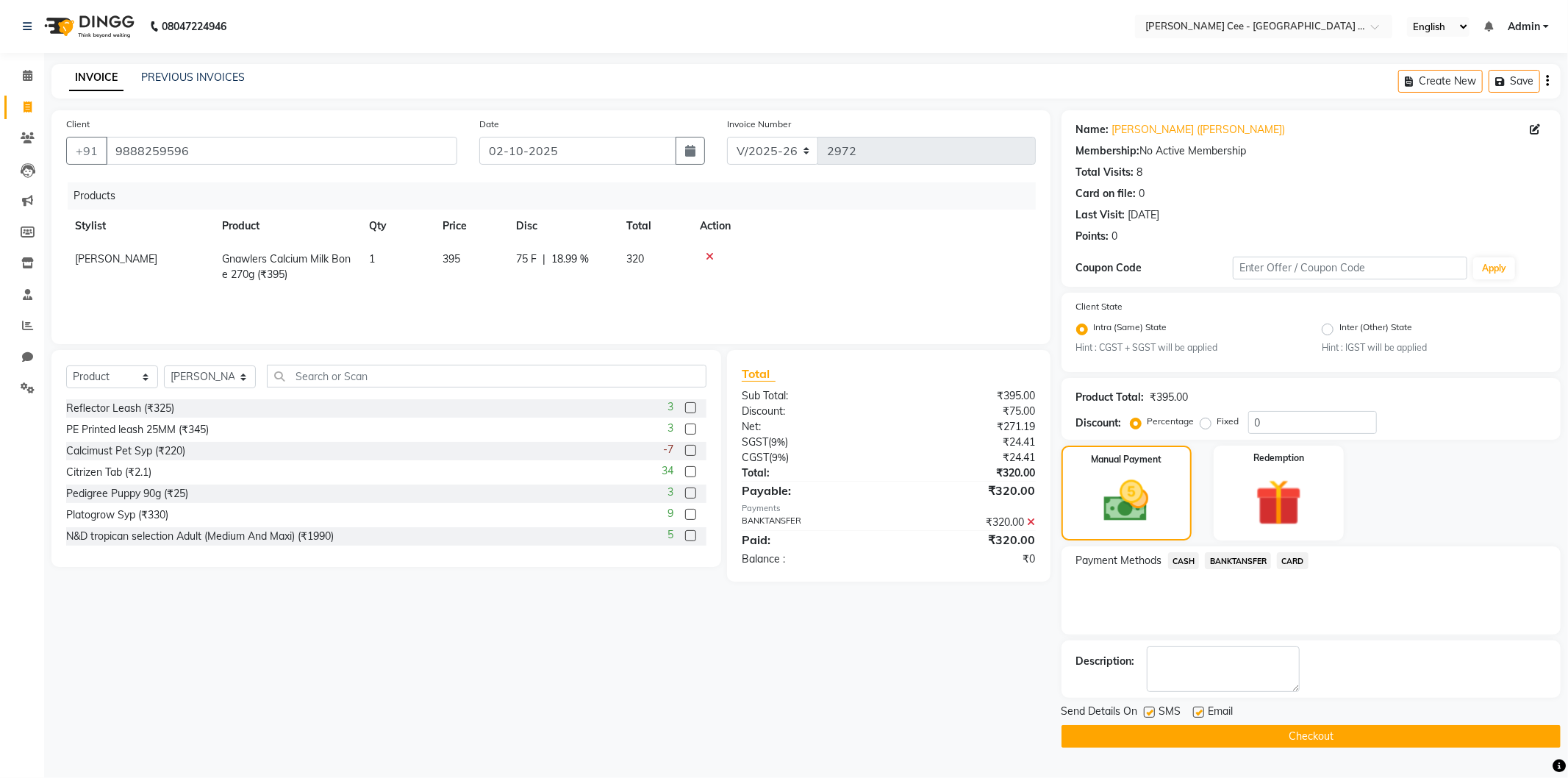
click at [1265, 736] on button "Checkout" at bounding box center [1311, 736] width 499 height 23
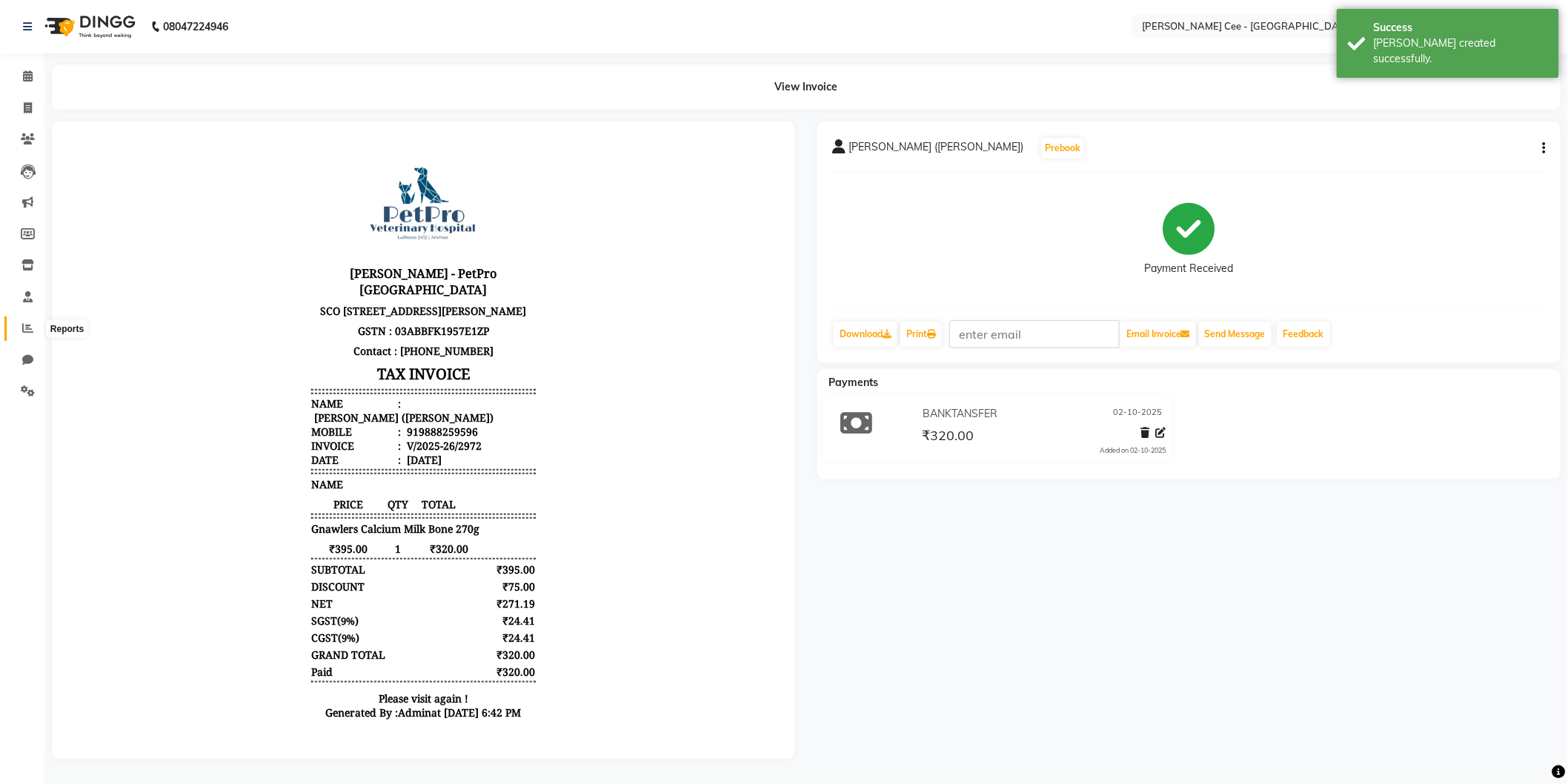
click at [22, 330] on icon at bounding box center [27, 327] width 11 height 11
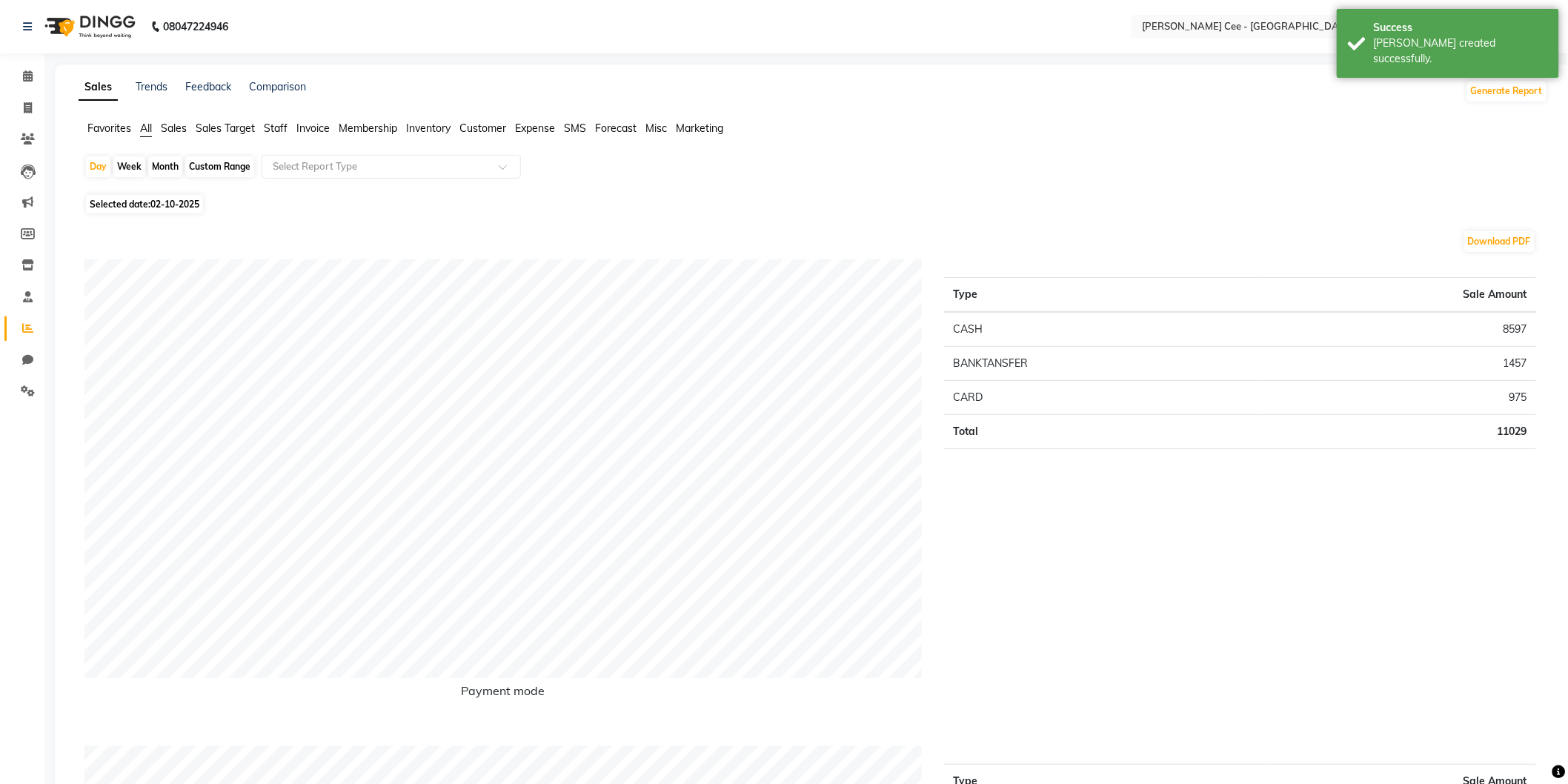
scroll to position [549, 0]
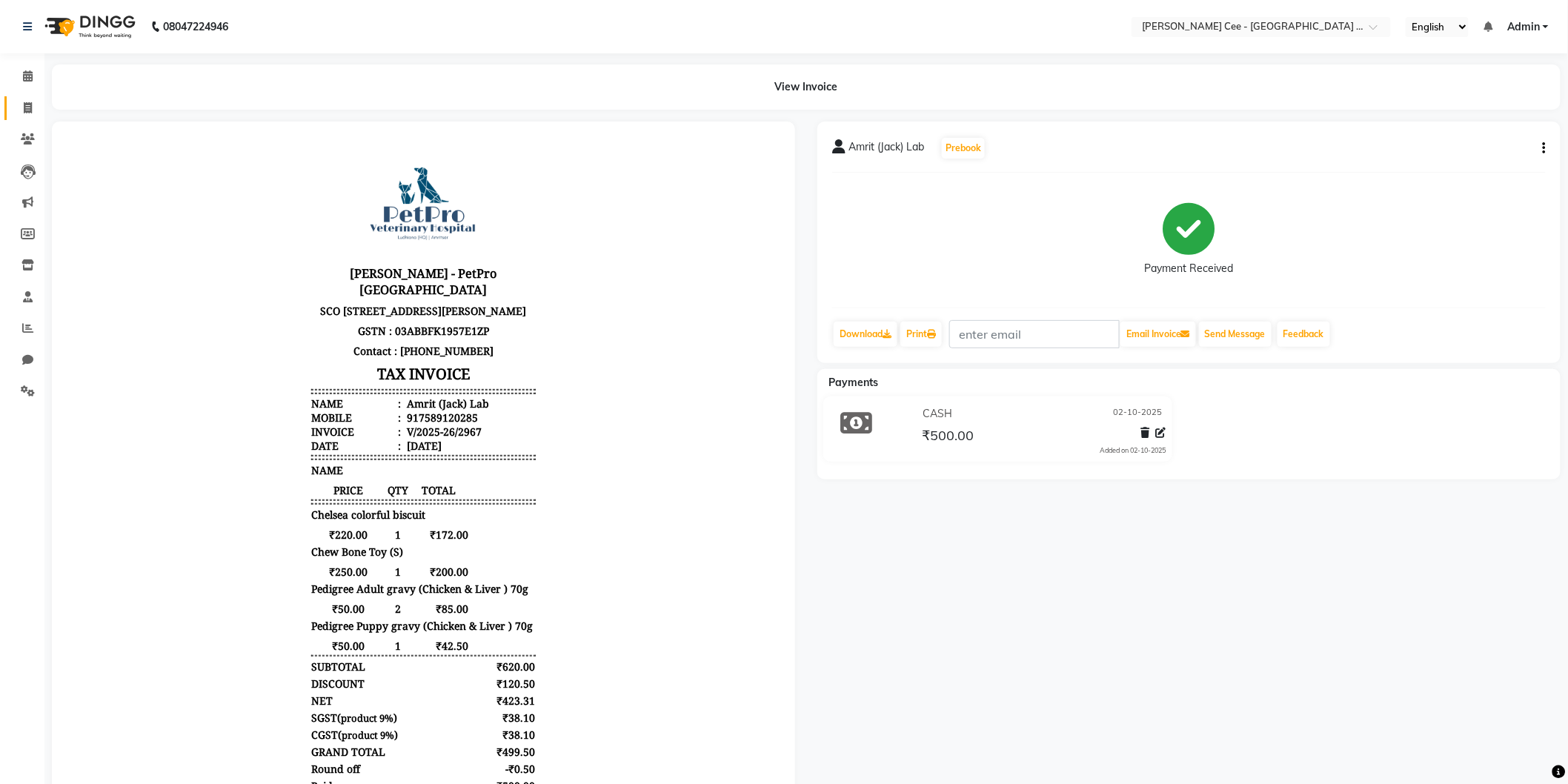
click at [30, 98] on link "Invoice" at bounding box center [22, 108] width 35 height 25
select select "service"
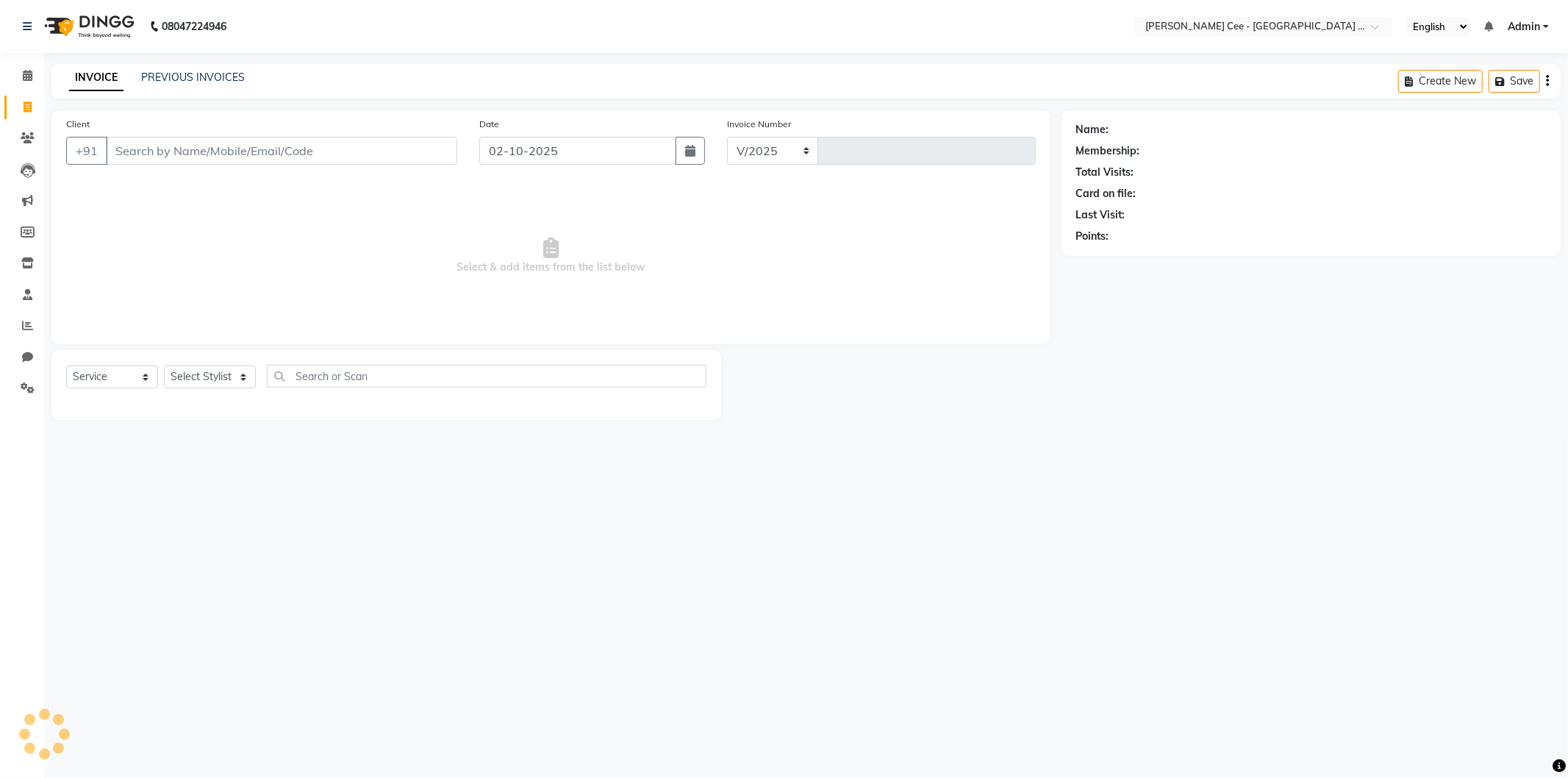
select select "8239"
type input "2973"
select select "product"
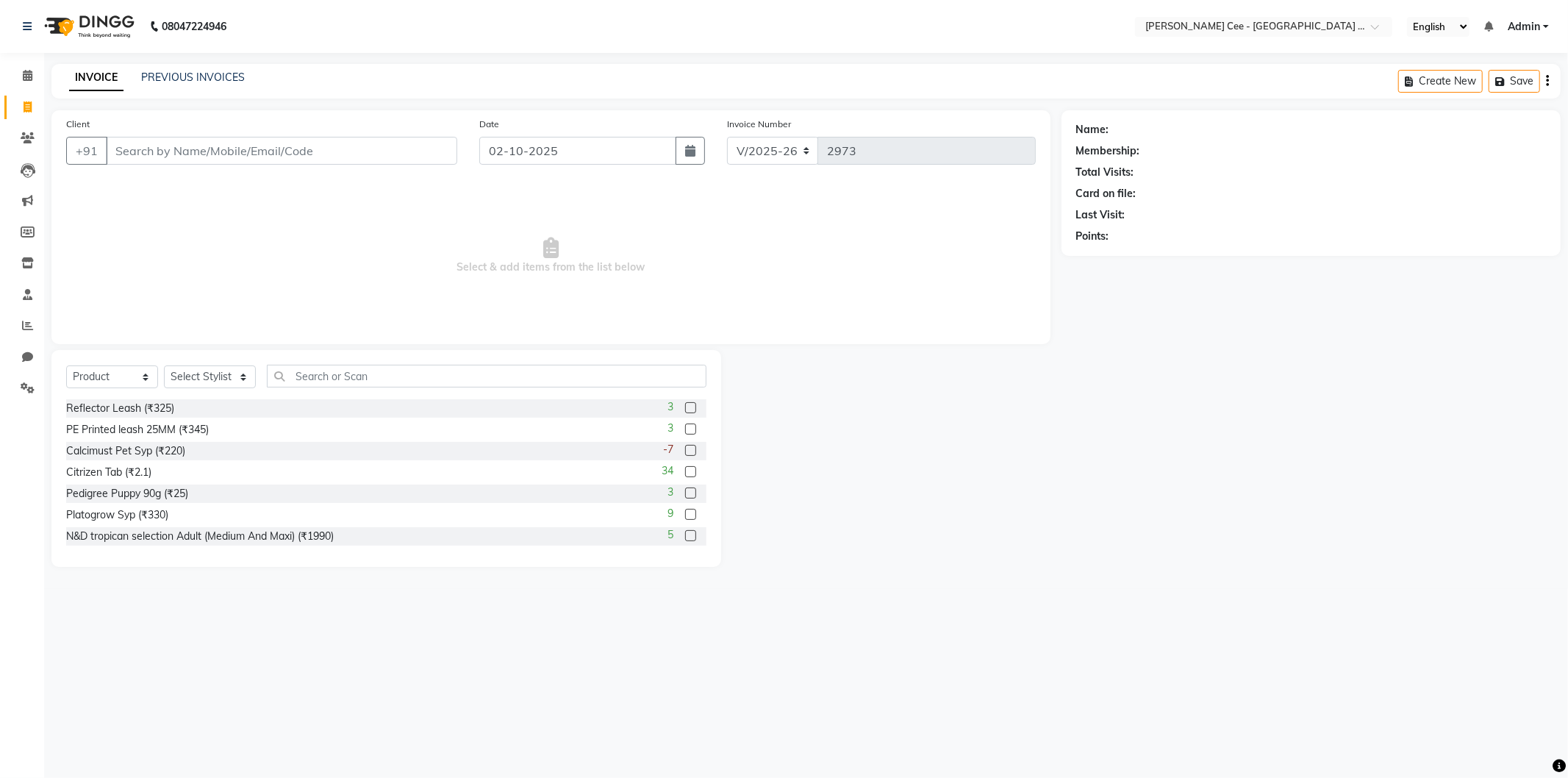
click at [188, 66] on div "INVOICE PREVIOUS INVOICES Create New Save" at bounding box center [806, 81] width 1509 height 34
click at [193, 79] on link "PREVIOUS INVOICES" at bounding box center [192, 77] width 104 height 14
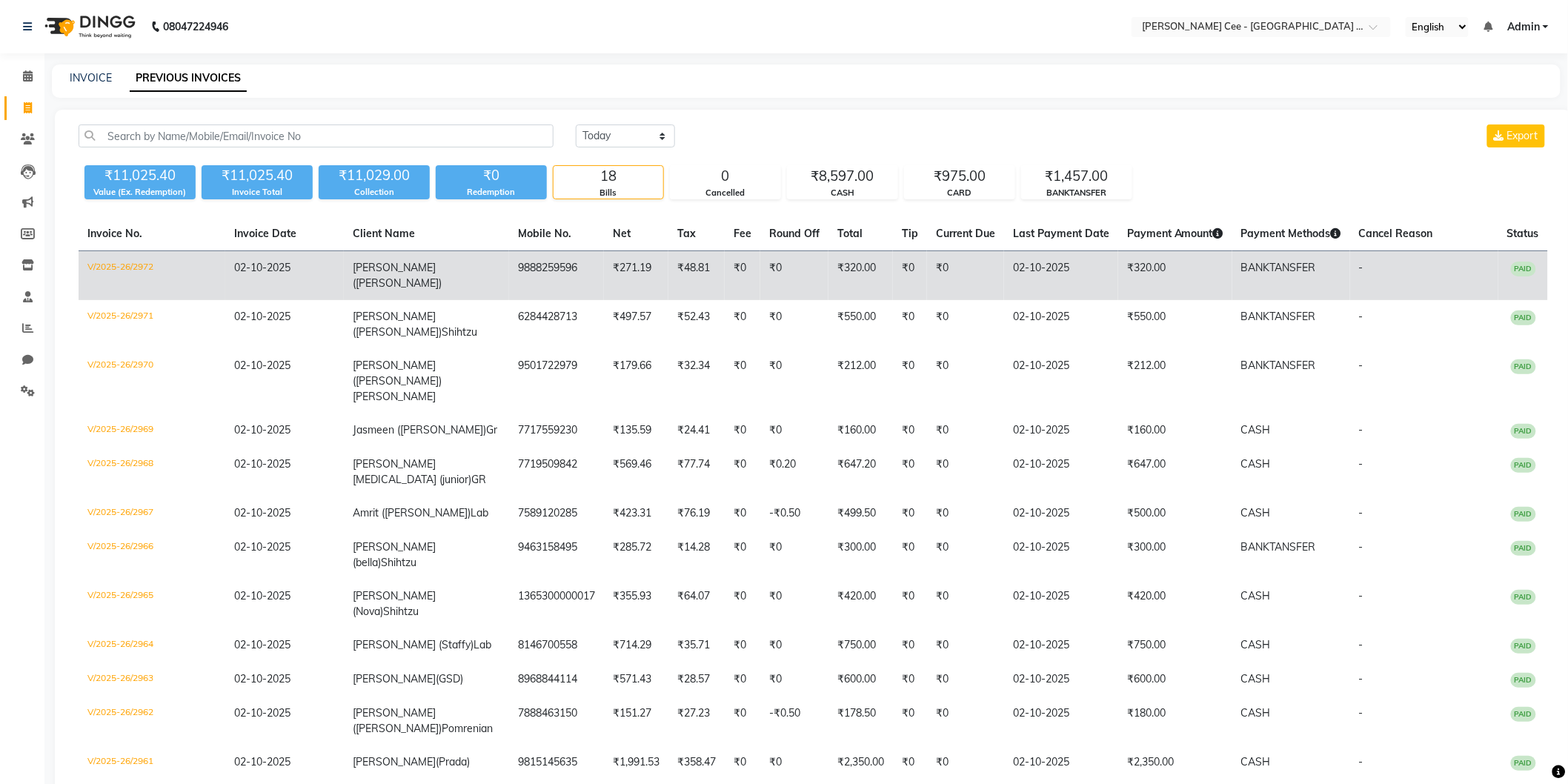
click at [439, 278] on td "Parmeet (romeo)" at bounding box center [427, 276] width 166 height 50
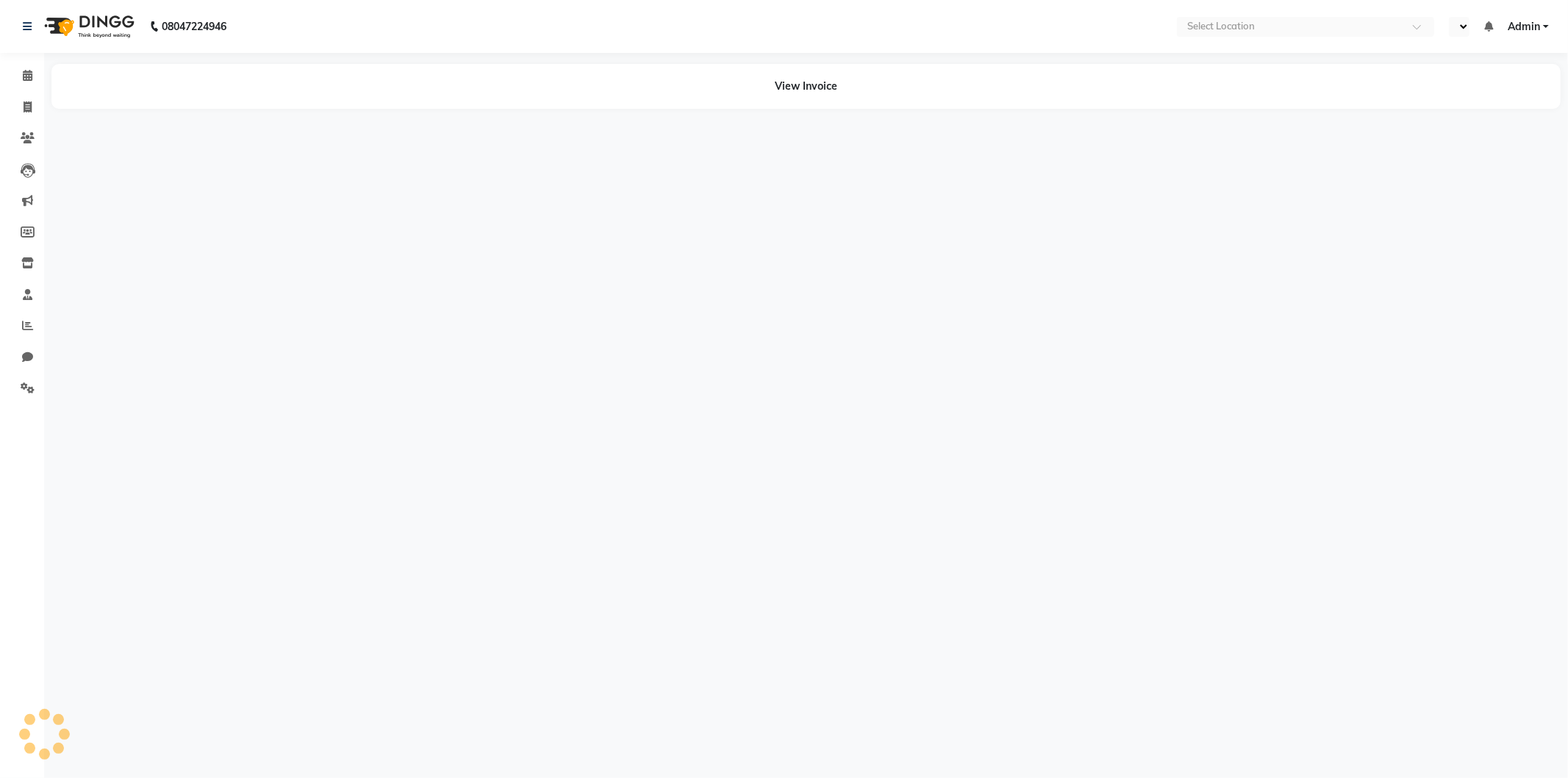
select select "en"
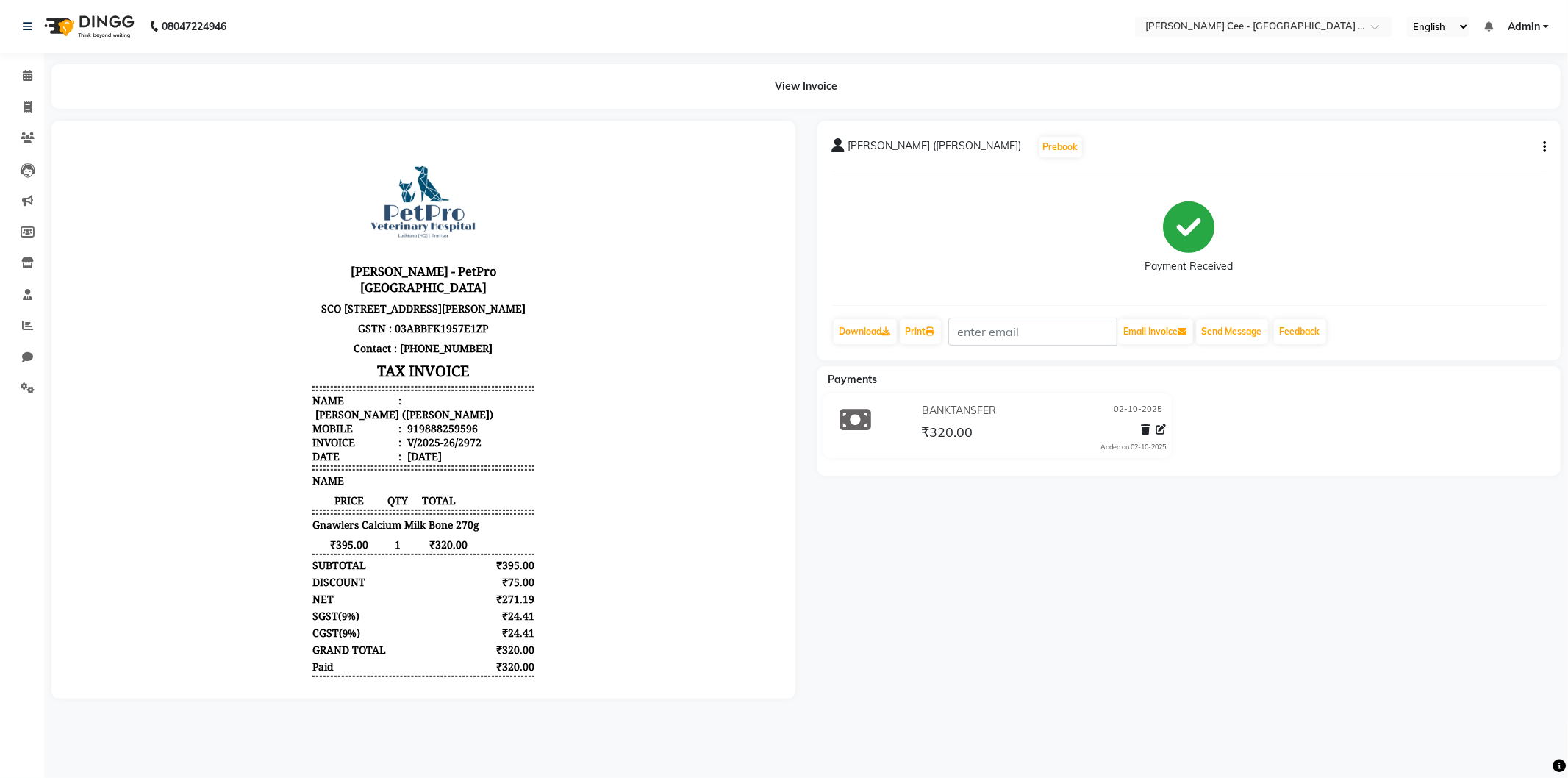
click at [1543, 148] on icon "button" at bounding box center [1544, 147] width 3 height 1
click at [1428, 136] on div "Edit Item Staff" at bounding box center [1446, 138] width 151 height 18
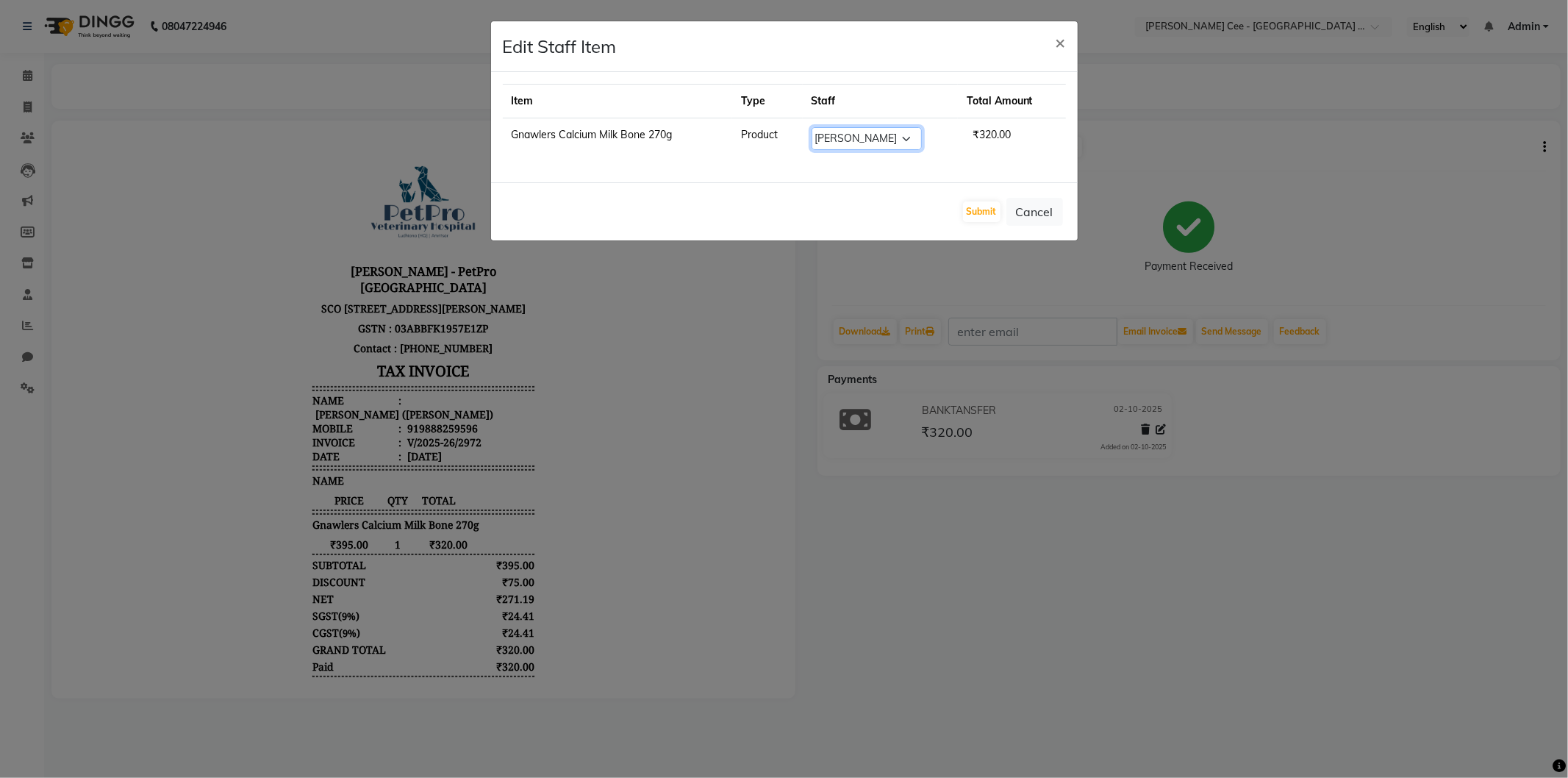
click at [856, 133] on select "Select Arsh (Helper) Avinash Dr Kamalpreet Kaur Dr.Simran Guri Jashanpreet Sing…" at bounding box center [867, 138] width 110 height 23
select select "80154"
click at [812, 127] on select "Select Arsh (Helper) Avinash Dr Kamalpreet Kaur Dr.Simran Guri Jashanpreet Sing…" at bounding box center [867, 138] width 110 height 23
click at [974, 209] on button "Submit" at bounding box center [982, 211] width 38 height 21
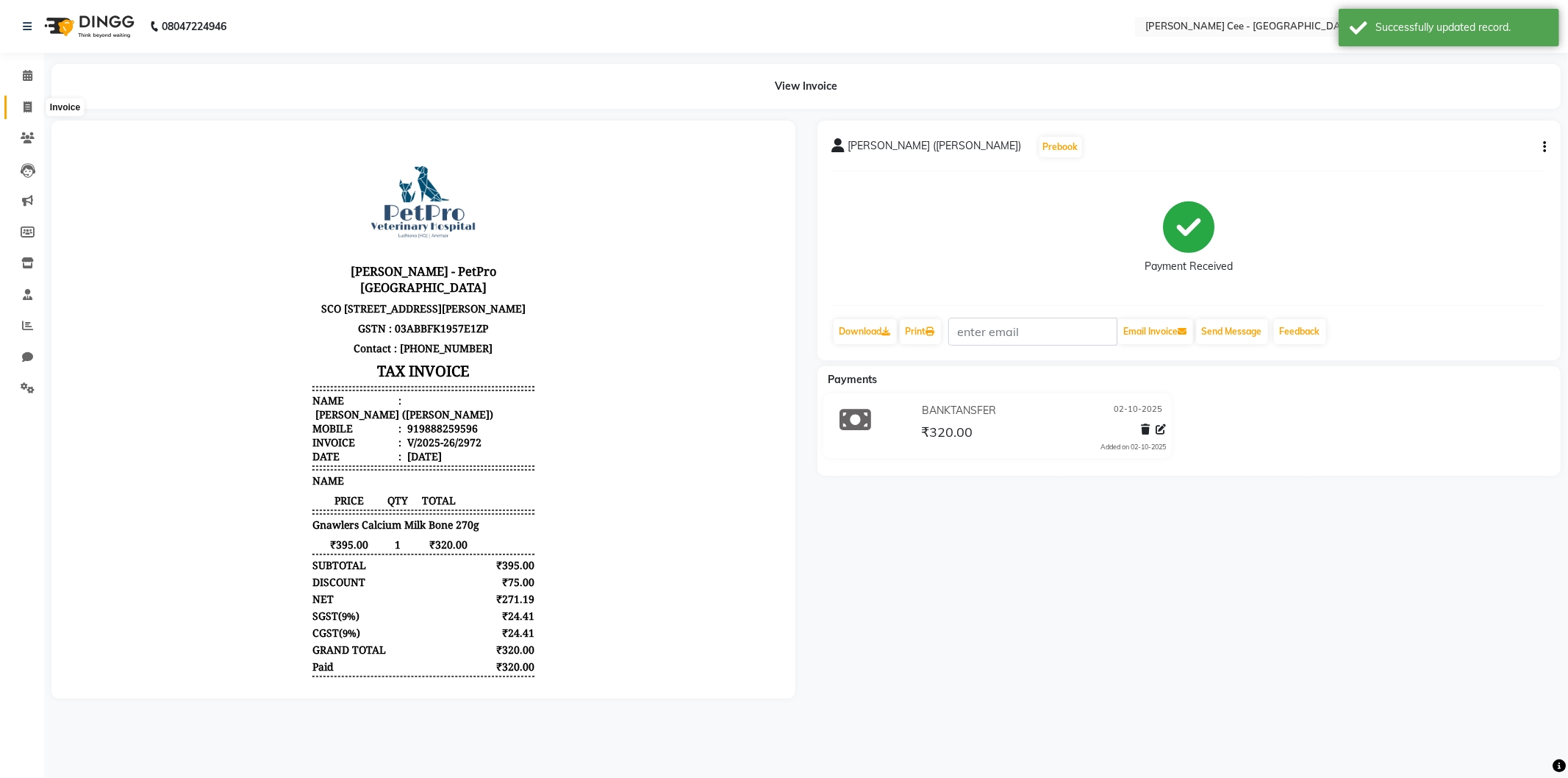
click at [32, 110] on span at bounding box center [27, 107] width 26 height 17
select select "service"
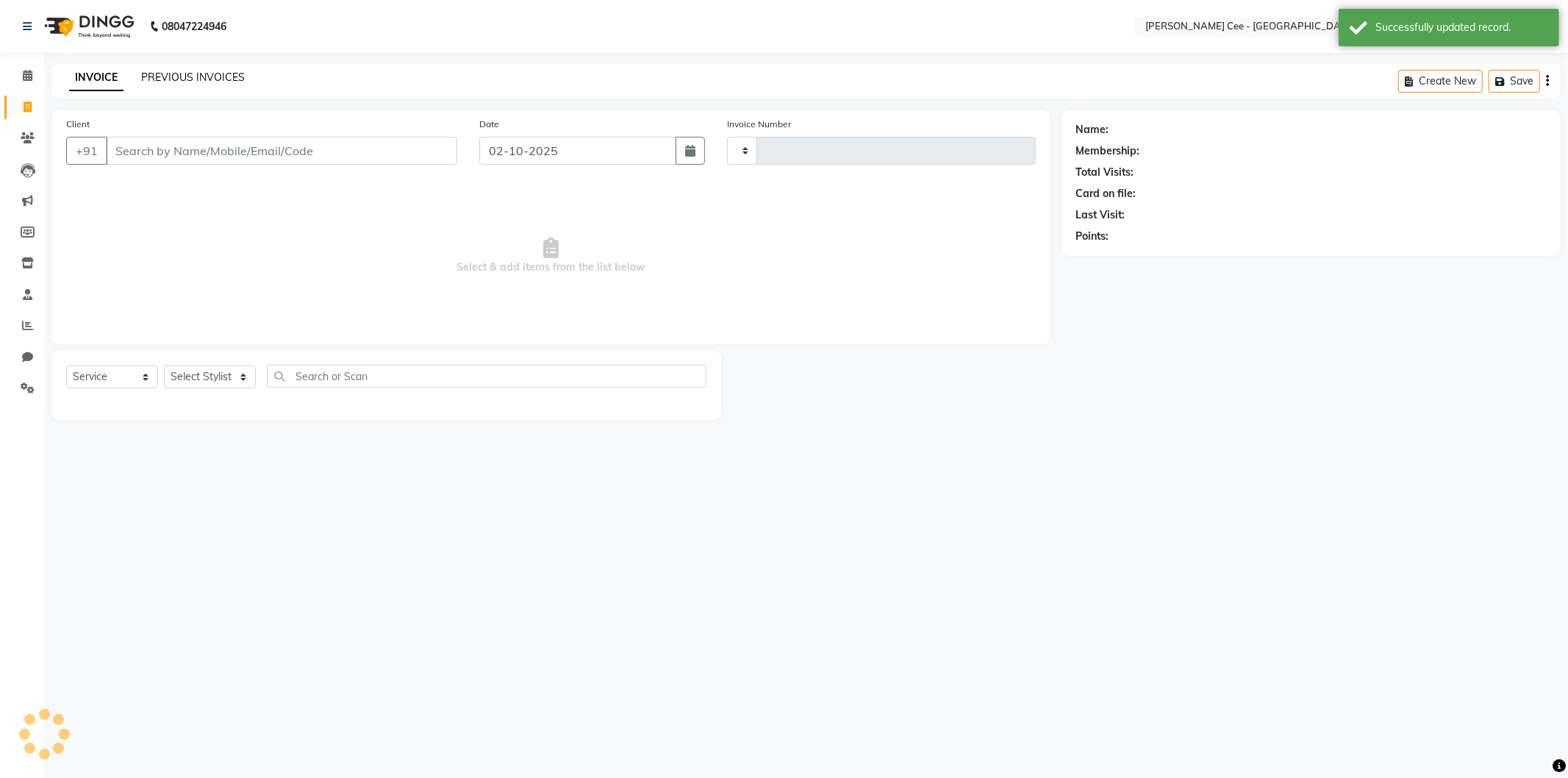
type input "2973"
select select "8239"
click at [185, 75] on link "PREVIOUS INVOICES" at bounding box center [192, 77] width 104 height 14
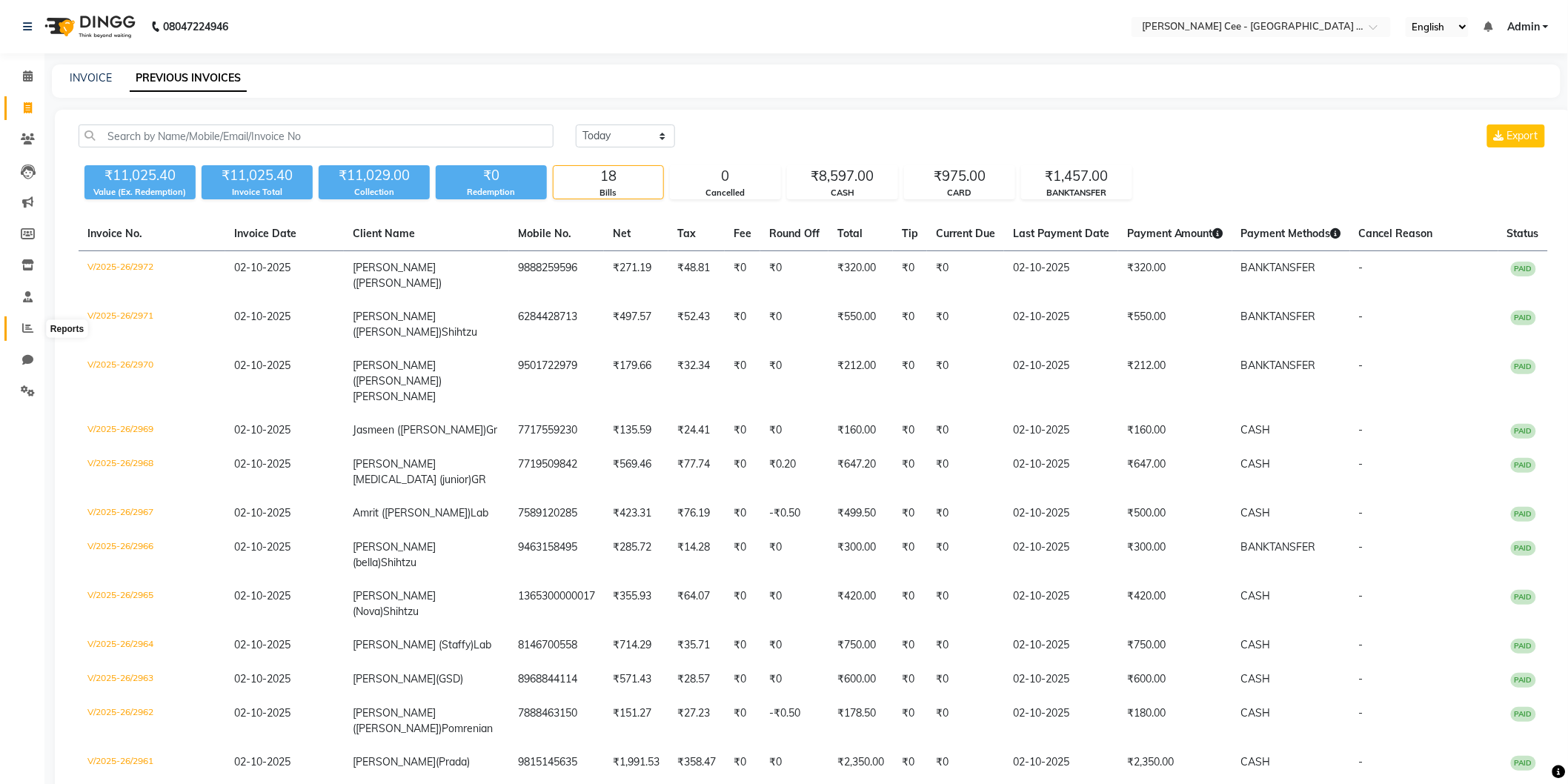
click at [30, 327] on icon at bounding box center [27, 327] width 11 height 11
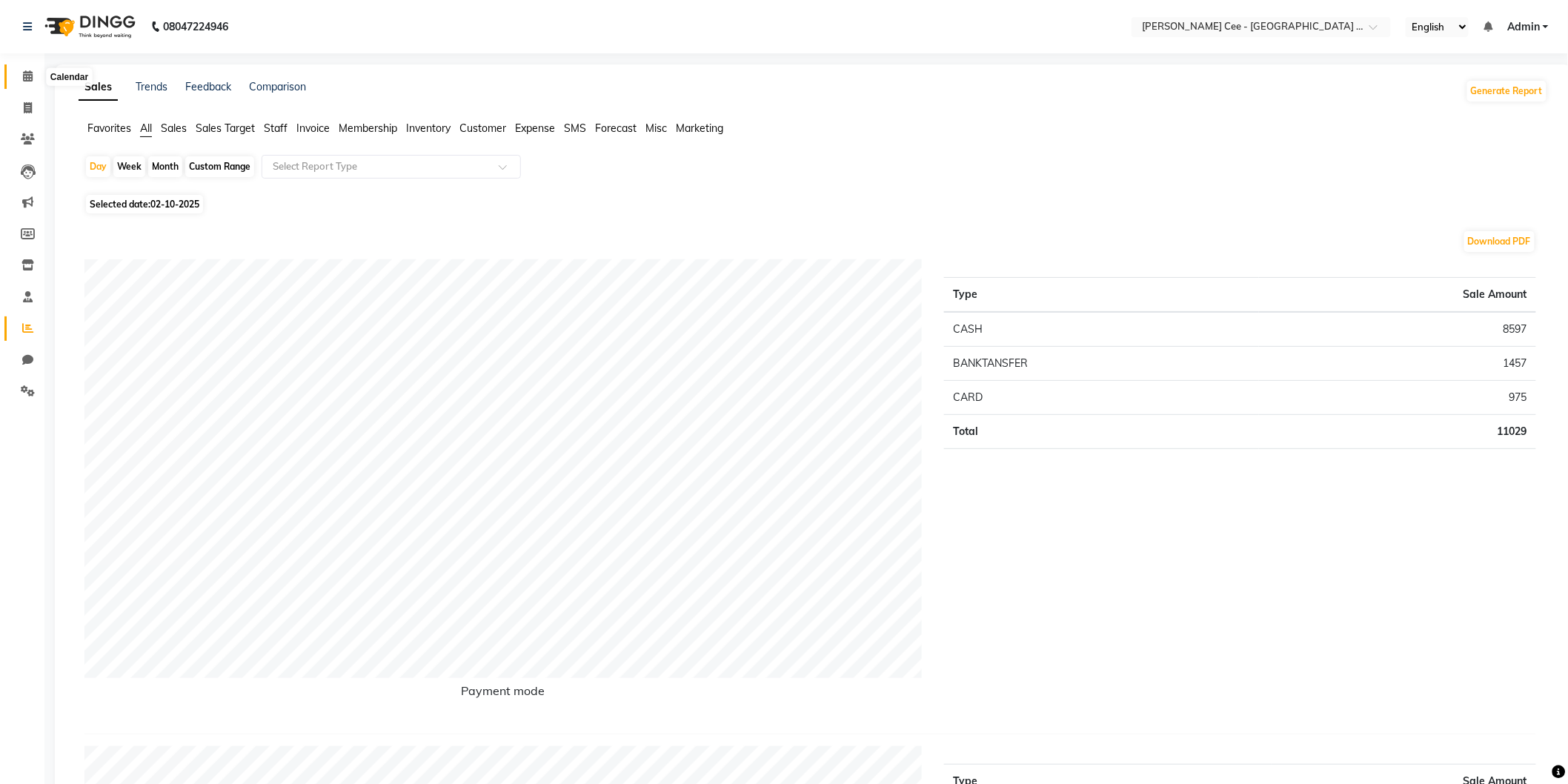
click at [25, 74] on icon at bounding box center [27, 75] width 10 height 11
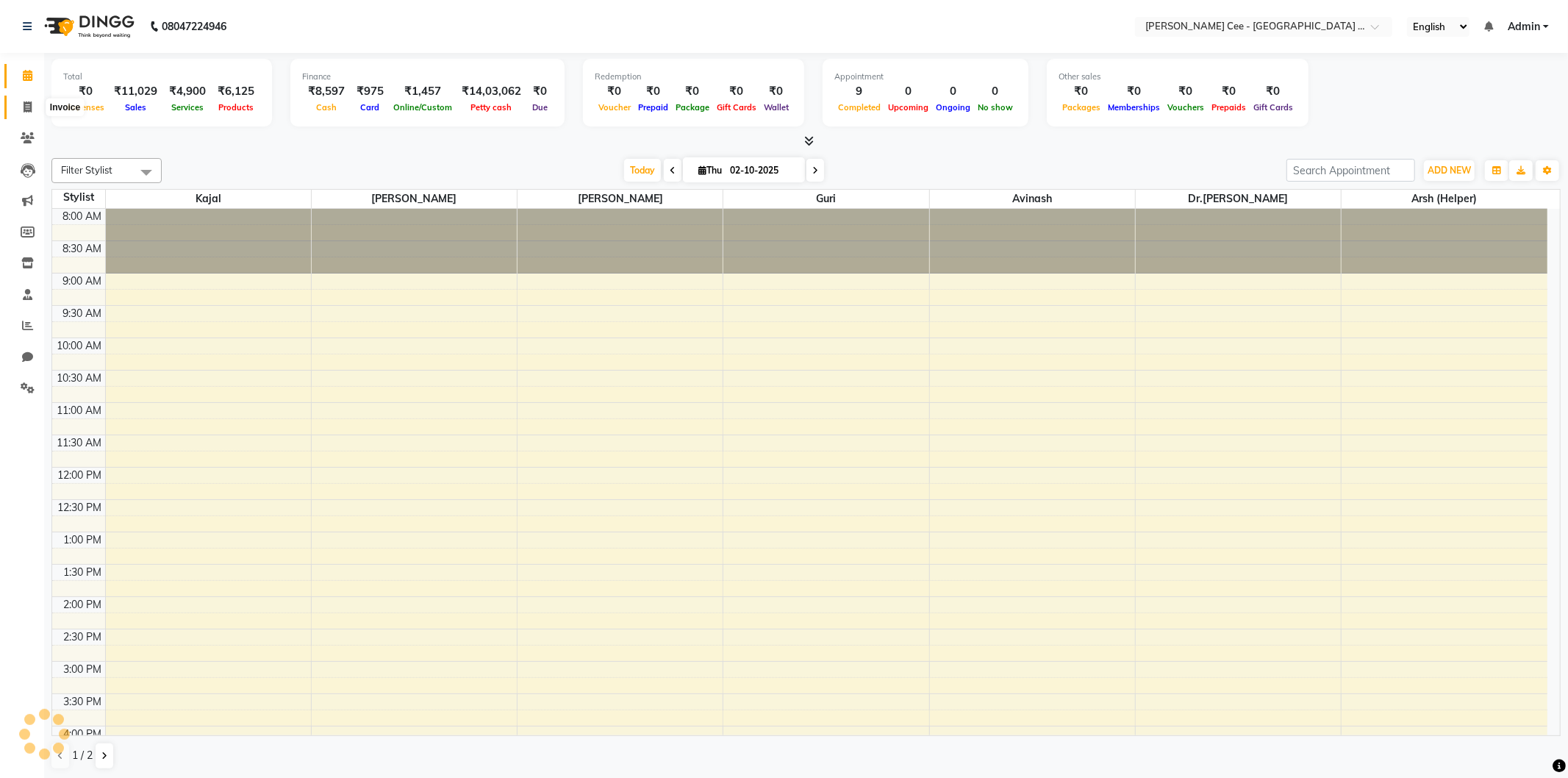
click at [20, 106] on span at bounding box center [27, 107] width 26 height 17
select select "service"
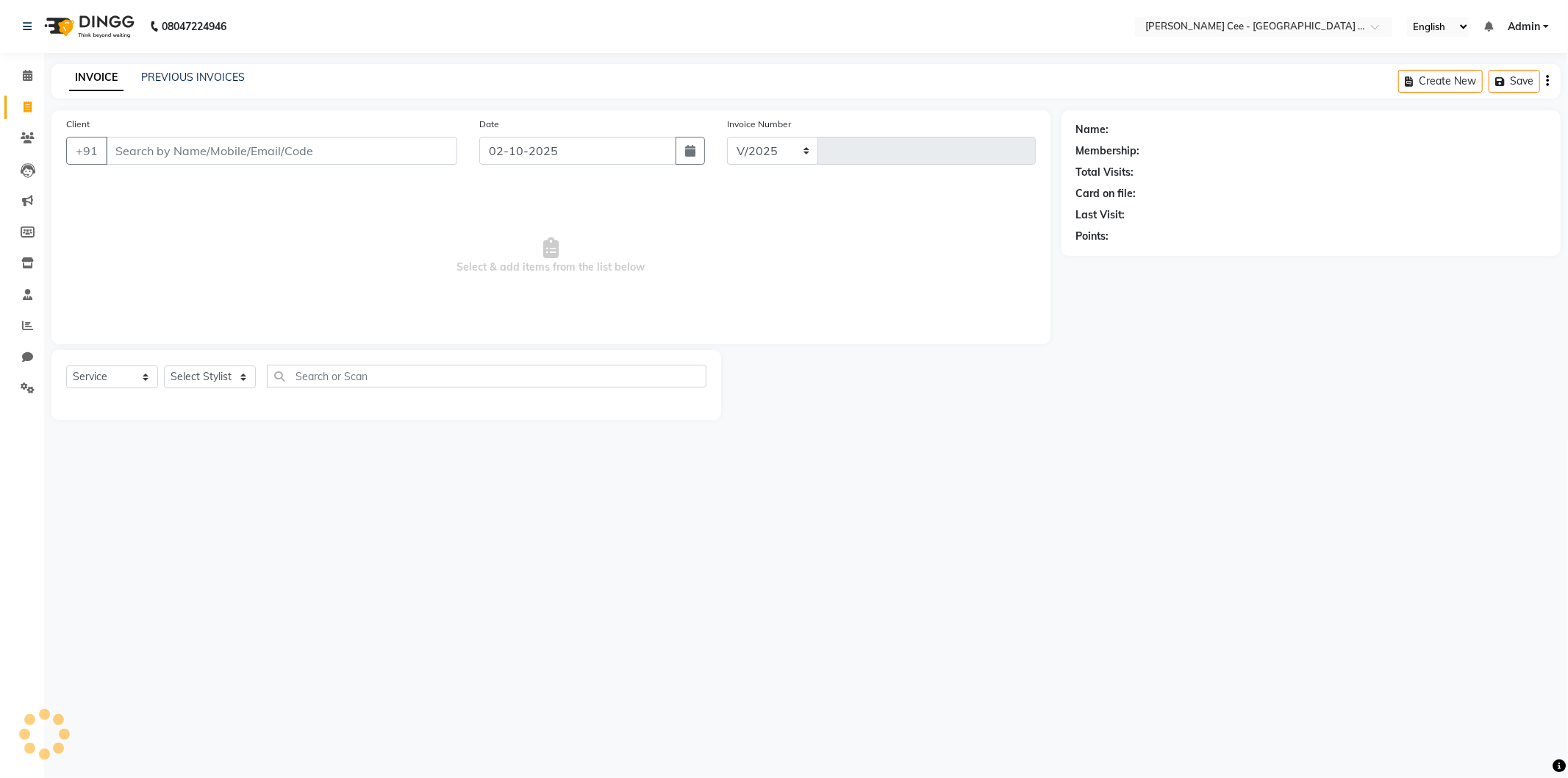
select select "8239"
type input "2973"
select select "product"
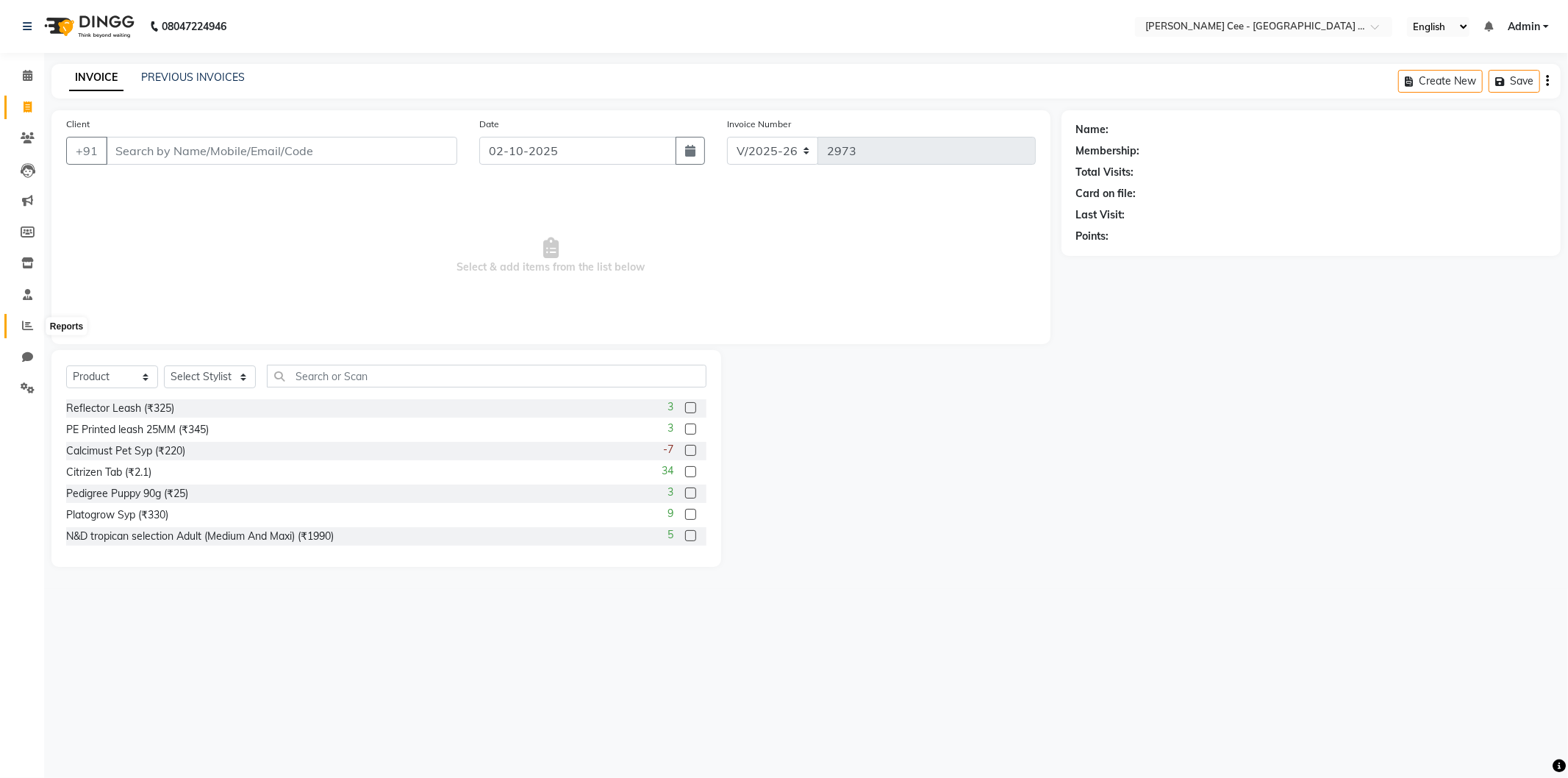
click at [32, 328] on span at bounding box center [27, 326] width 26 height 17
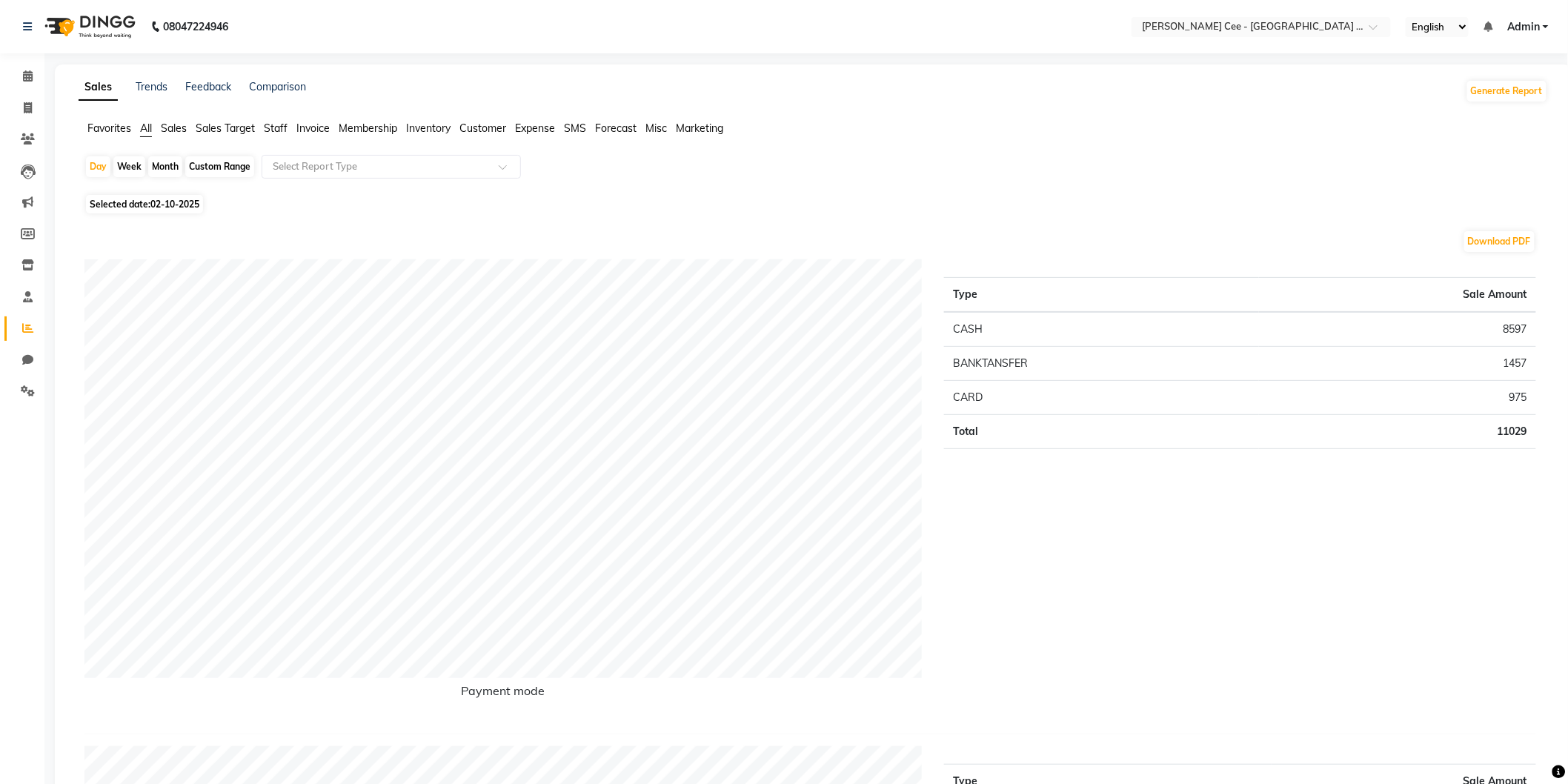
click at [33, 122] on li "Invoice" at bounding box center [22, 108] width 45 height 32
click at [26, 107] on icon at bounding box center [27, 107] width 8 height 11
select select "service"
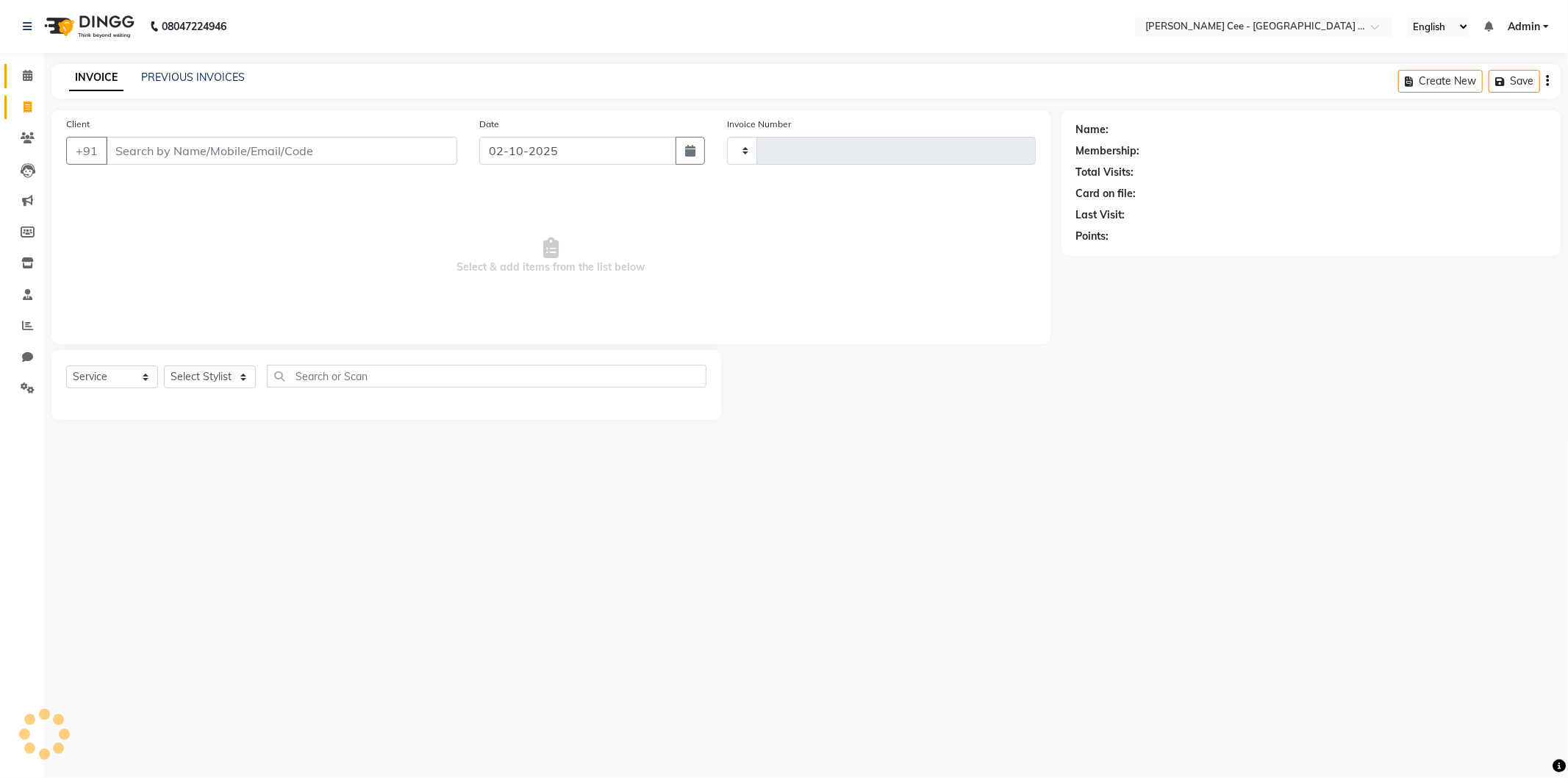
type input "2973"
select select "8239"
select select "product"
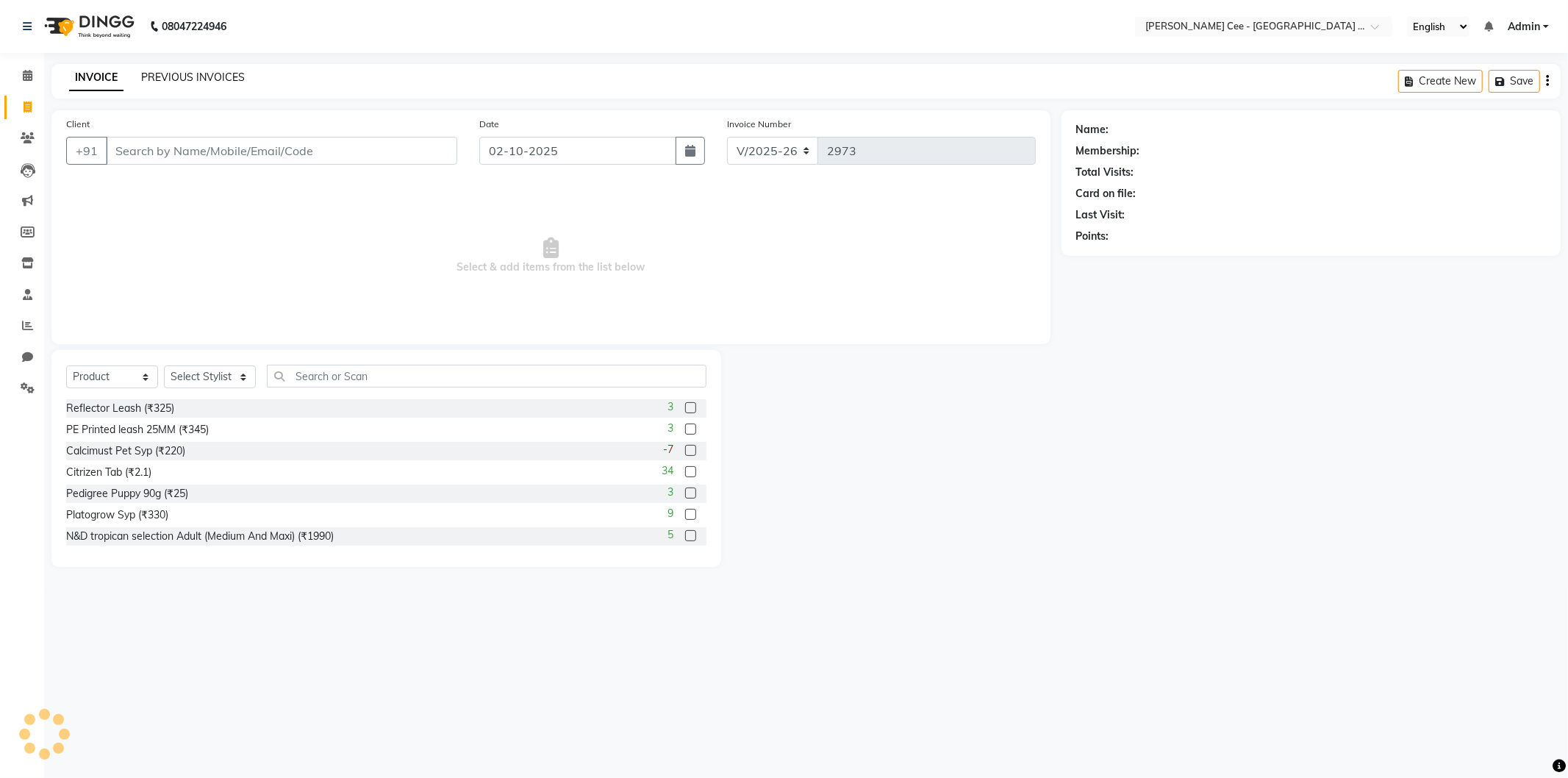
click at [181, 74] on link "PREVIOUS INVOICES" at bounding box center [192, 77] width 104 height 14
